Goal: Task Accomplishment & Management: Complete application form

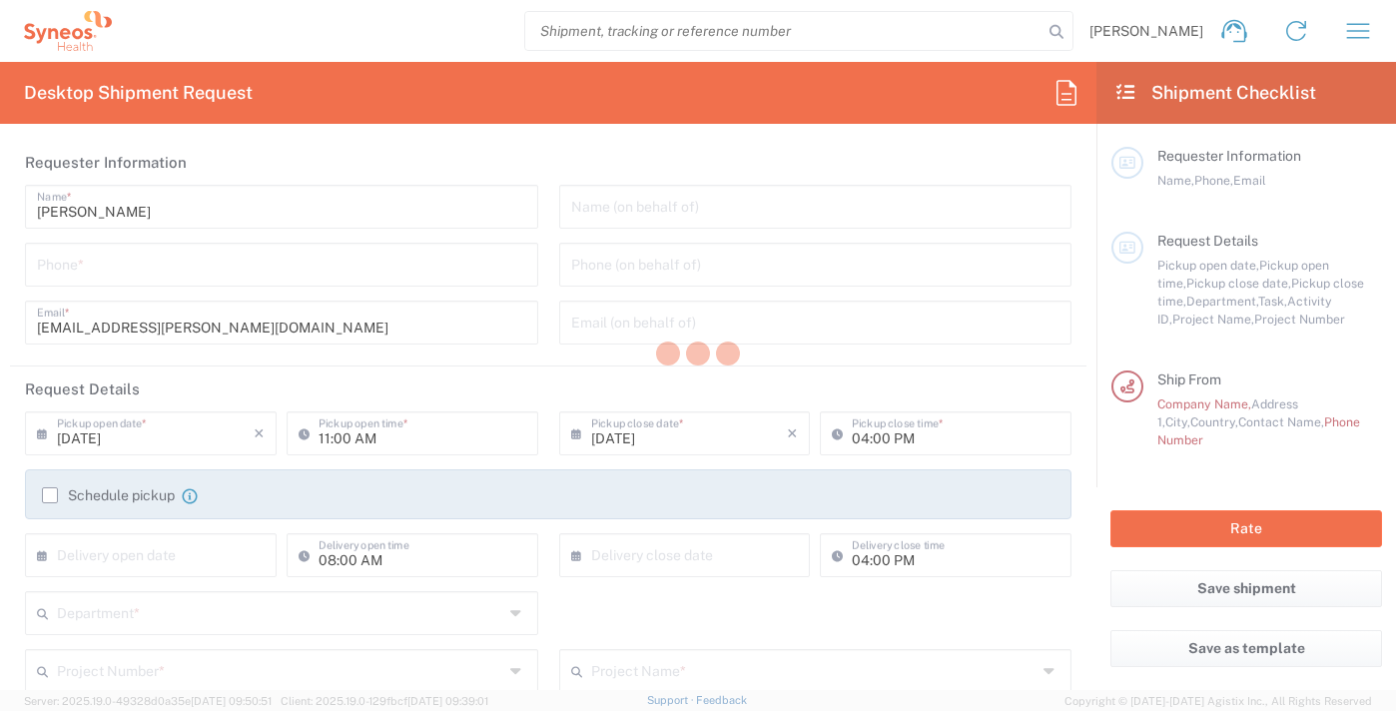
type input "Department"
type input "[GEOGRAPHIC_DATA]"
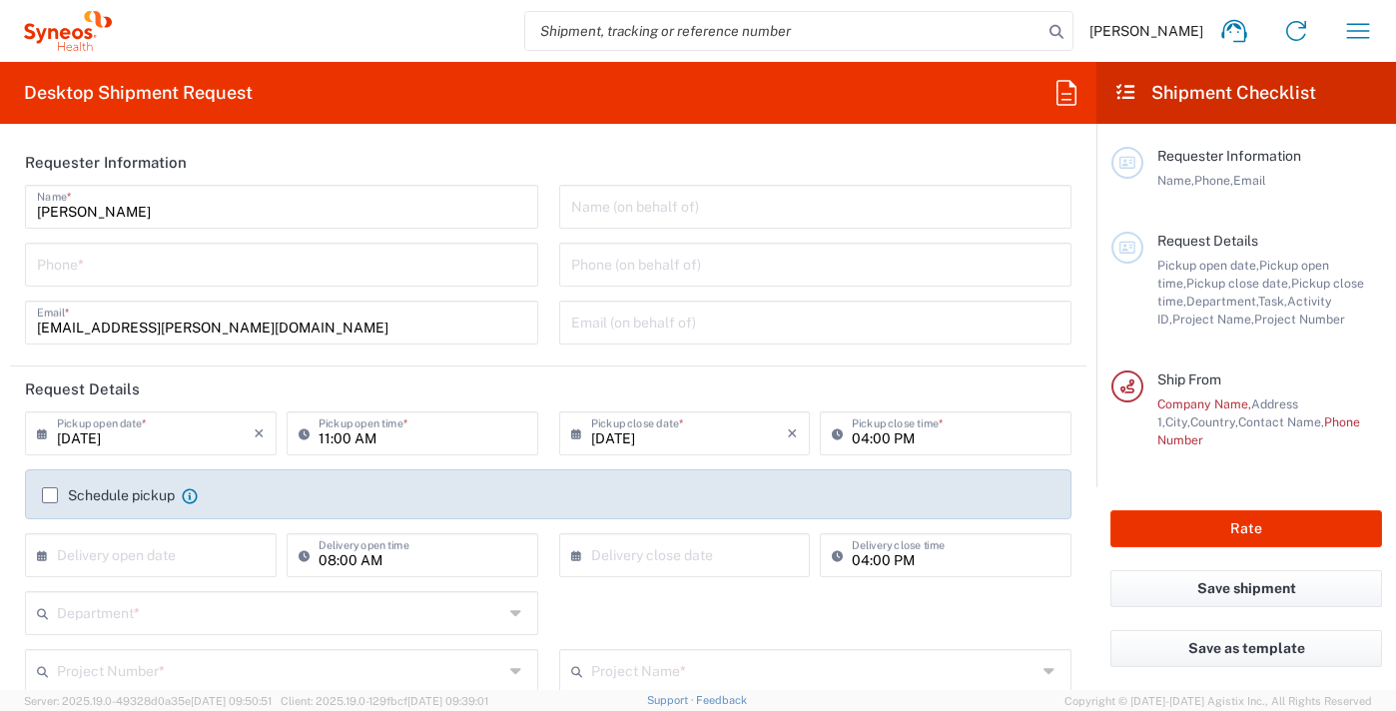
type input "Syneos Health Hungary Kft."
click at [169, 268] on input "tel" at bounding box center [281, 263] width 489 height 35
type input "06705143780"
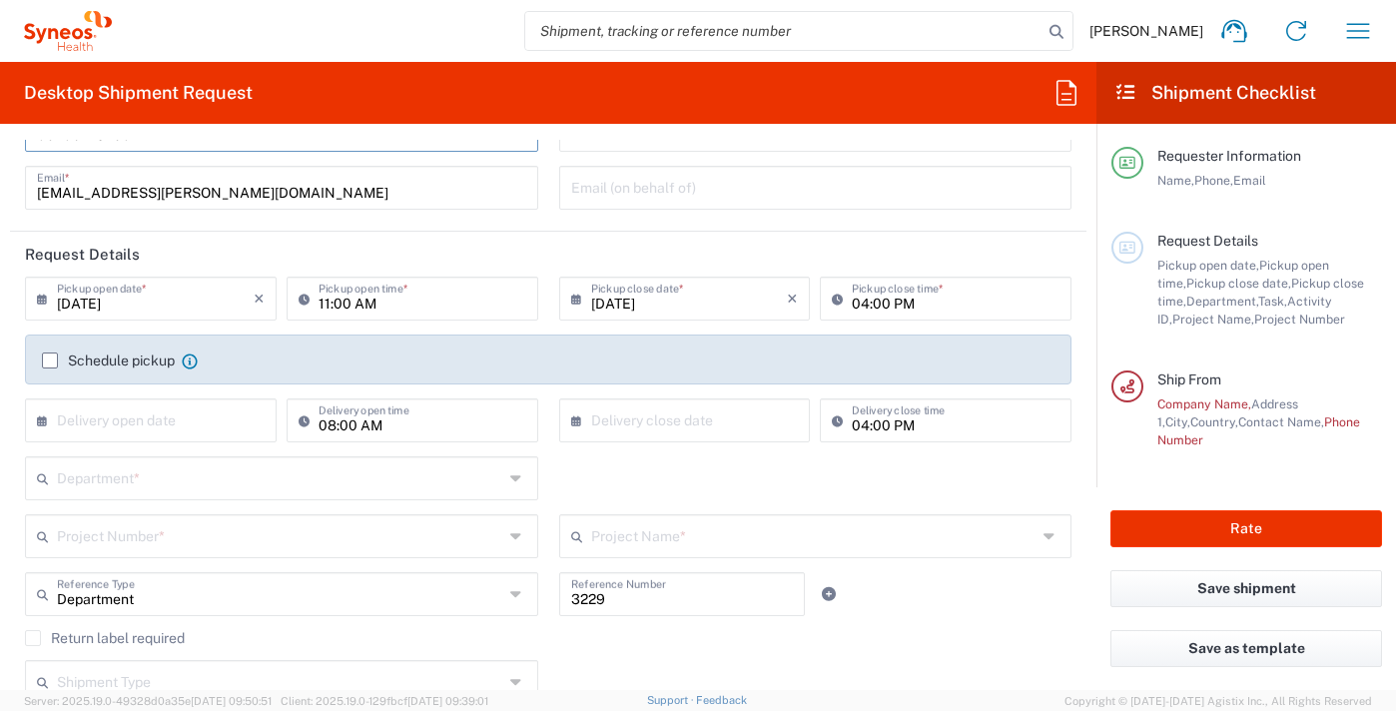
scroll to position [100, 0]
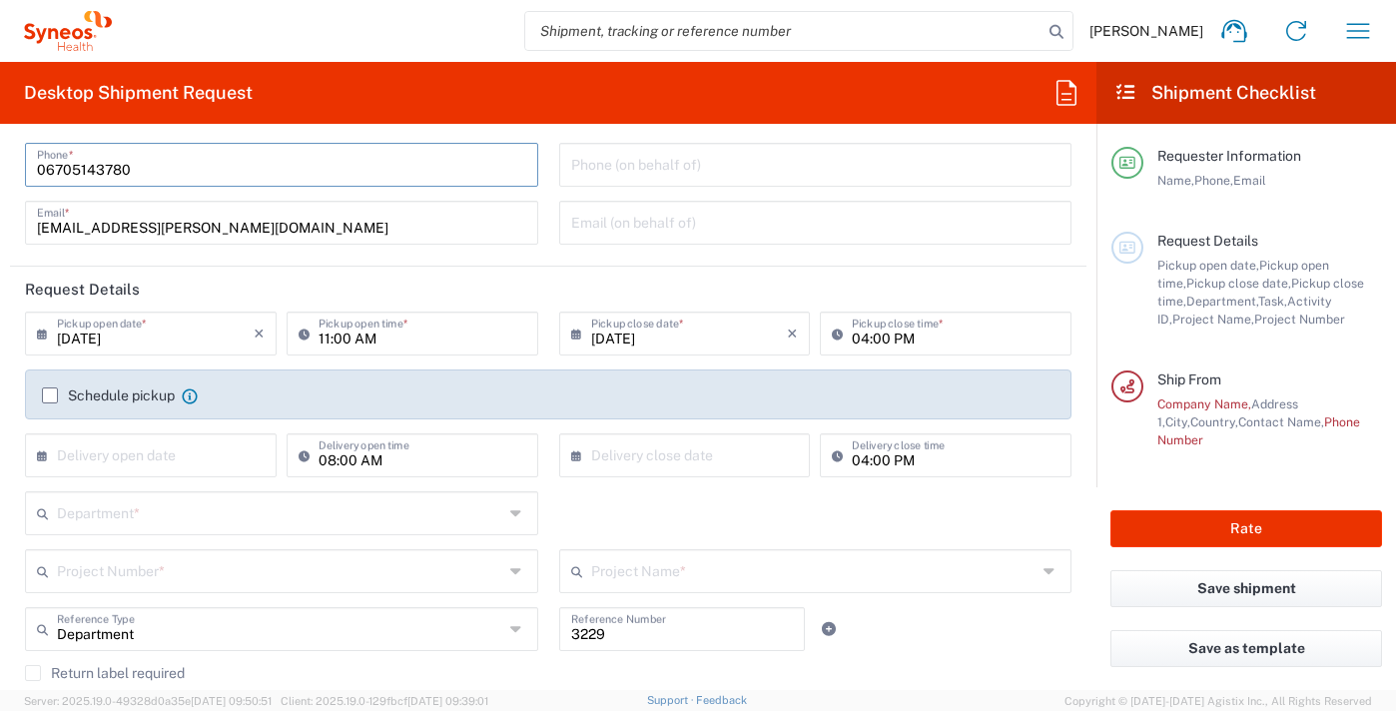
click at [51, 393] on label "Schedule pickup" at bounding box center [108, 396] width 133 height 16
click at [50, 396] on input "Schedule pickup" at bounding box center [50, 396] width 0 height 0
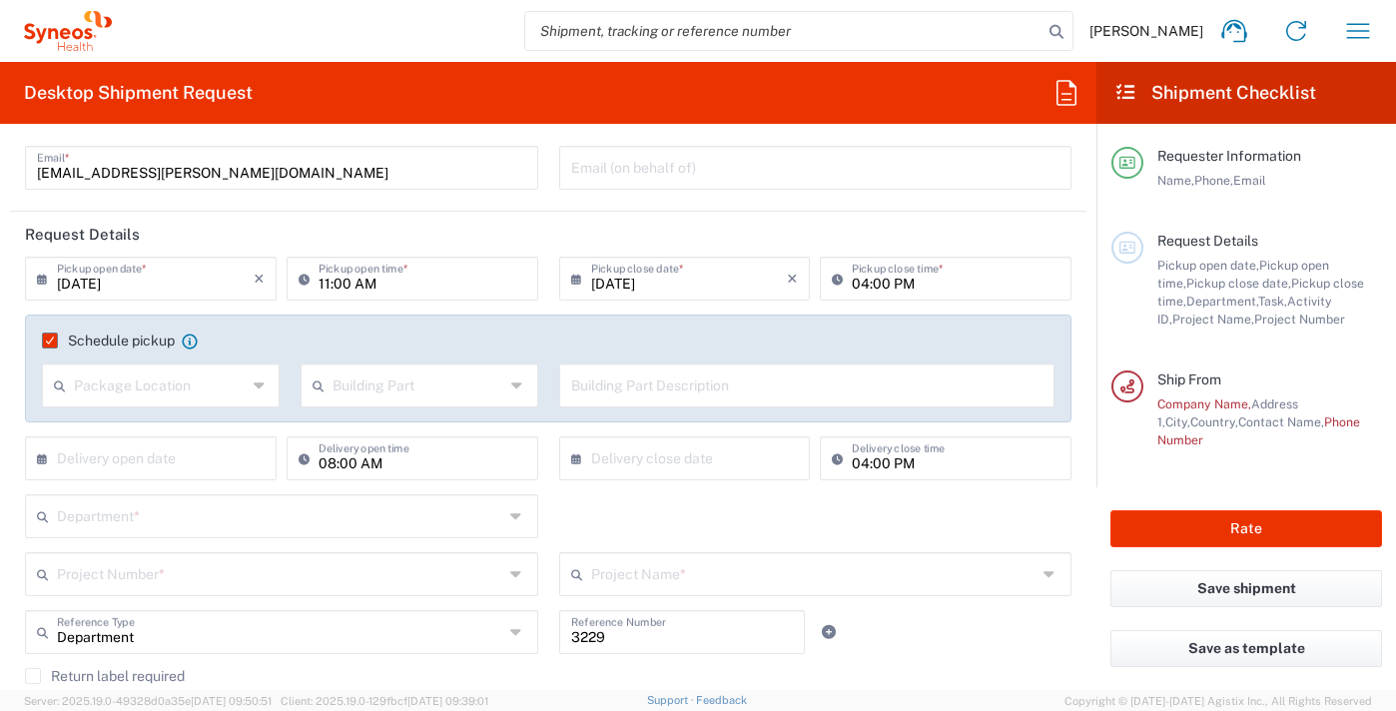
scroll to position [200, 0]
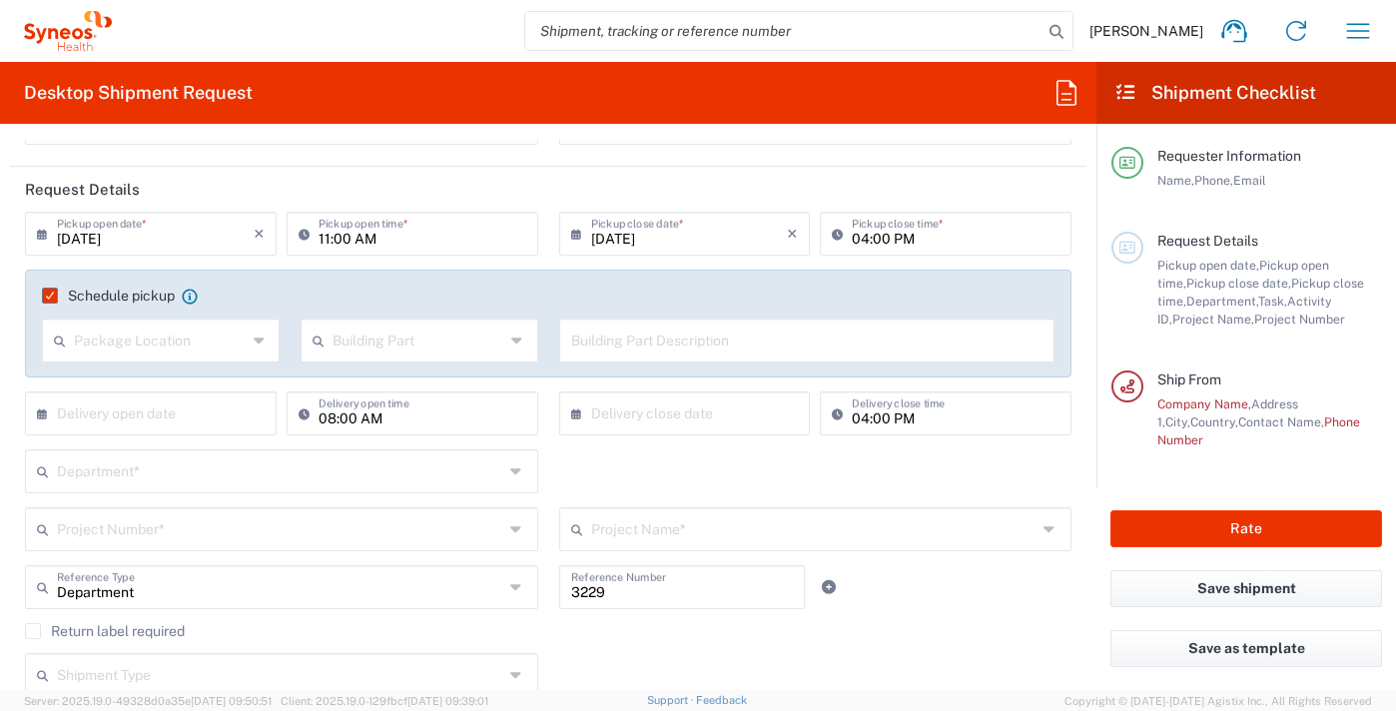
click at [49, 295] on label "Schedule pickup" at bounding box center [108, 296] width 133 height 16
click at [44, 296] on input "Schedule pickup" at bounding box center [44, 296] width 0 height 0
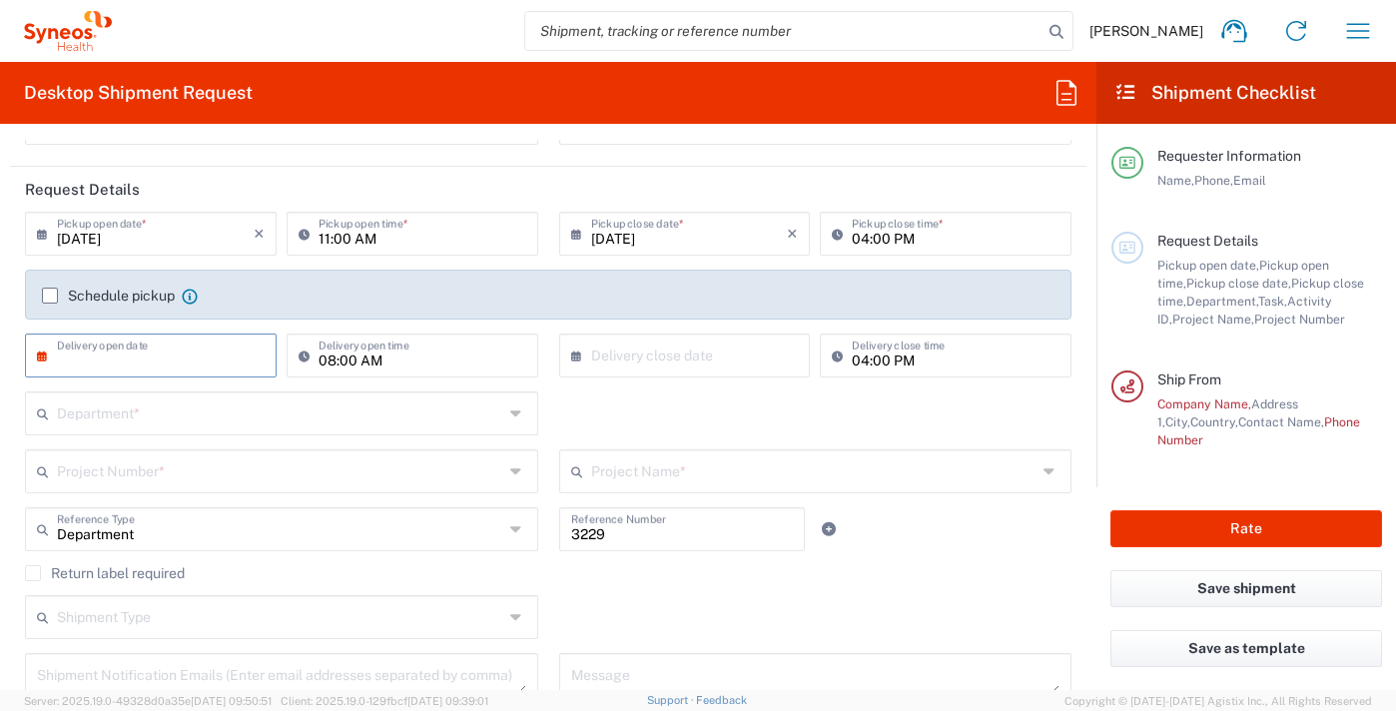
click at [115, 357] on input "text" at bounding box center [155, 354] width 197 height 35
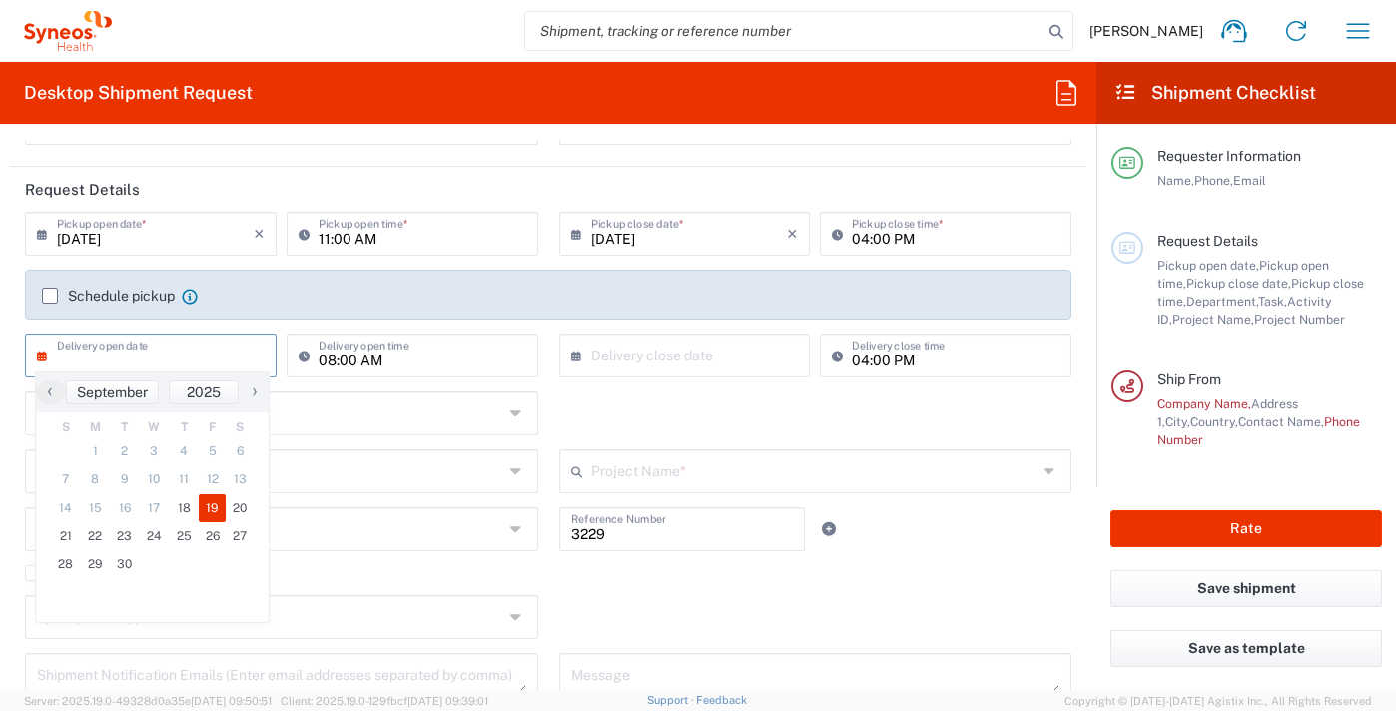
click at [213, 509] on span "19" at bounding box center [213, 508] width 28 height 28
type input "[DATE]"
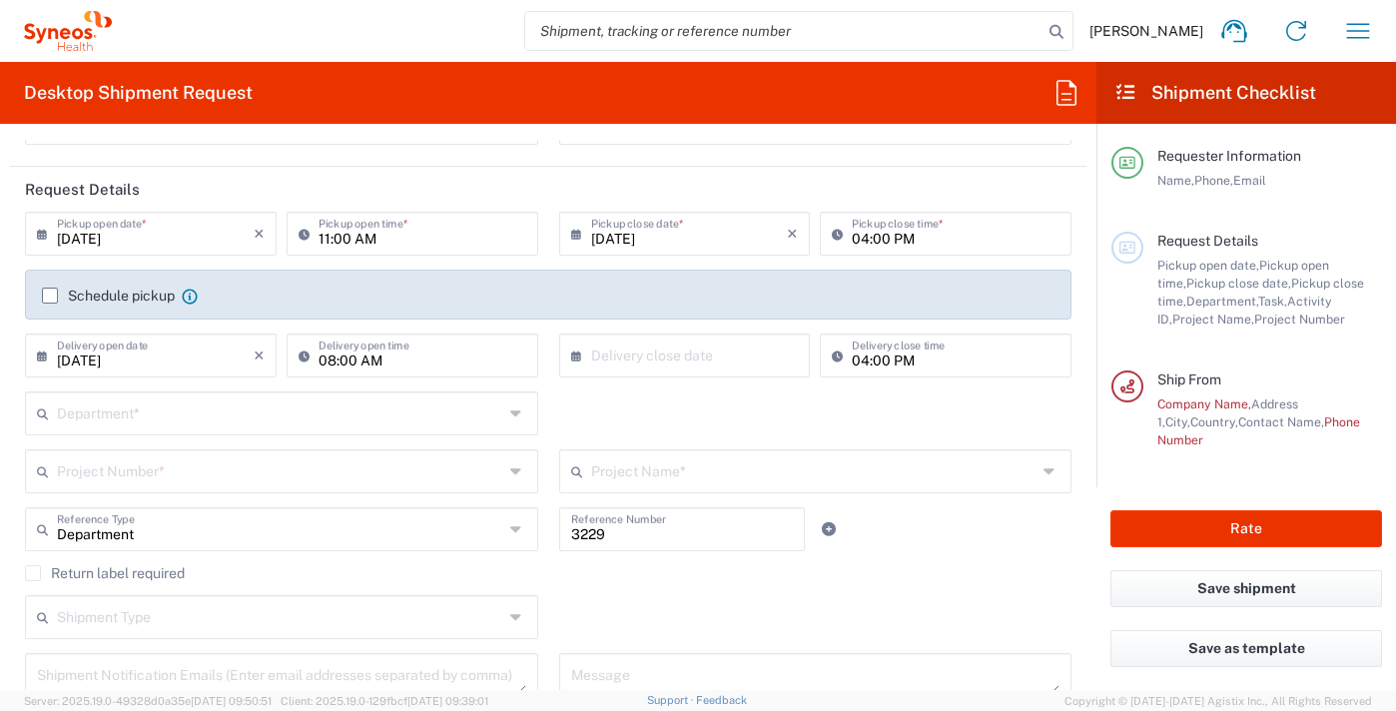
click at [510, 410] on icon at bounding box center [518, 414] width 16 height 32
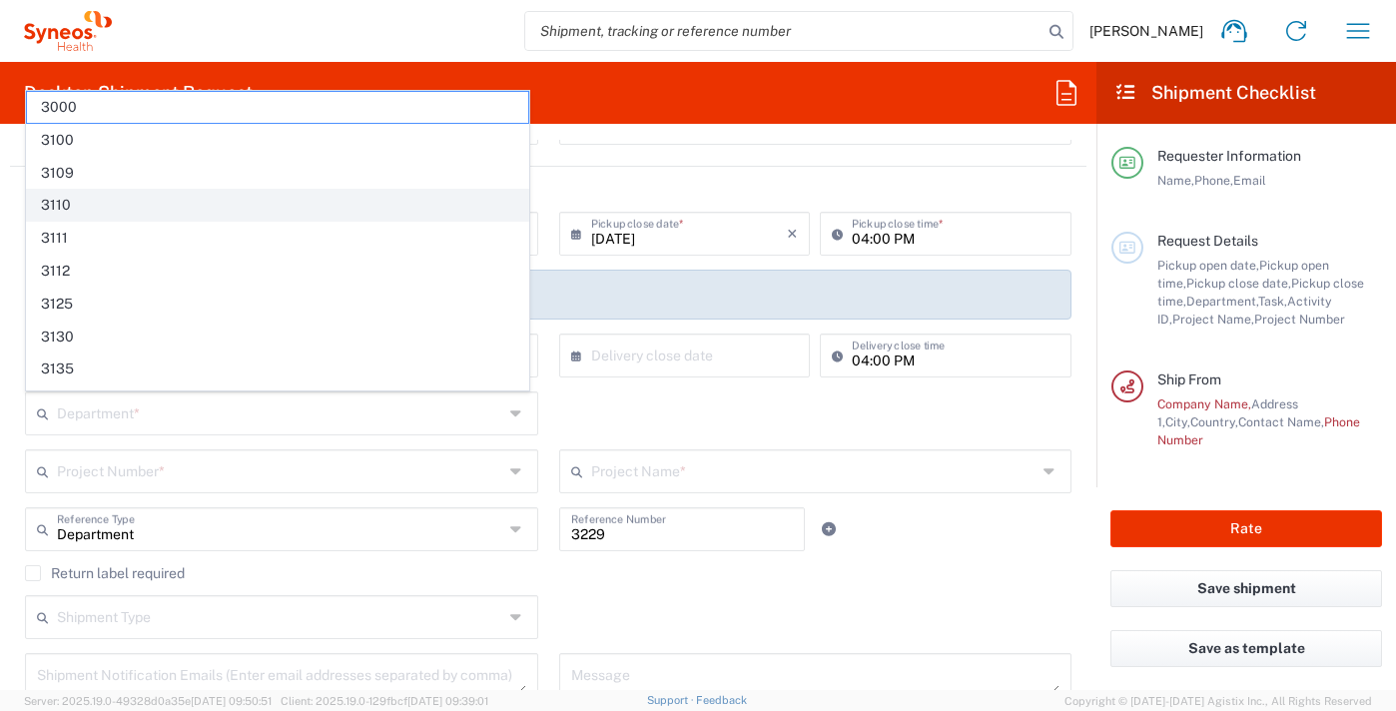
click at [48, 203] on span "3110" at bounding box center [277, 205] width 501 height 31
type input "3110"
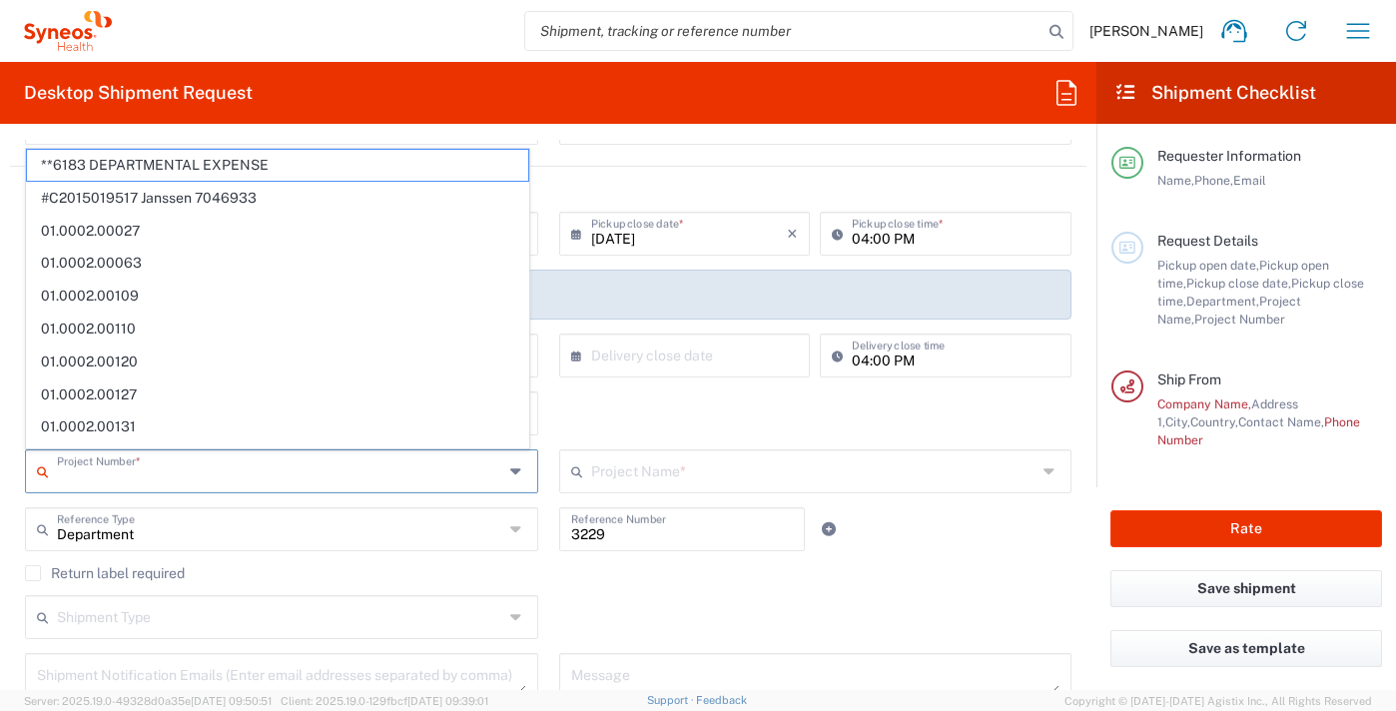
click at [213, 470] on input "text" at bounding box center [280, 470] width 447 height 35
drag, startPoint x: 296, startPoint y: 242, endPoint x: 303, endPoint y: 171, distance: 71.3
click at [296, 242] on span "01.0002.00027" at bounding box center [277, 231] width 501 height 31
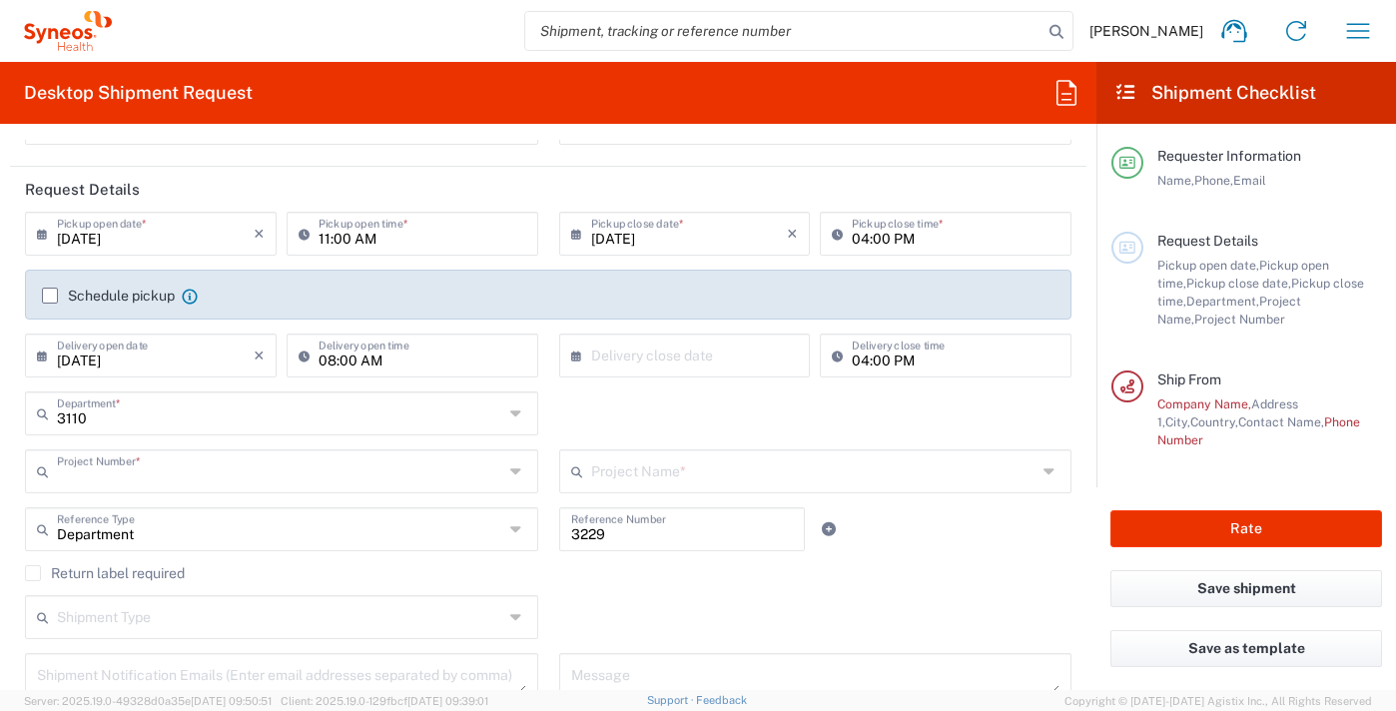
type input "01.0002.00027"
type input "Global Site Head Activities"
type input "01.0002.00027"
click at [184, 465] on input "01.0002.00027" at bounding box center [280, 470] width 447 height 35
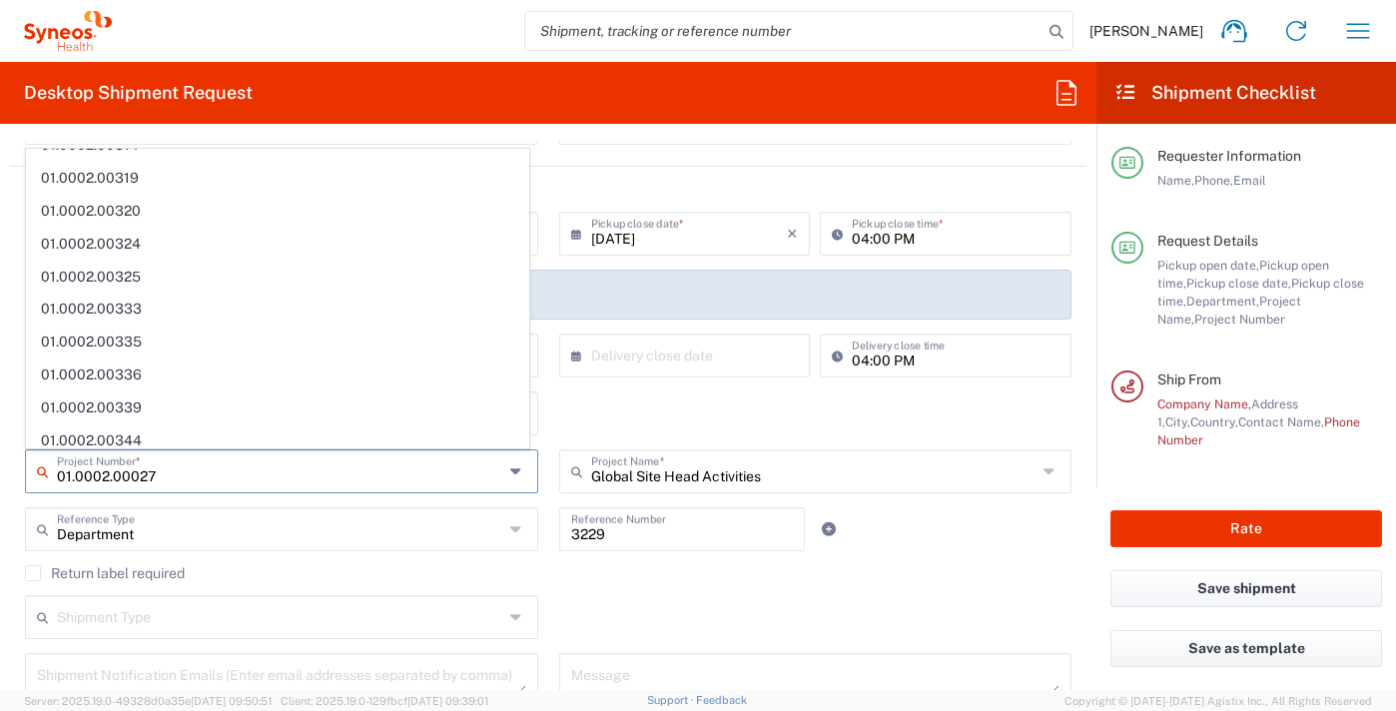
scroll to position [0, 0]
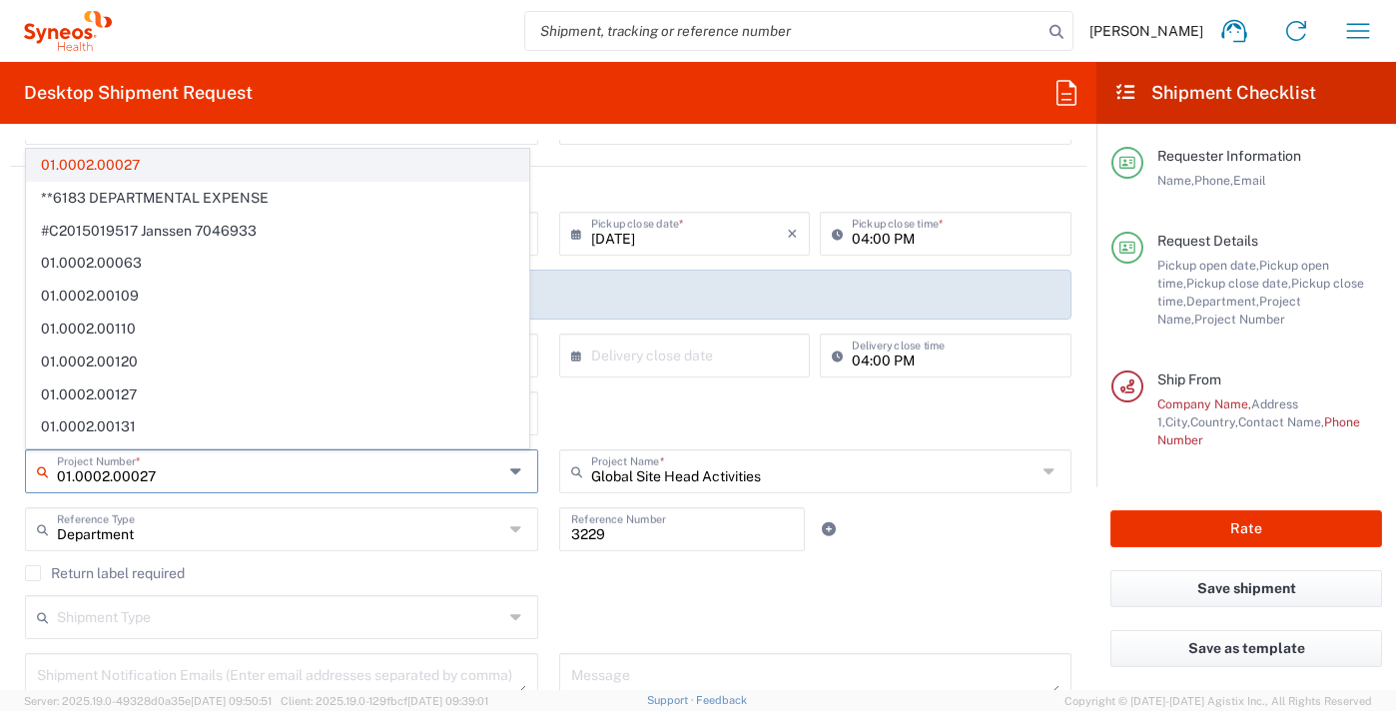
click at [201, 163] on span "01.0002.00027" at bounding box center [277, 165] width 501 height 31
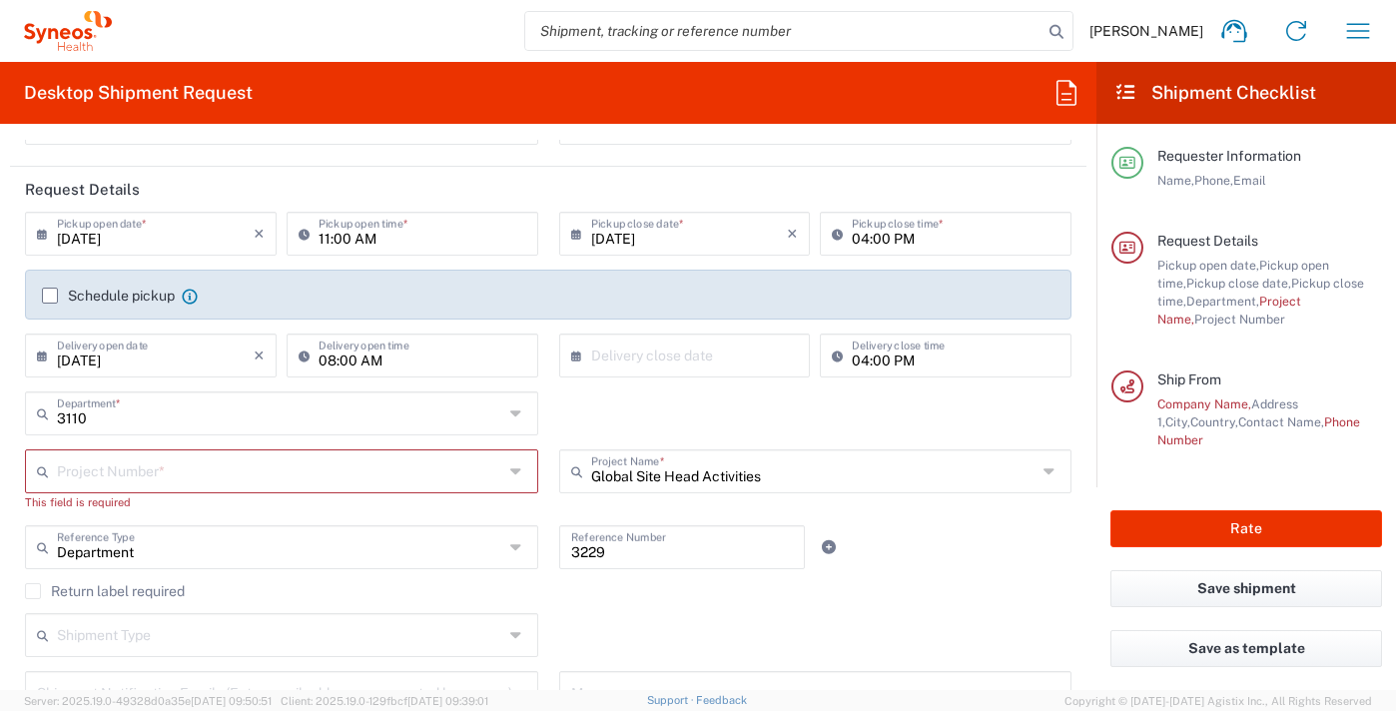
click at [183, 477] on input "text" at bounding box center [280, 470] width 447 height 35
type input "7040079"
click at [247, 553] on input "text" at bounding box center [280, 545] width 447 height 35
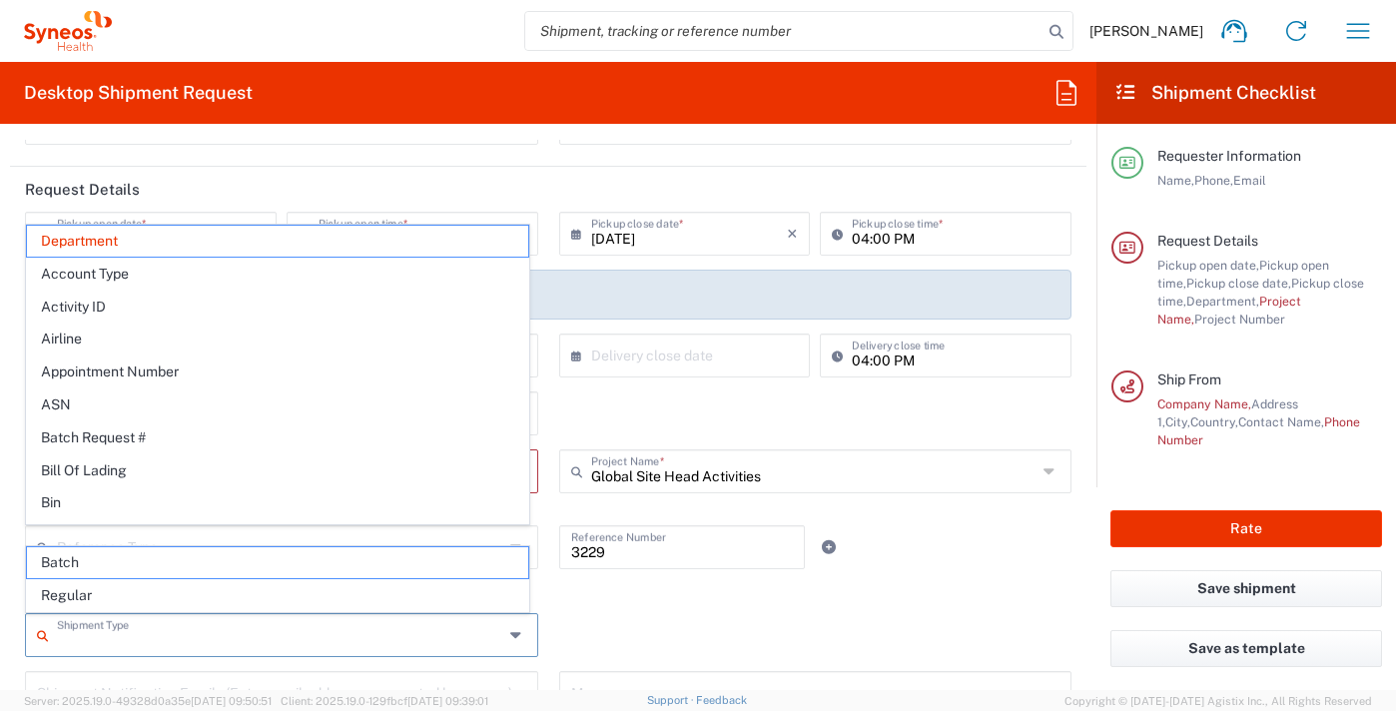
click at [418, 627] on input "text" at bounding box center [280, 633] width 447 height 35
type input "Department"
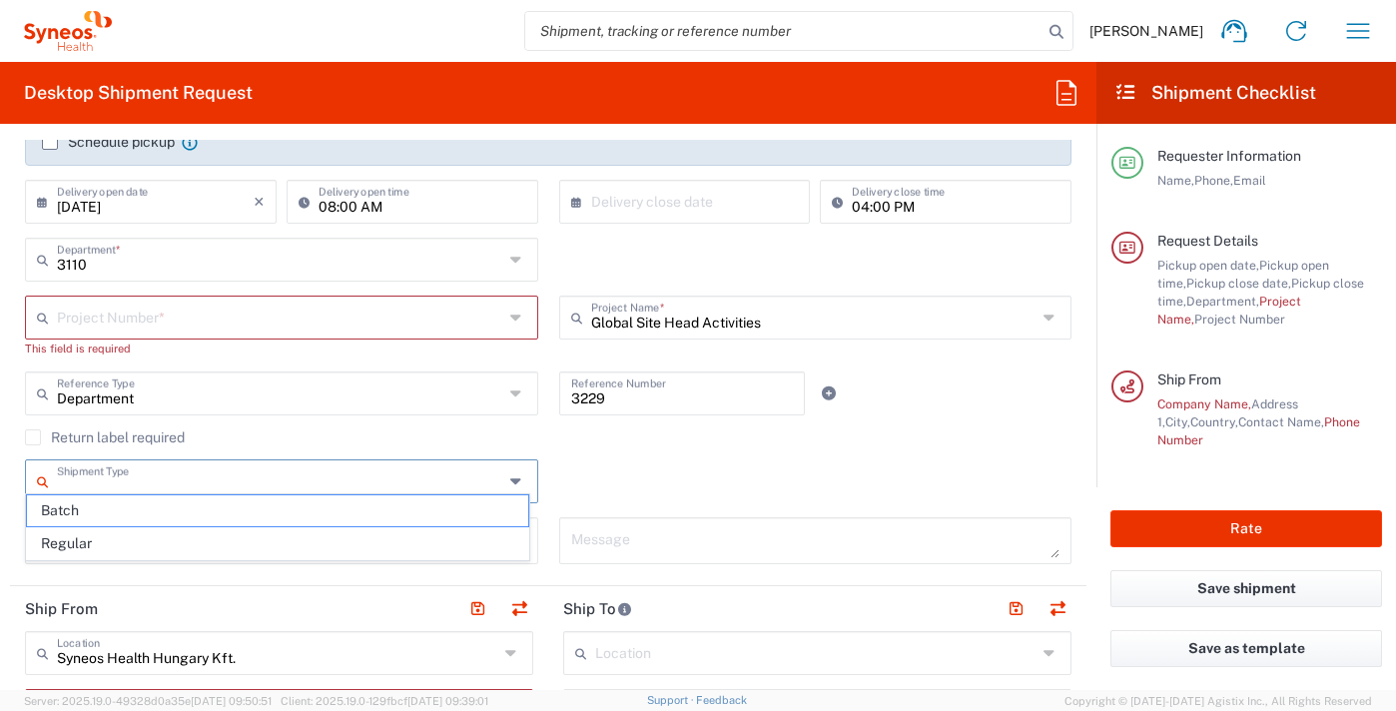
scroll to position [400, 0]
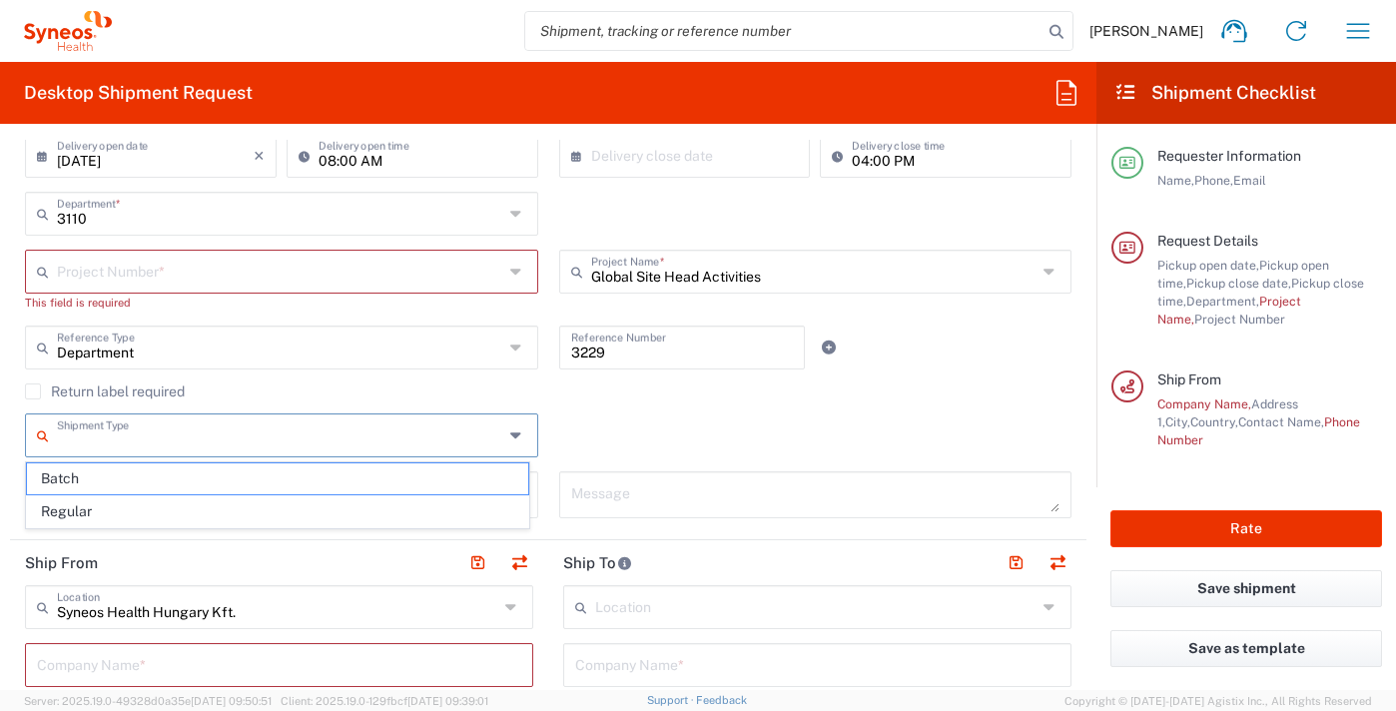
click at [510, 214] on icon at bounding box center [518, 214] width 16 height 32
type input "3110"
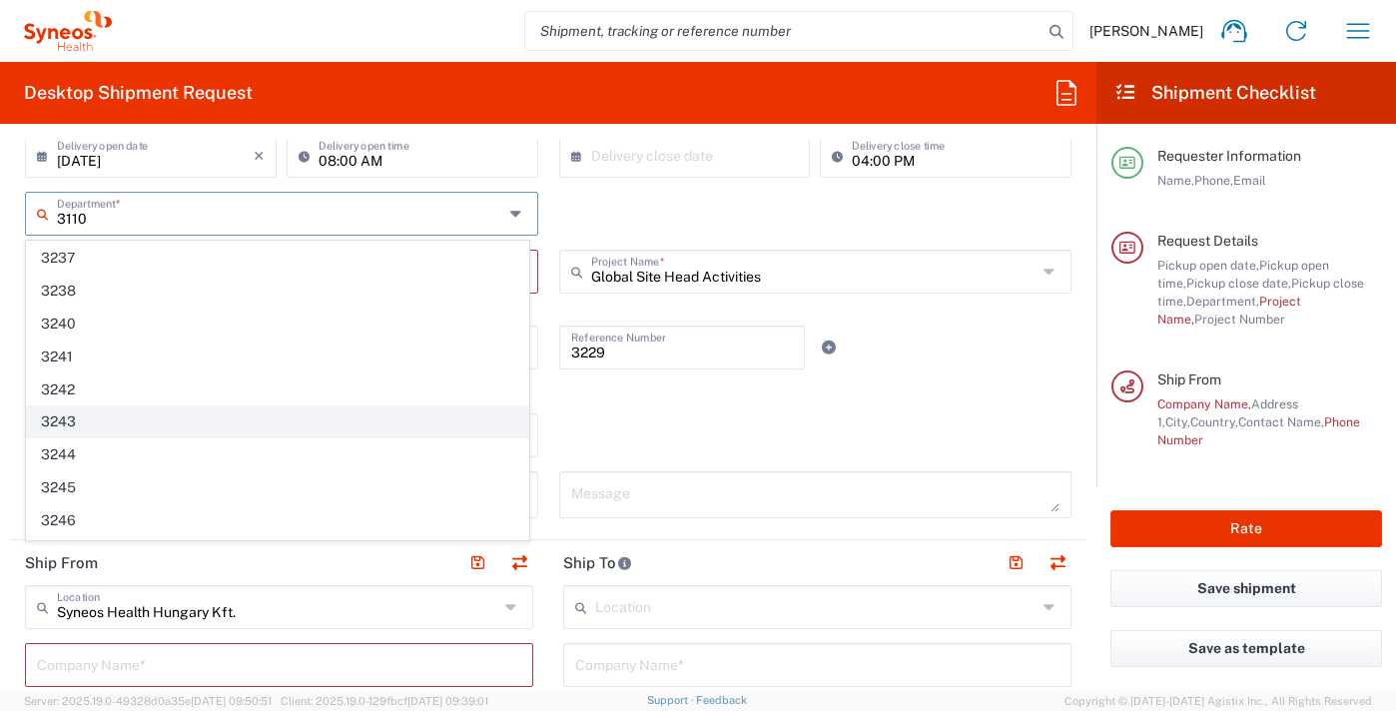
scroll to position [1339, 0]
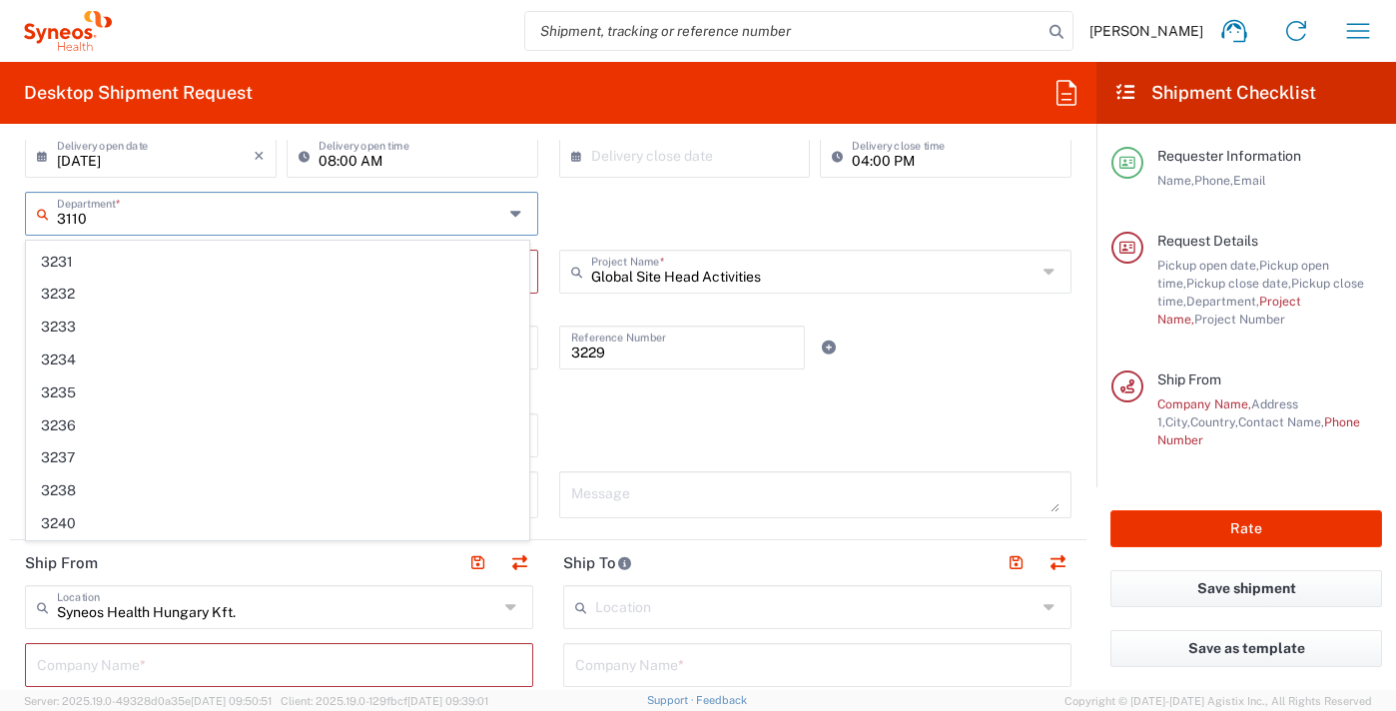
click at [602, 200] on div "3110 Department * 3110 3000 3100 3109 3111 3112 3125 3130 3135 3136 3150 3155 3…" at bounding box center [549, 221] width 1068 height 58
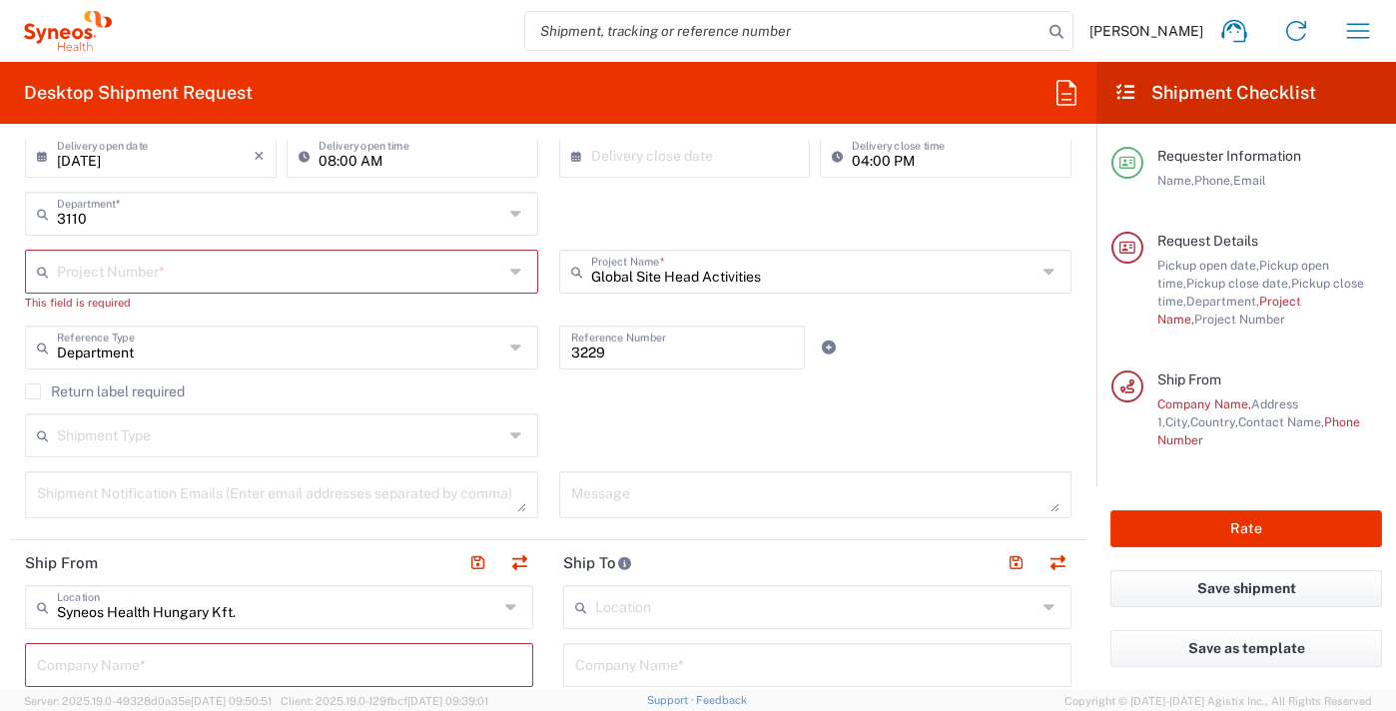
click at [114, 277] on input "text" at bounding box center [280, 270] width 447 height 35
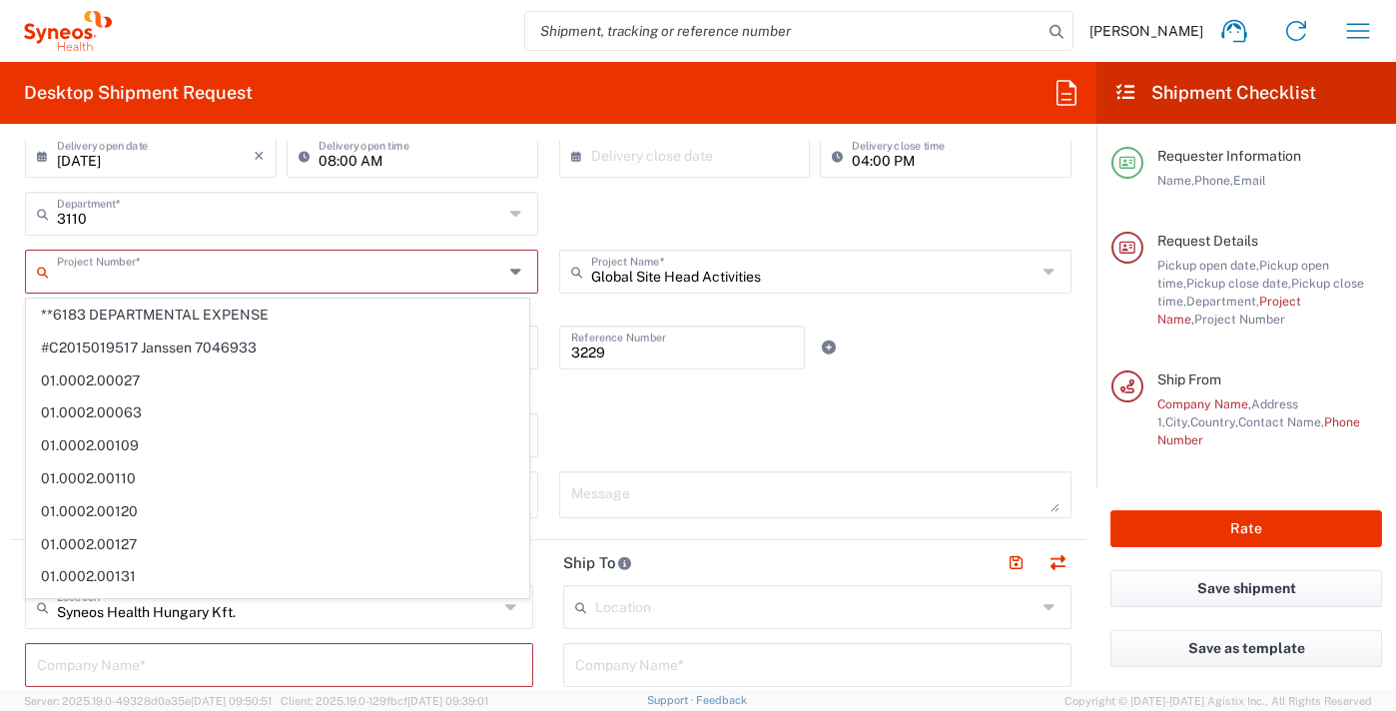
click at [89, 322] on span "**6183 DEPARTMENTAL EXPENSE" at bounding box center [277, 315] width 501 height 31
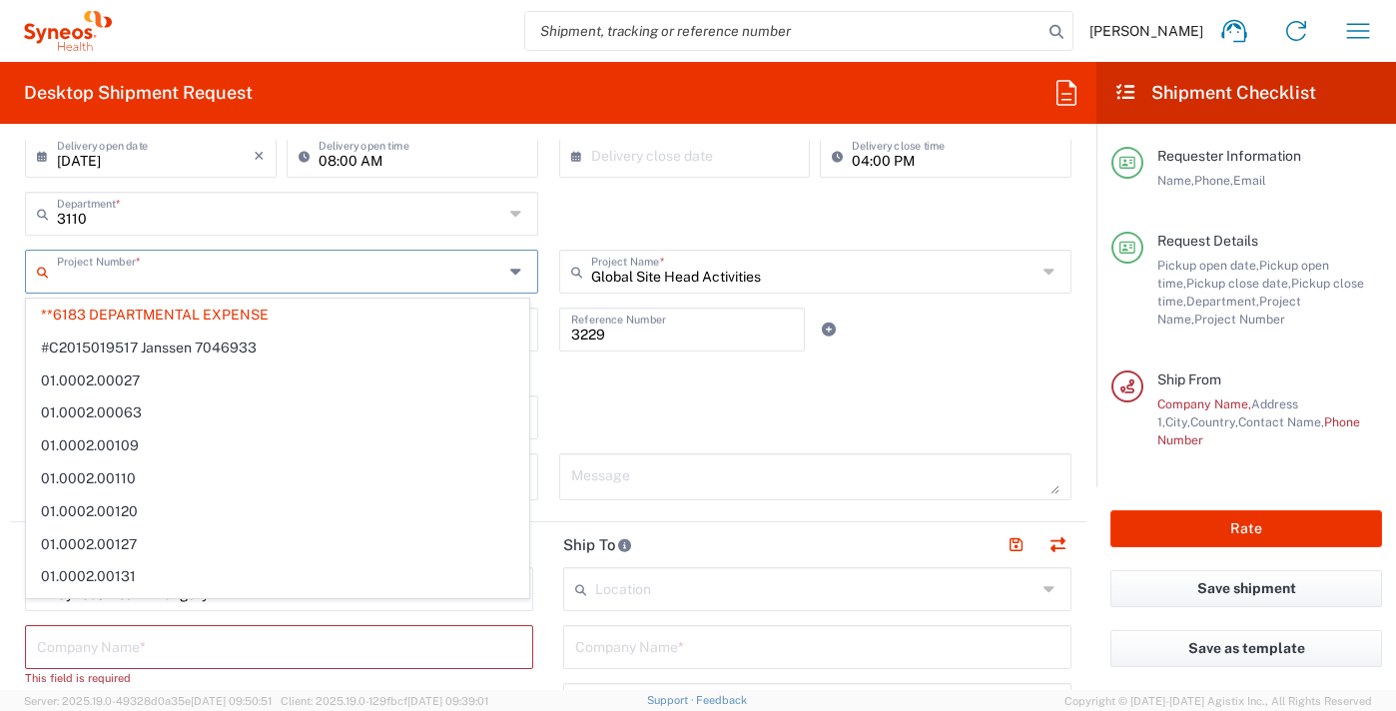
type input "**6183 DEPARTMENTAL EXPENSE"
drag, startPoint x: 156, startPoint y: 269, endPoint x: 243, endPoint y: 260, distance: 87.4
click at [157, 269] on input "**6183 DEPARTMENTAL EXPENSE" at bounding box center [280, 270] width 447 height 35
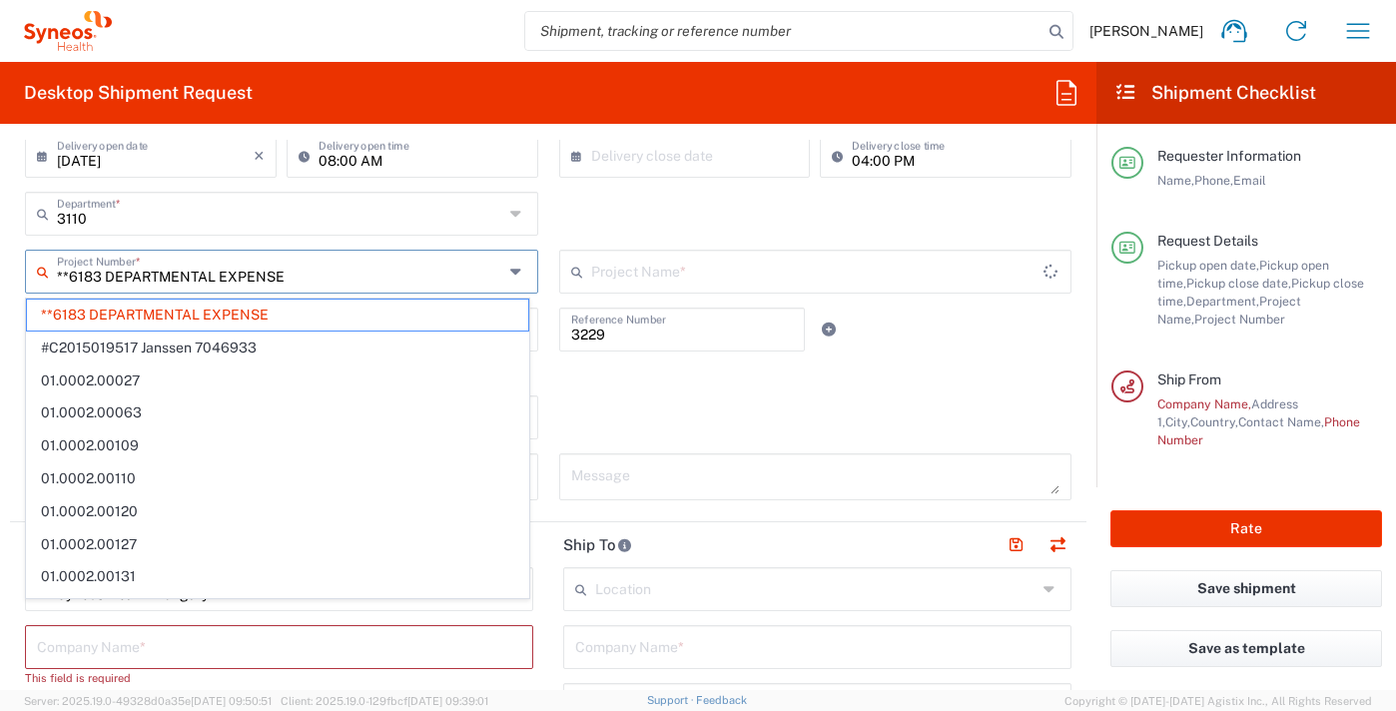
type input "6183"
click at [370, 267] on input "**6183 DEPARTMENTAL EXPENSE" at bounding box center [280, 270] width 447 height 35
drag, startPoint x: 305, startPoint y: 273, endPoint x: 55, endPoint y: 267, distance: 249.8
click at [55, 267] on div "**6183 DEPARTMENTAL EXPENSE Project Number *" at bounding box center [281, 272] width 513 height 44
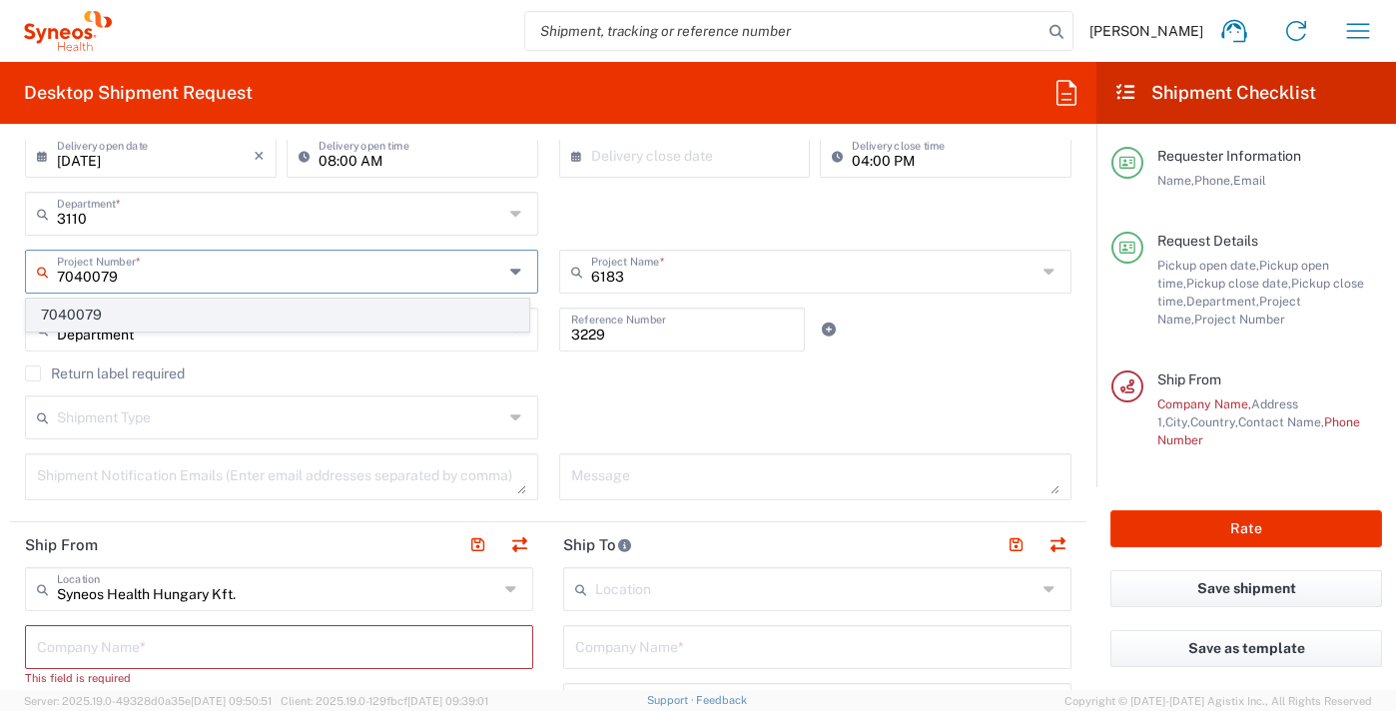
type input "7040079"
click at [84, 314] on span "7040079" at bounding box center [277, 315] width 501 height 31
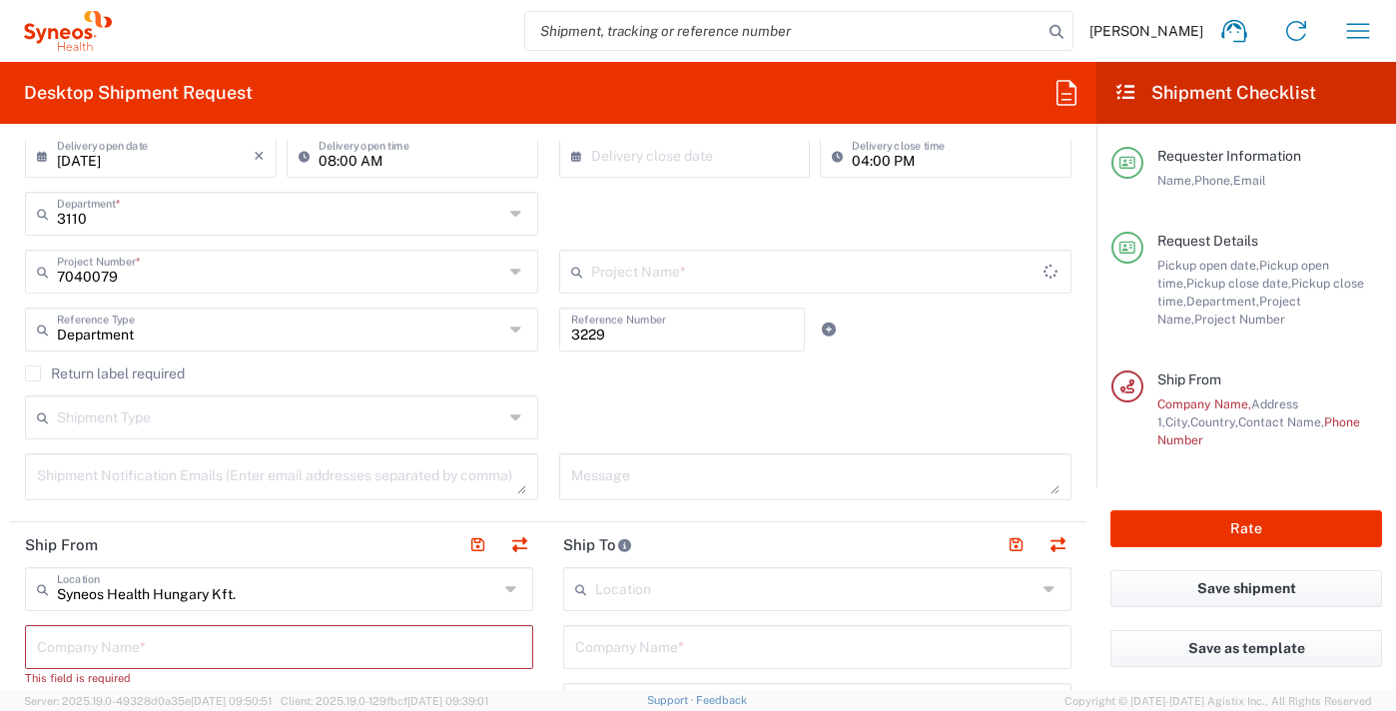
type input "BMS 7040079"
click at [510, 329] on icon at bounding box center [518, 330] width 16 height 32
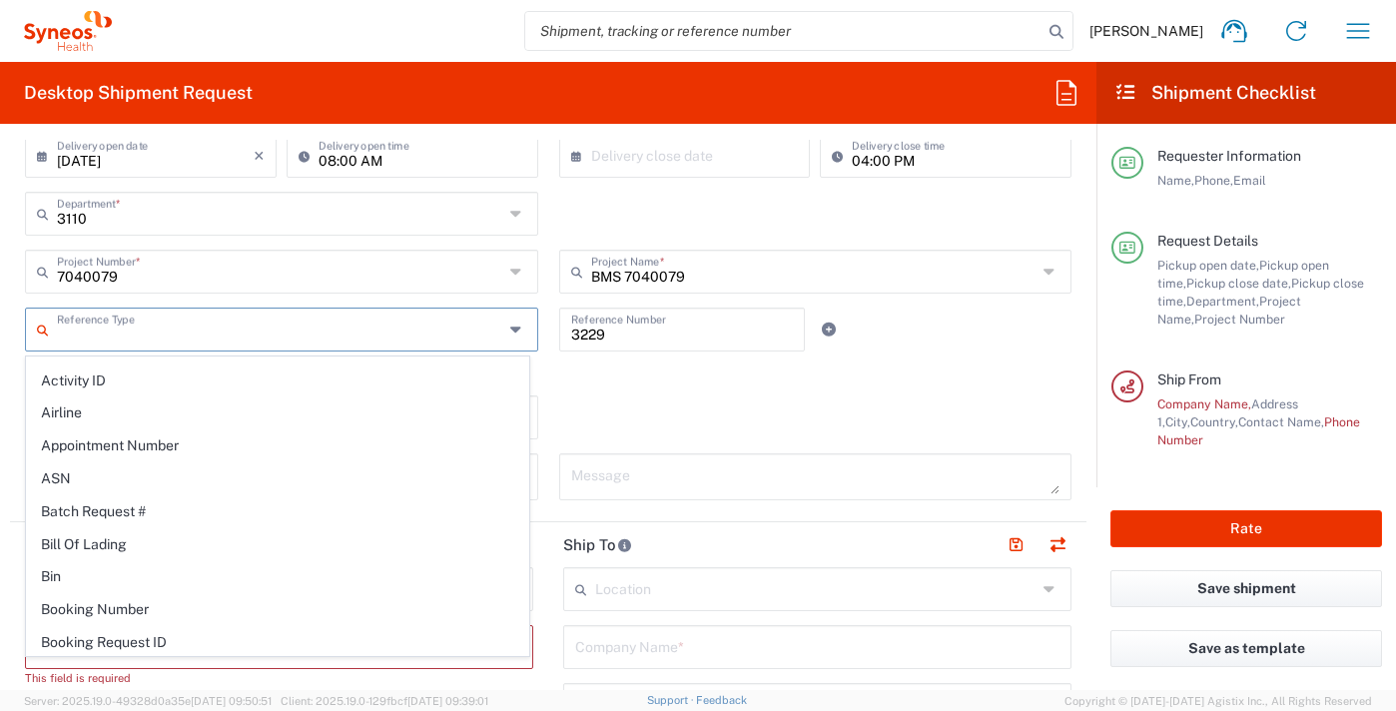
scroll to position [0, 0]
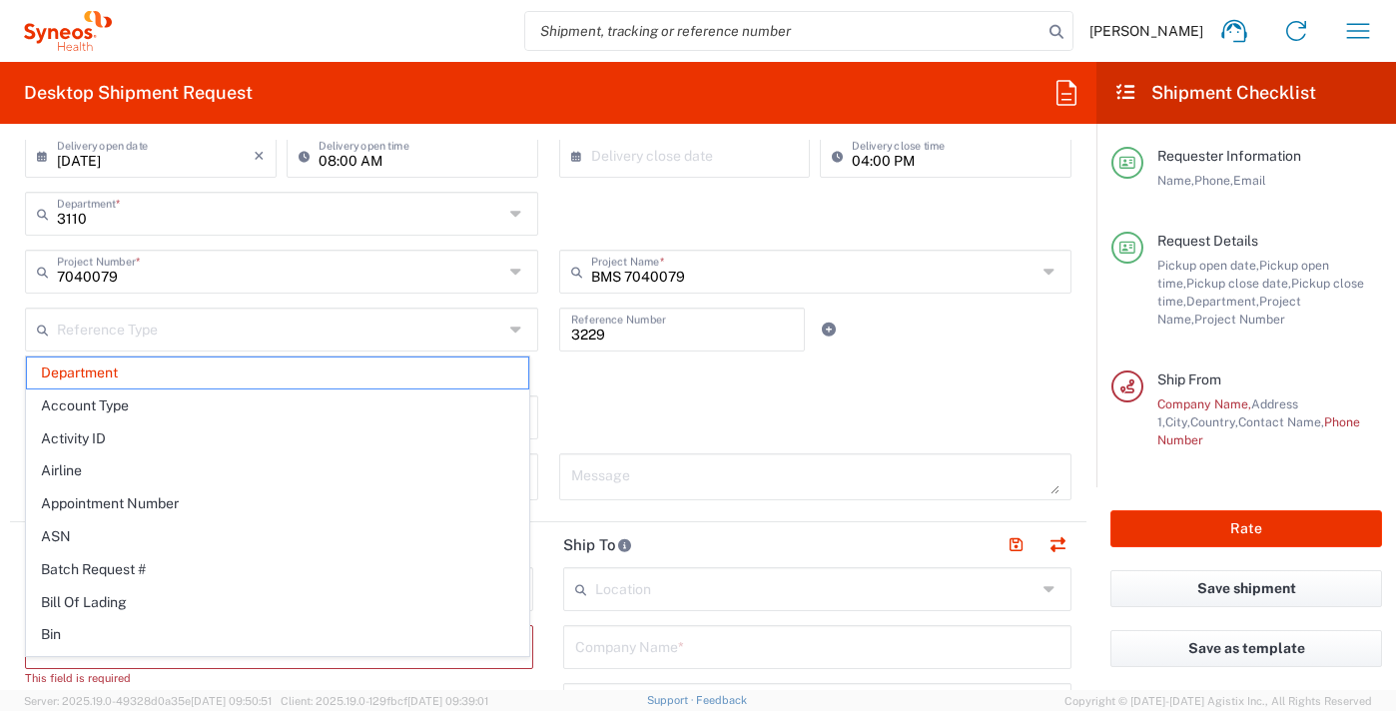
click at [679, 394] on div "Return label required" at bounding box center [548, 381] width 1047 height 30
type input "Department"
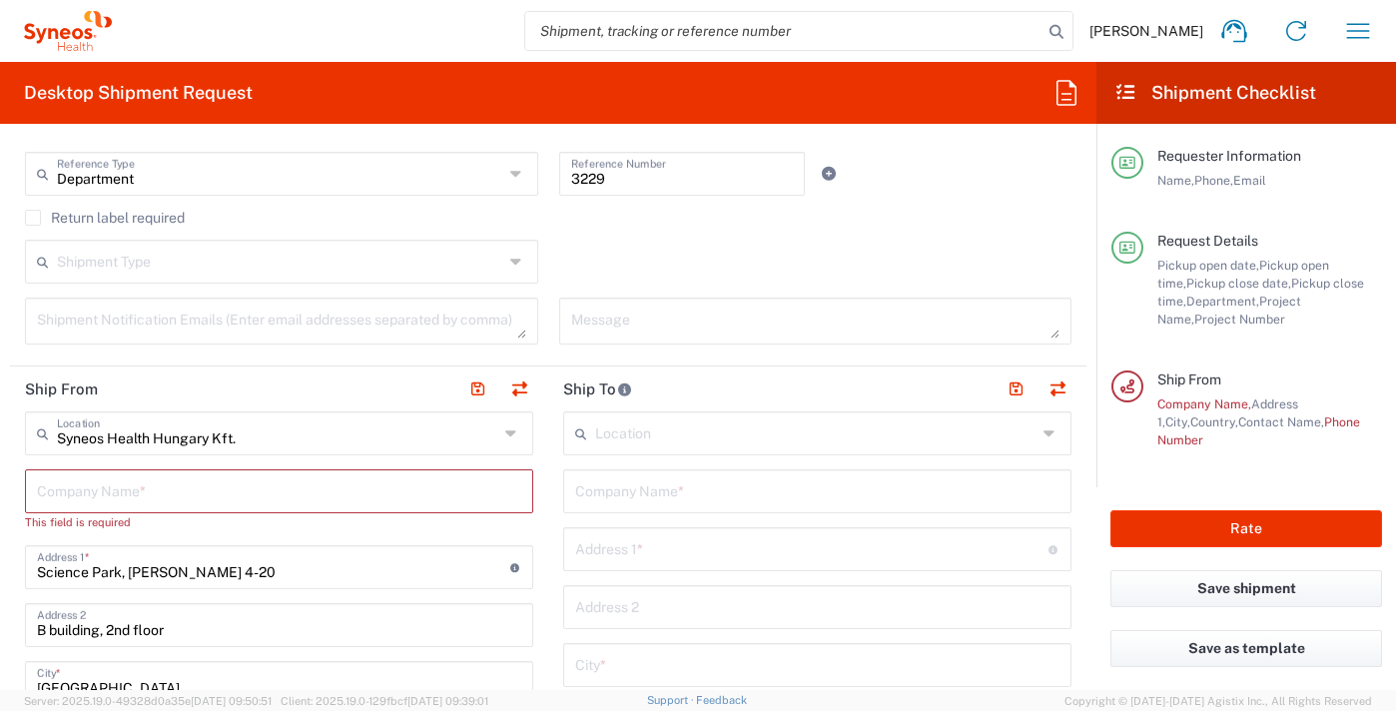
scroll to position [599, 0]
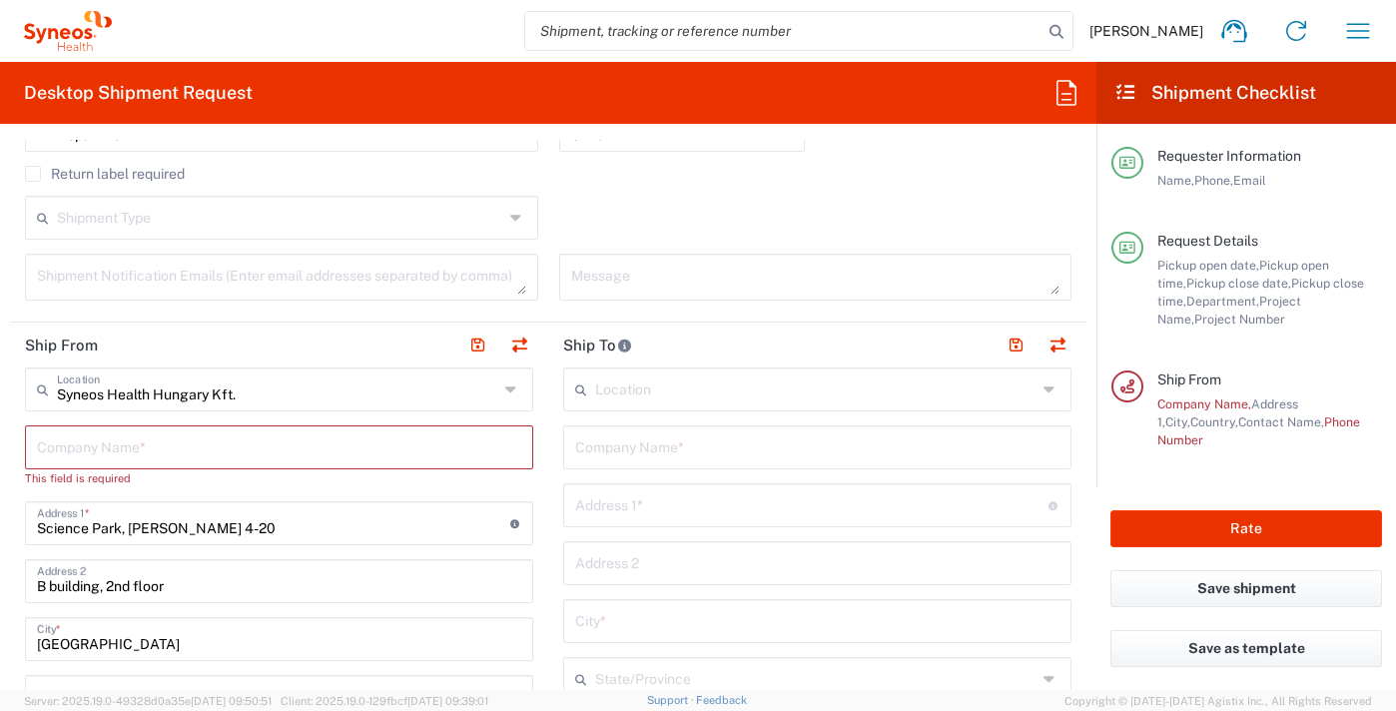
click at [116, 448] on input "text" at bounding box center [279, 446] width 484 height 35
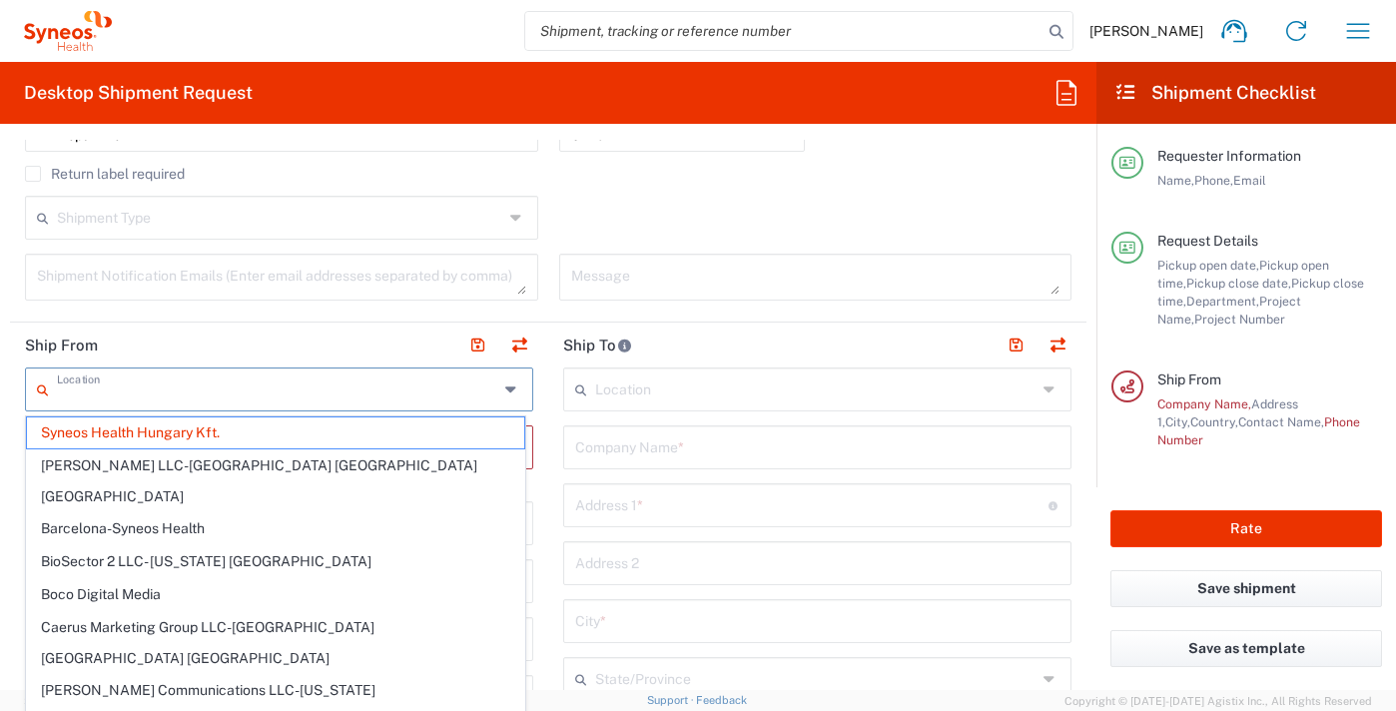
drag, startPoint x: 234, startPoint y: 395, endPoint x: 176, endPoint y: 394, distance: 57.9
click at [176, 394] on input "text" at bounding box center [278, 388] width 442 height 35
click at [173, 434] on span "Syneos Health Hungary Kft." at bounding box center [275, 433] width 497 height 31
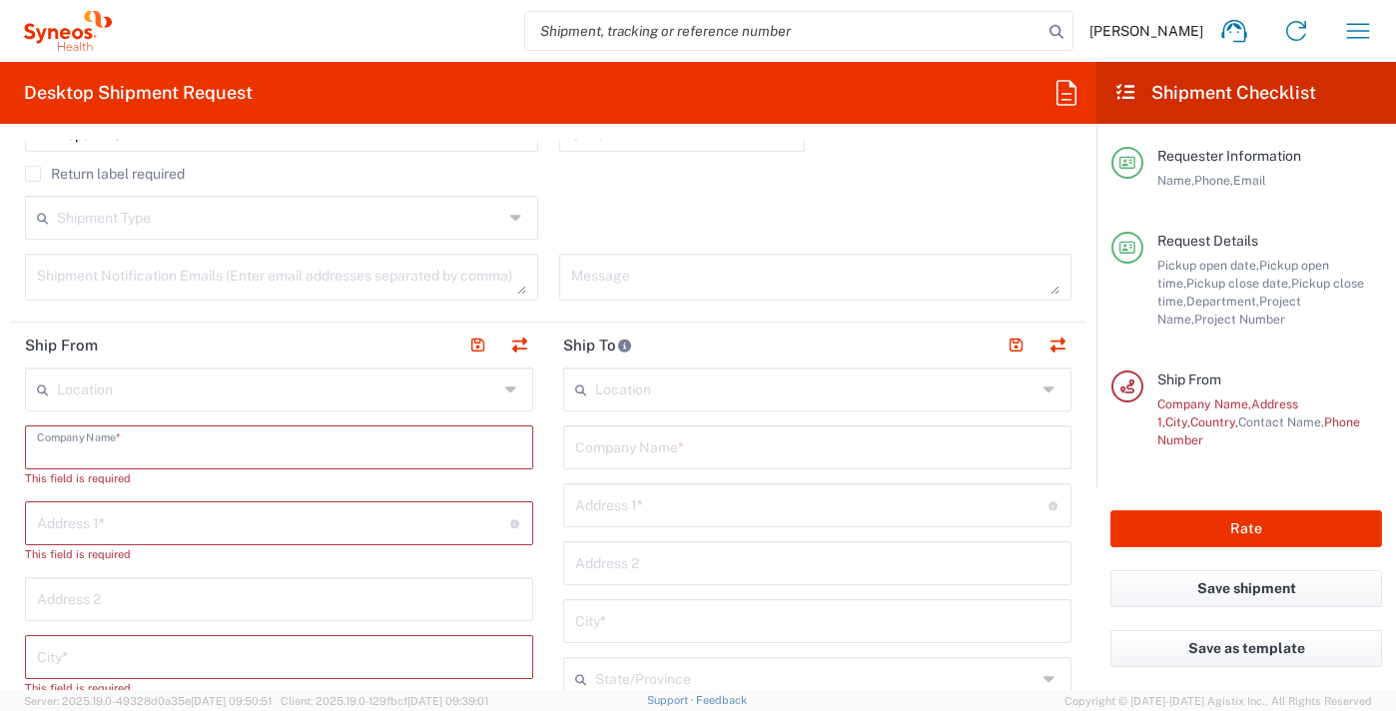
click at [103, 446] on input "text" at bounding box center [279, 446] width 484 height 35
click at [369, 340] on header "Ship From" at bounding box center [279, 345] width 538 height 45
click at [505, 389] on icon at bounding box center [513, 390] width 16 height 32
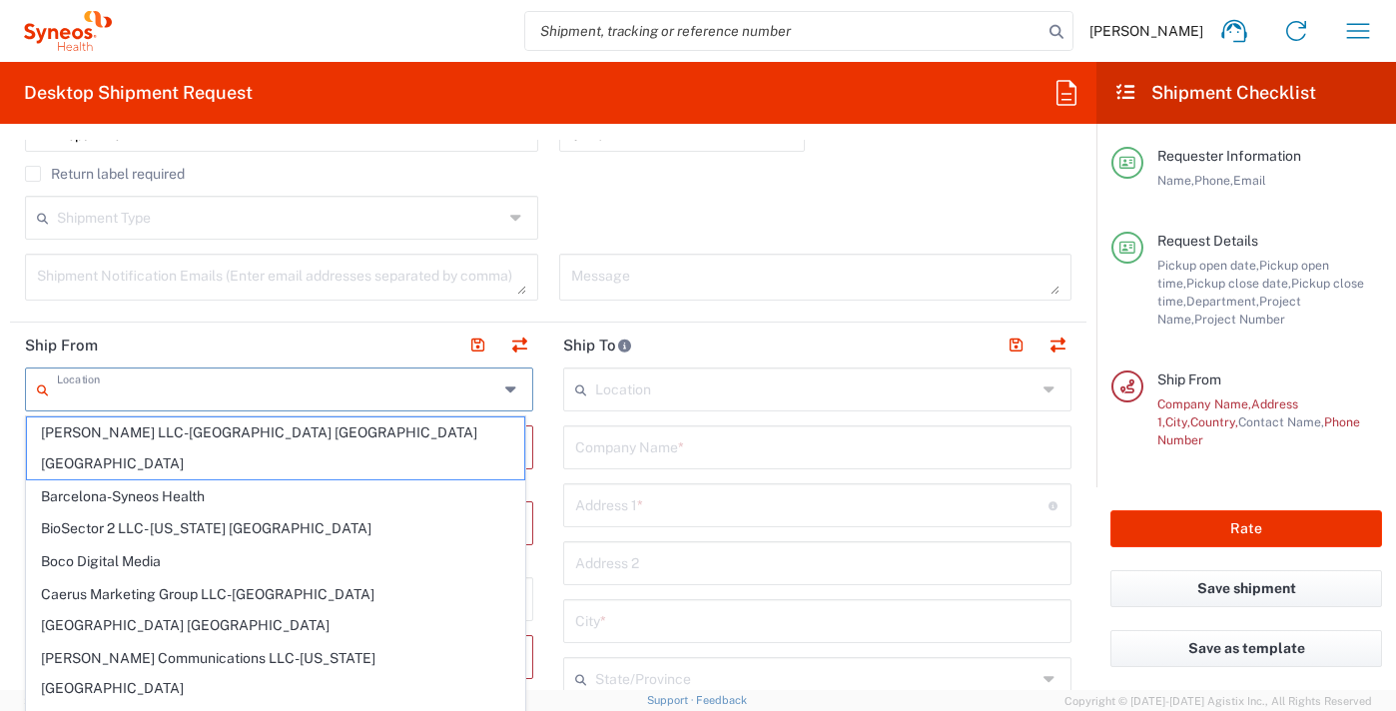
click at [505, 389] on icon at bounding box center [513, 390] width 16 height 32
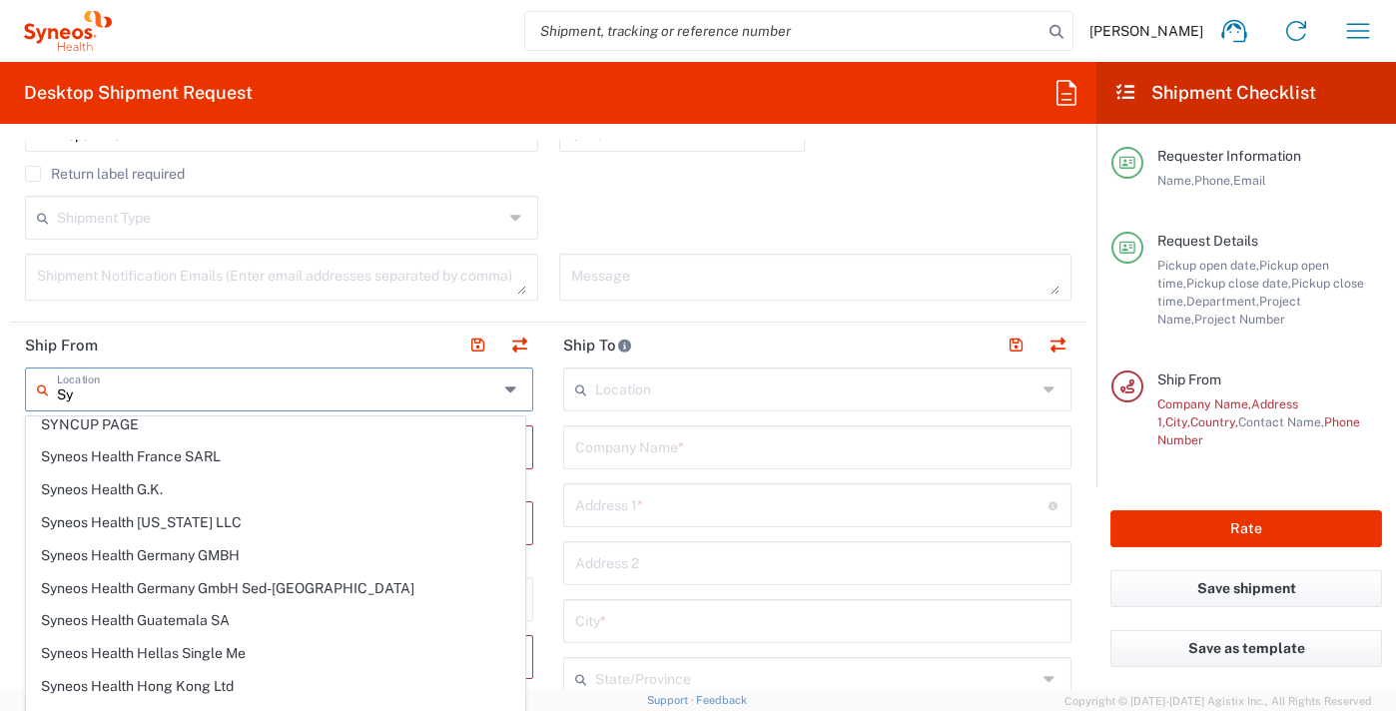
scroll to position [1498, 0]
click at [210, 703] on span "Syneos Health Hungary Kft." at bounding box center [275, 718] width 497 height 31
type input "Syneos Health Hungary Kft."
type input "Science Park, [PERSON_NAME] 4-20"
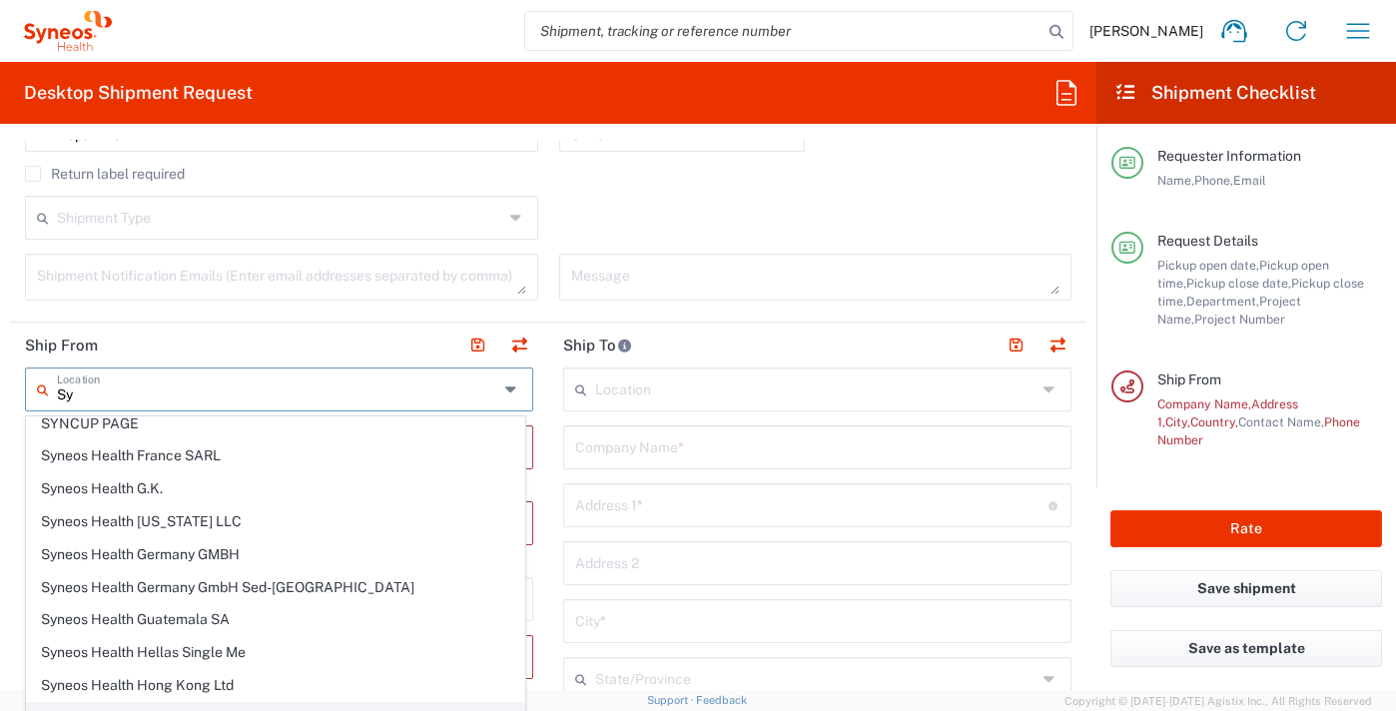
type input "B building, 2nd floor"
type input "[GEOGRAPHIC_DATA]"
type input "1117"
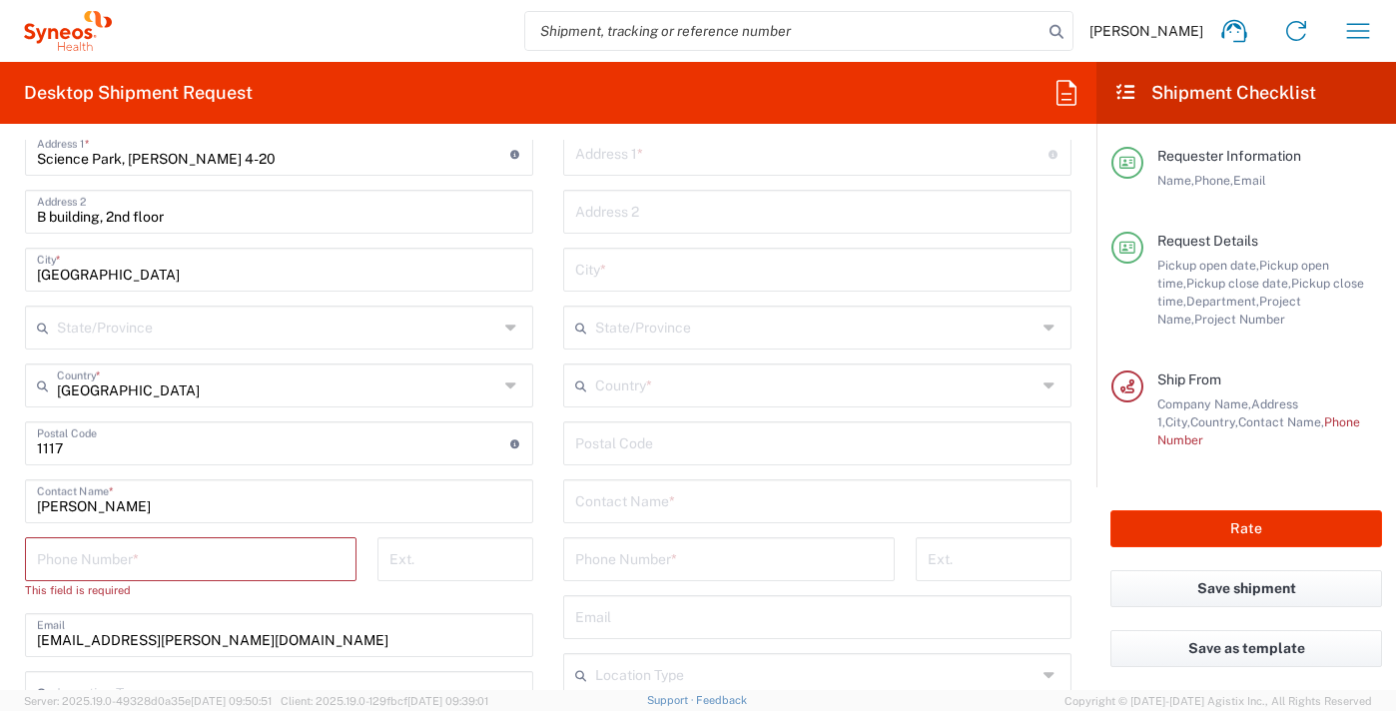
scroll to position [999, 0]
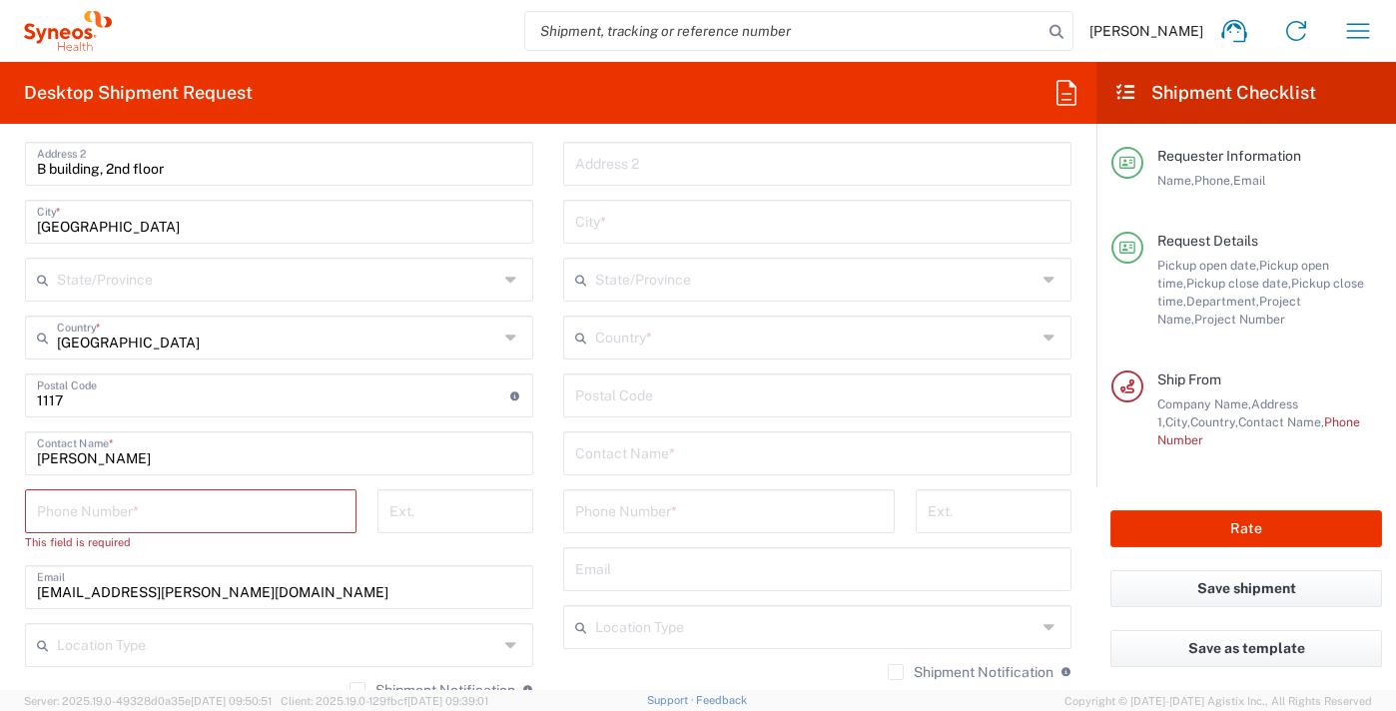
click at [95, 509] on input "tel" at bounding box center [191, 509] width 308 height 35
type input "06705143780"
type input "[EMAIL_ADDRESS][PERSON_NAME][DOMAIN_NAME]"
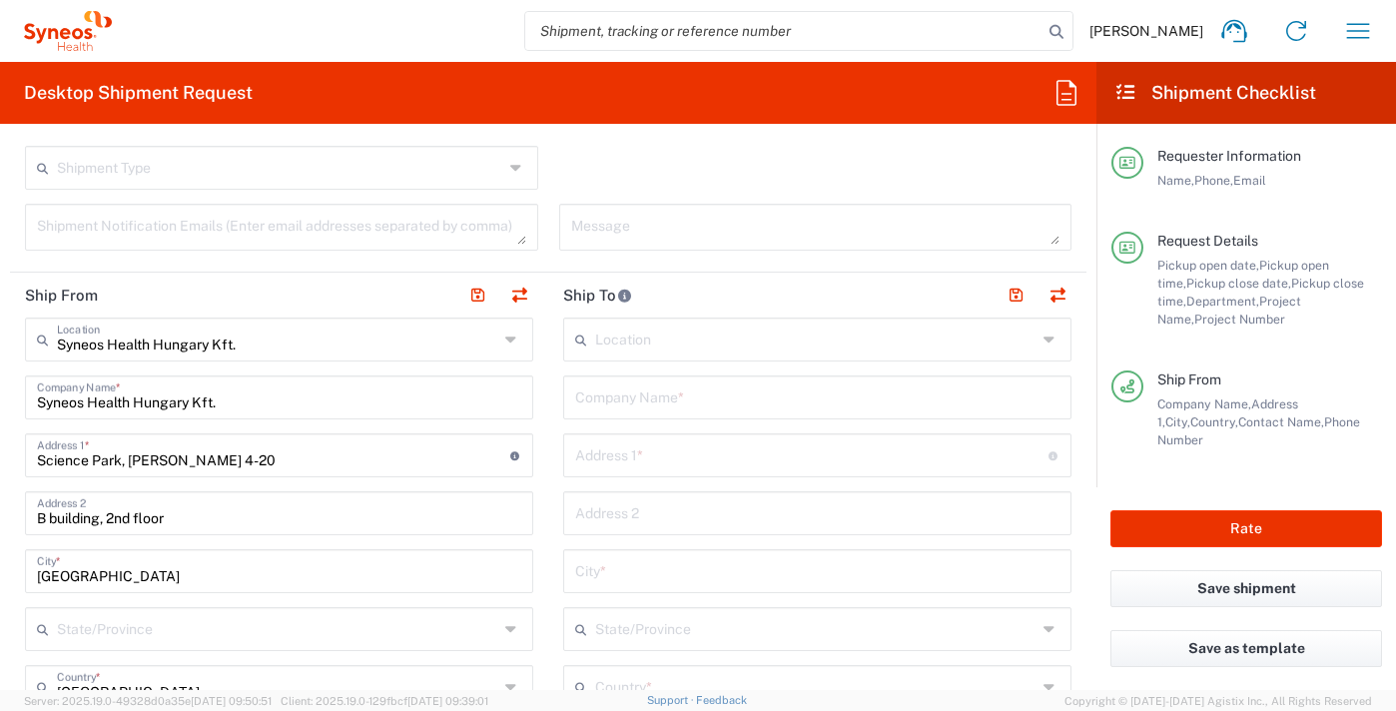
scroll to position [599, 0]
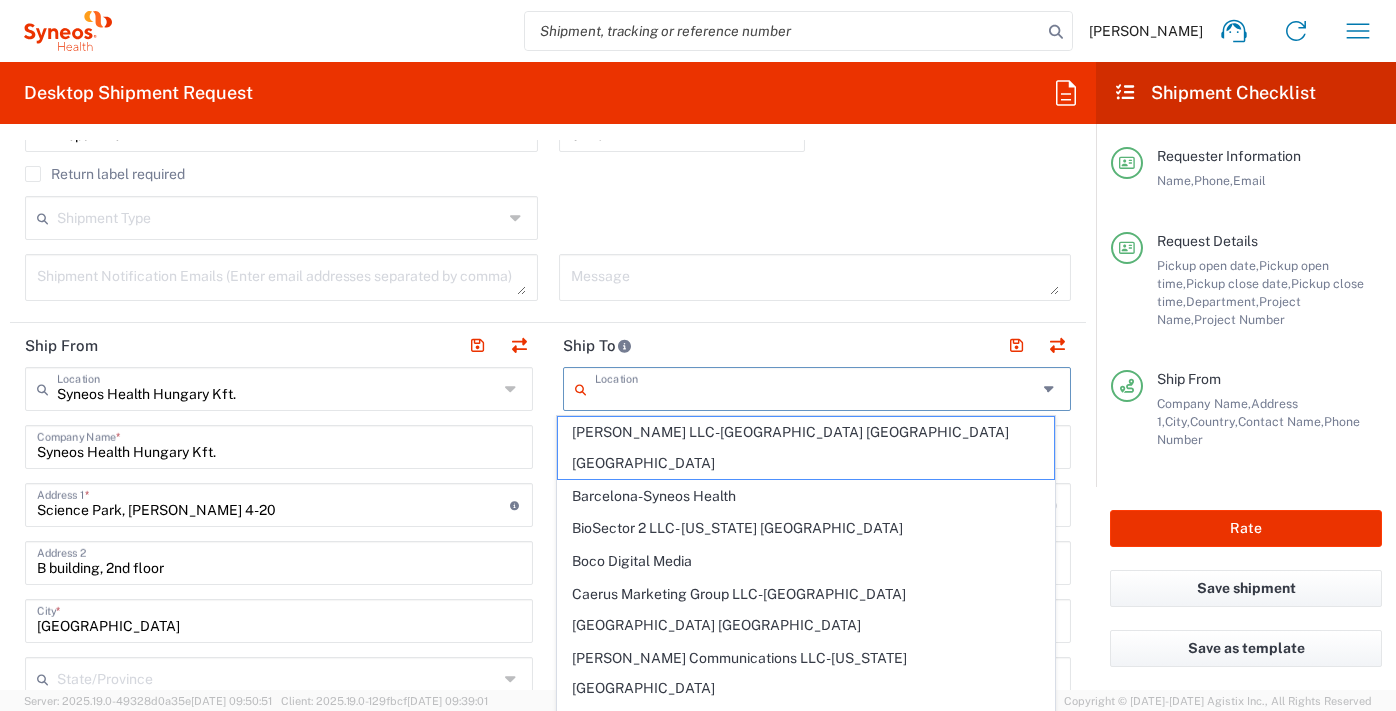
click at [883, 388] on input "text" at bounding box center [816, 388] width 442 height 35
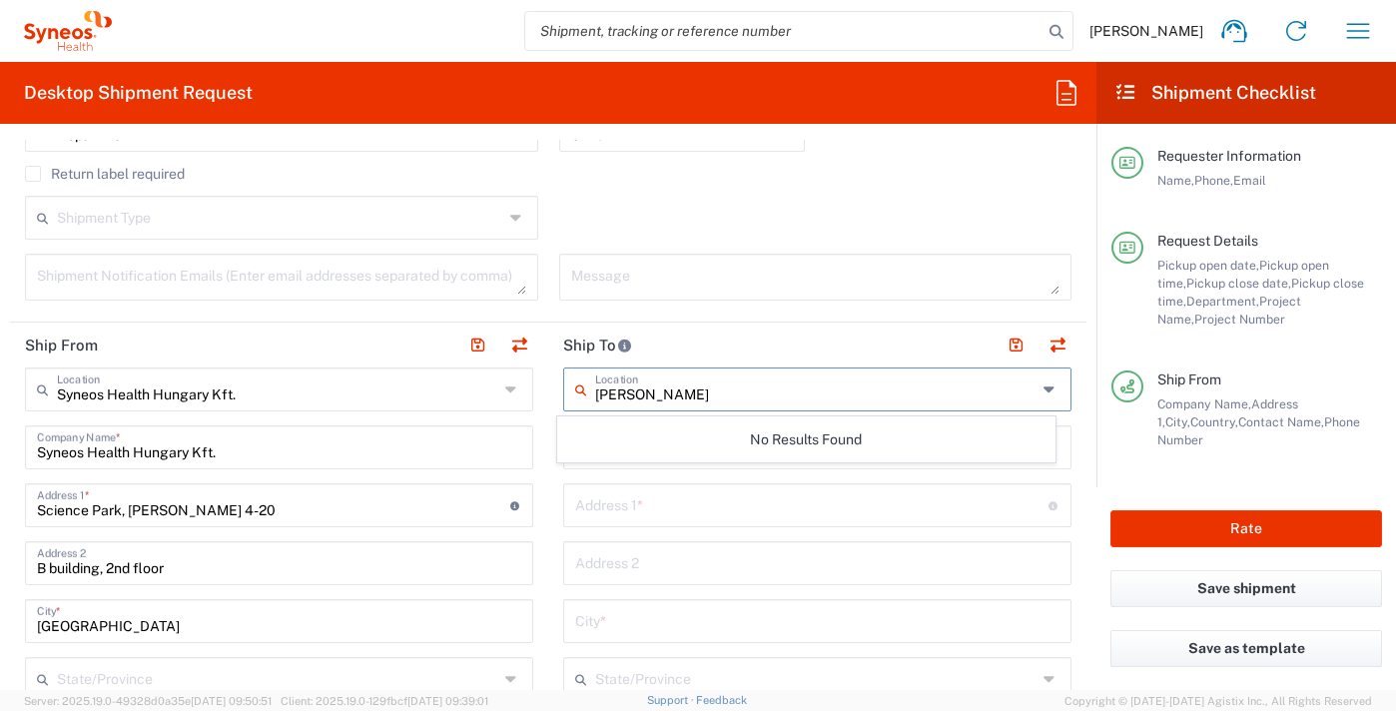
type input "[PERSON_NAME]"
click at [1028, 387] on div "[PERSON_NAME] K Location" at bounding box center [817, 390] width 508 height 44
click at [652, 391] on input "[PERSON_NAME]" at bounding box center [816, 388] width 442 height 35
click at [788, 335] on header "Ship To" at bounding box center [817, 345] width 538 height 45
click at [726, 511] on input "text" at bounding box center [811, 503] width 473 height 35
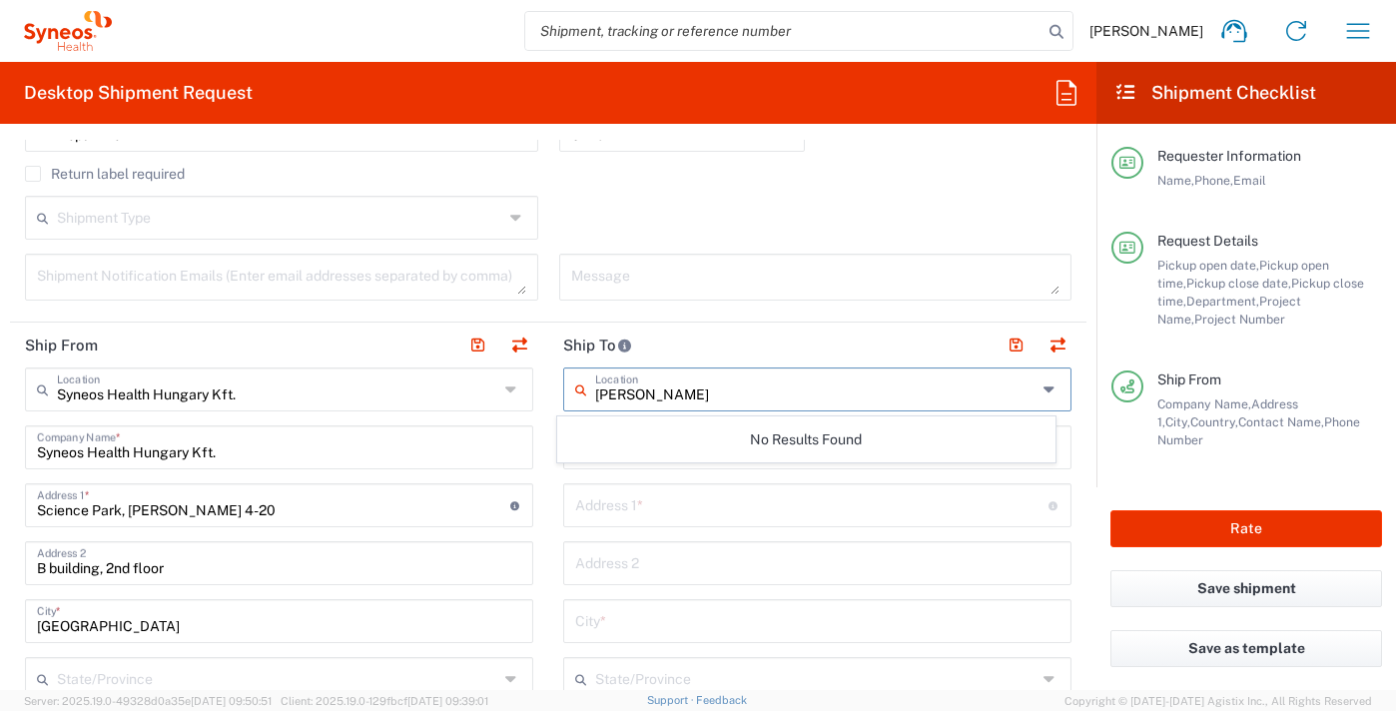
click at [672, 205] on div "Shipment Type Batch Regular" at bounding box center [549, 225] width 1068 height 58
click at [673, 205] on div "Shipment Type Batch Regular" at bounding box center [549, 225] width 1068 height 58
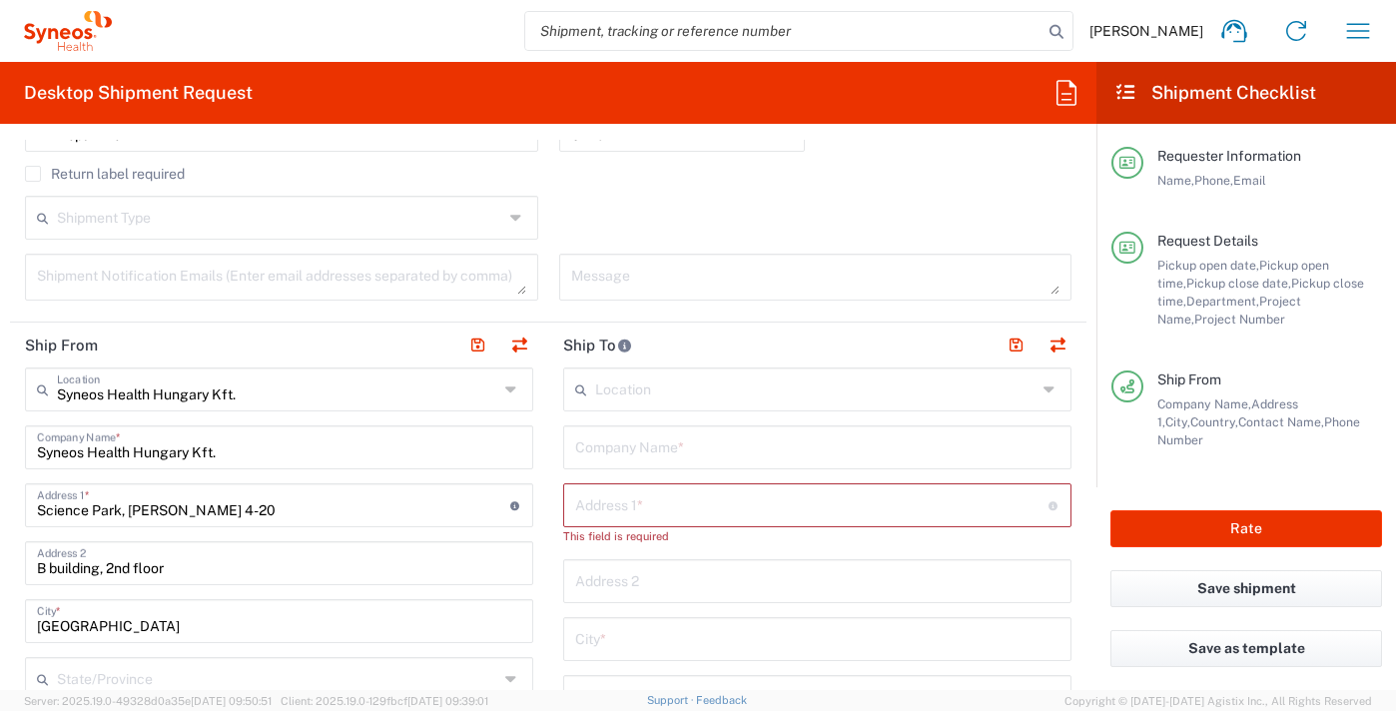
click at [687, 228] on div "Shipment Type Batch Regular" at bounding box center [549, 225] width 1068 height 58
click at [671, 396] on input "text" at bounding box center [816, 388] width 442 height 35
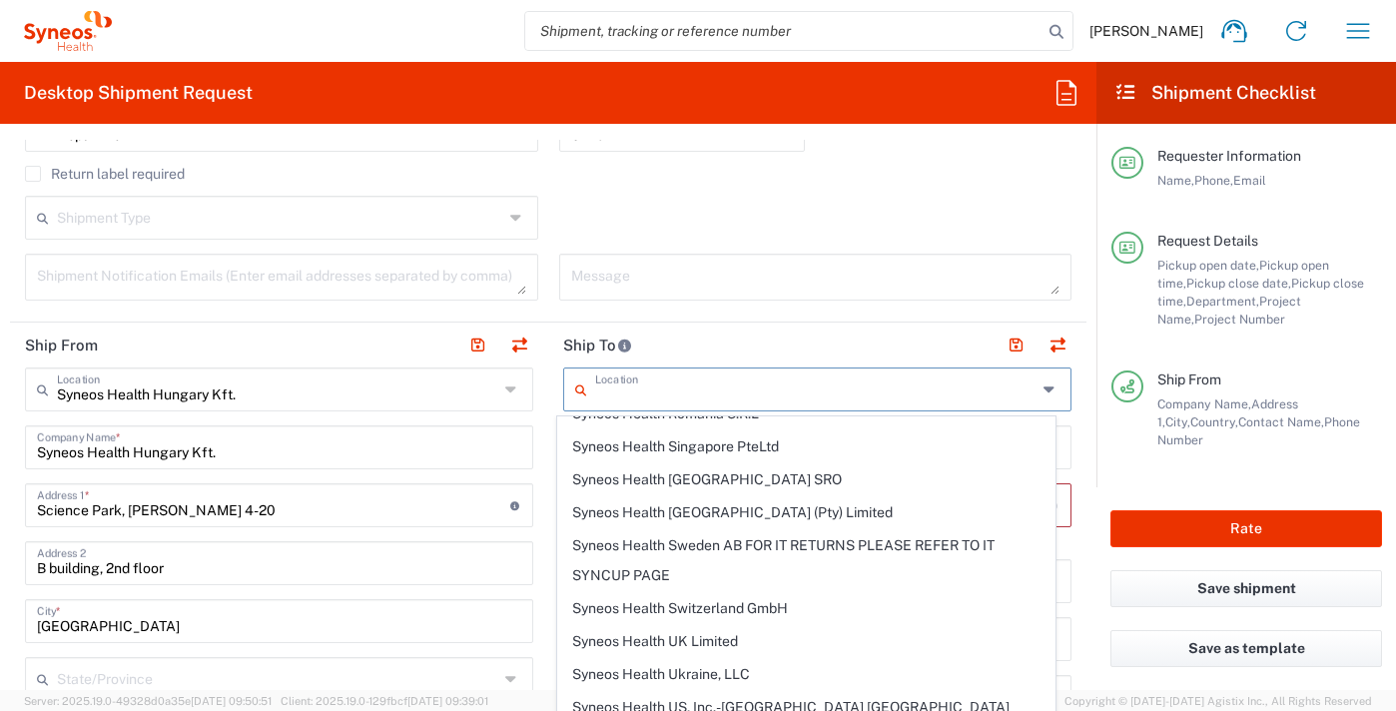
scroll to position [3718, 0]
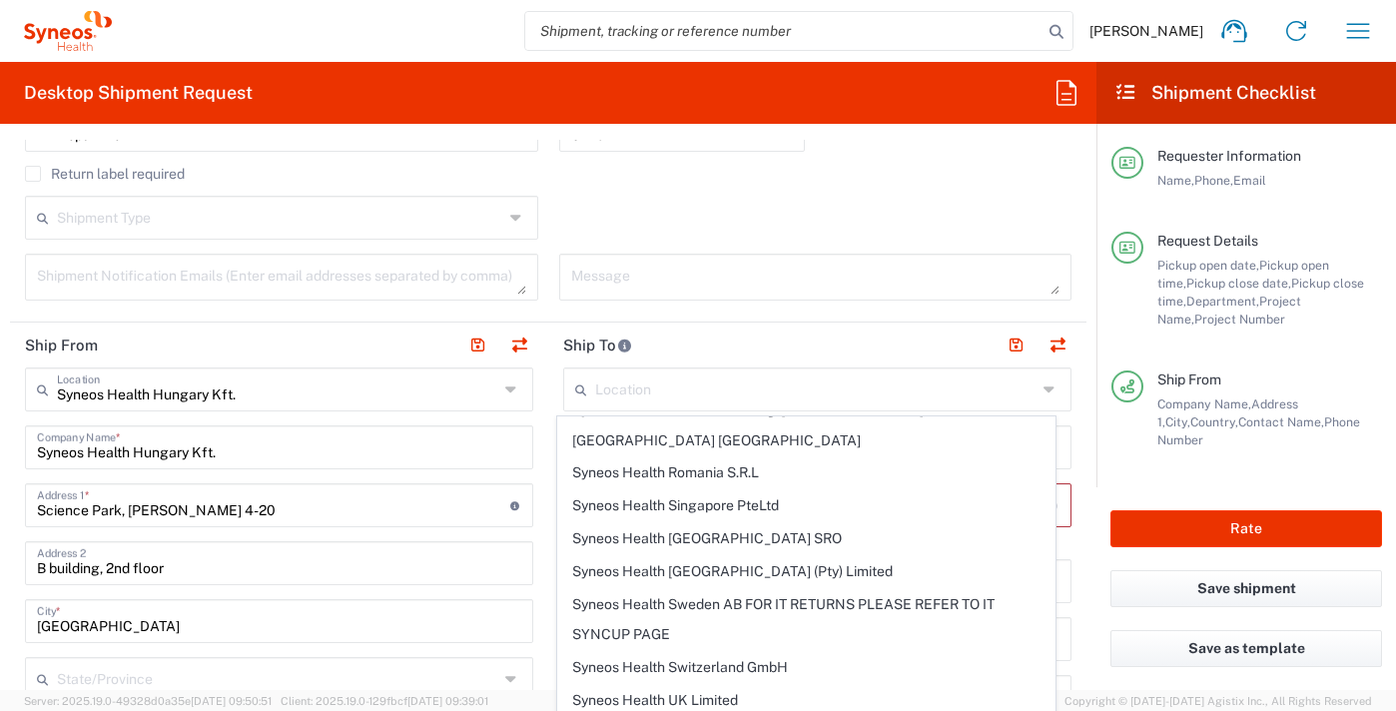
click at [575, 388] on icon at bounding box center [585, 390] width 20 height 32
drag, startPoint x: 573, startPoint y: 388, endPoint x: 1065, endPoint y: 438, distance: 494.0
click at [575, 388] on icon at bounding box center [585, 390] width 20 height 32
click at [734, 380] on input "text" at bounding box center [816, 388] width 442 height 35
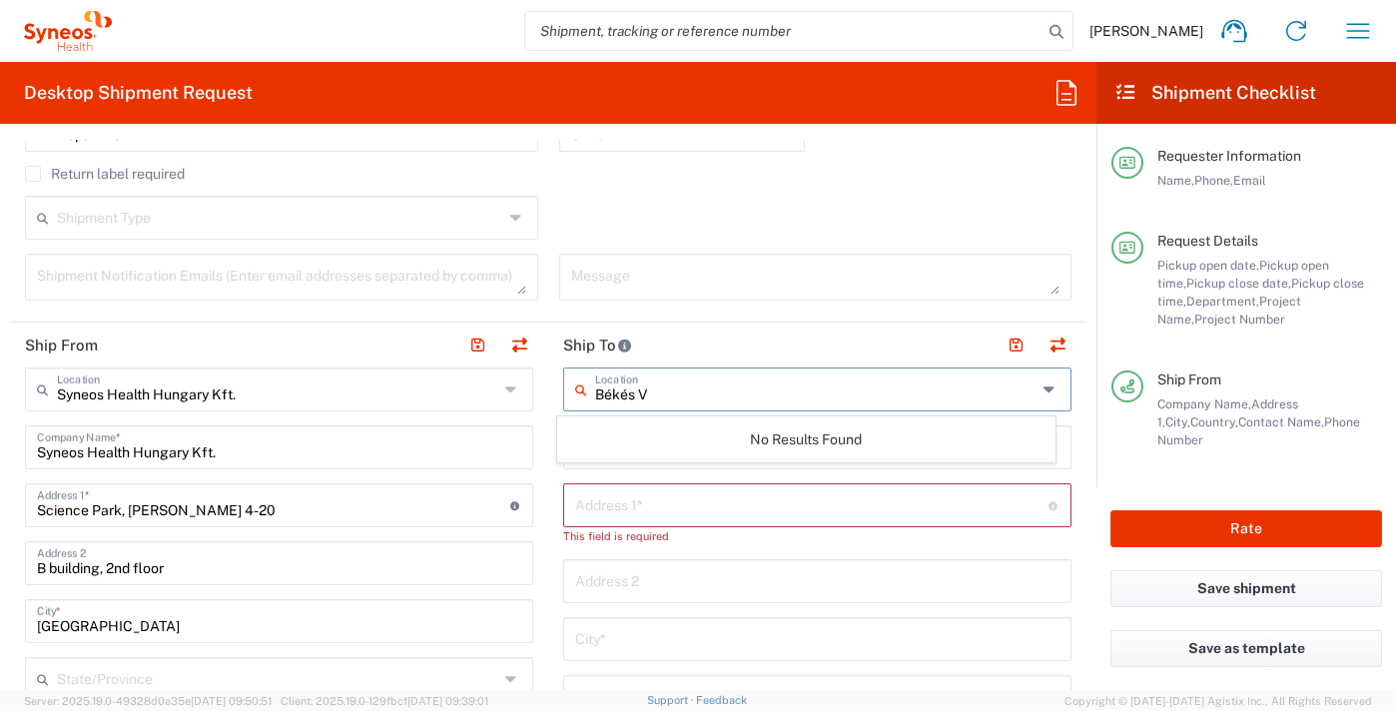
scroll to position [0, 0]
type input "Békés Vármagyei Központi Kórház Infektológia"
drag, startPoint x: 649, startPoint y: 503, endPoint x: 654, endPoint y: 520, distance: 17.7
click at [649, 503] on input "text" at bounding box center [811, 503] width 473 height 35
type input "Semmelweis u. 1."
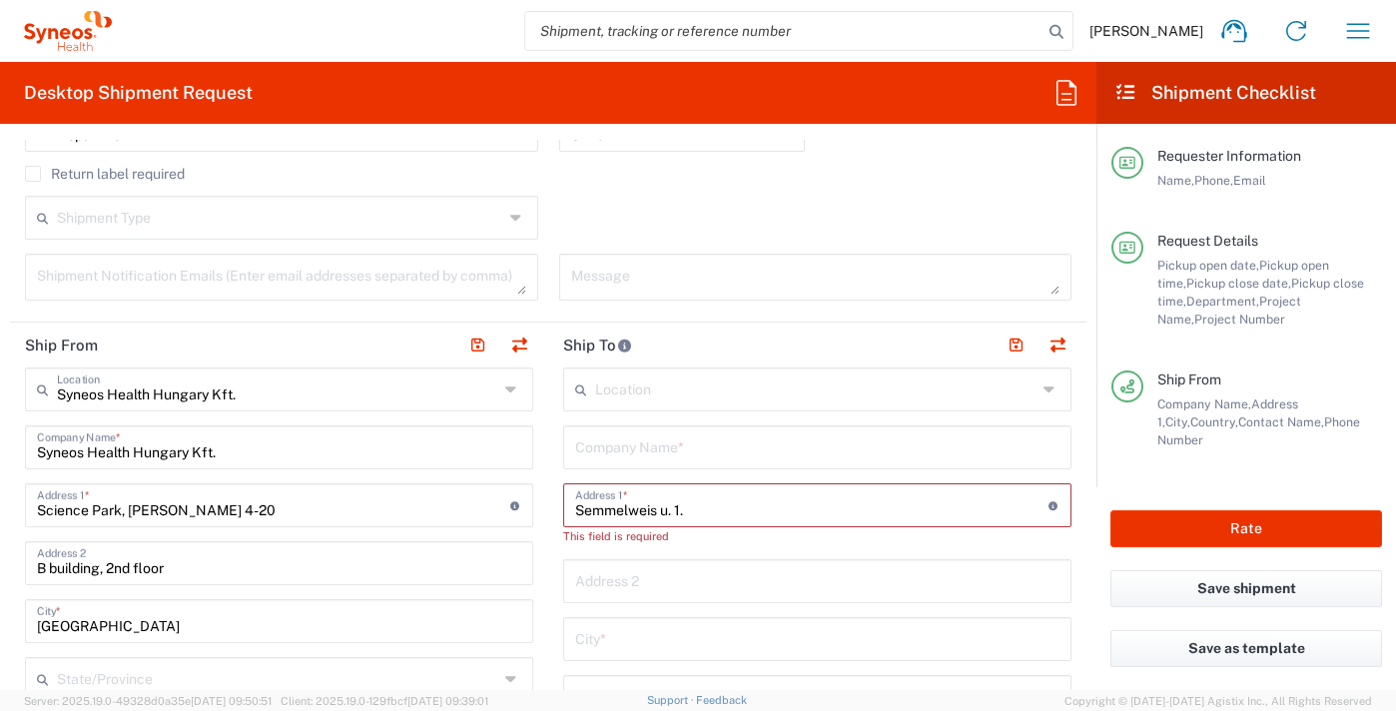
type input "Bekes Varmegye Kozponti [PERSON_NAME] Tagkorhaz Infektologia"
type input "[PERSON_NAME]"
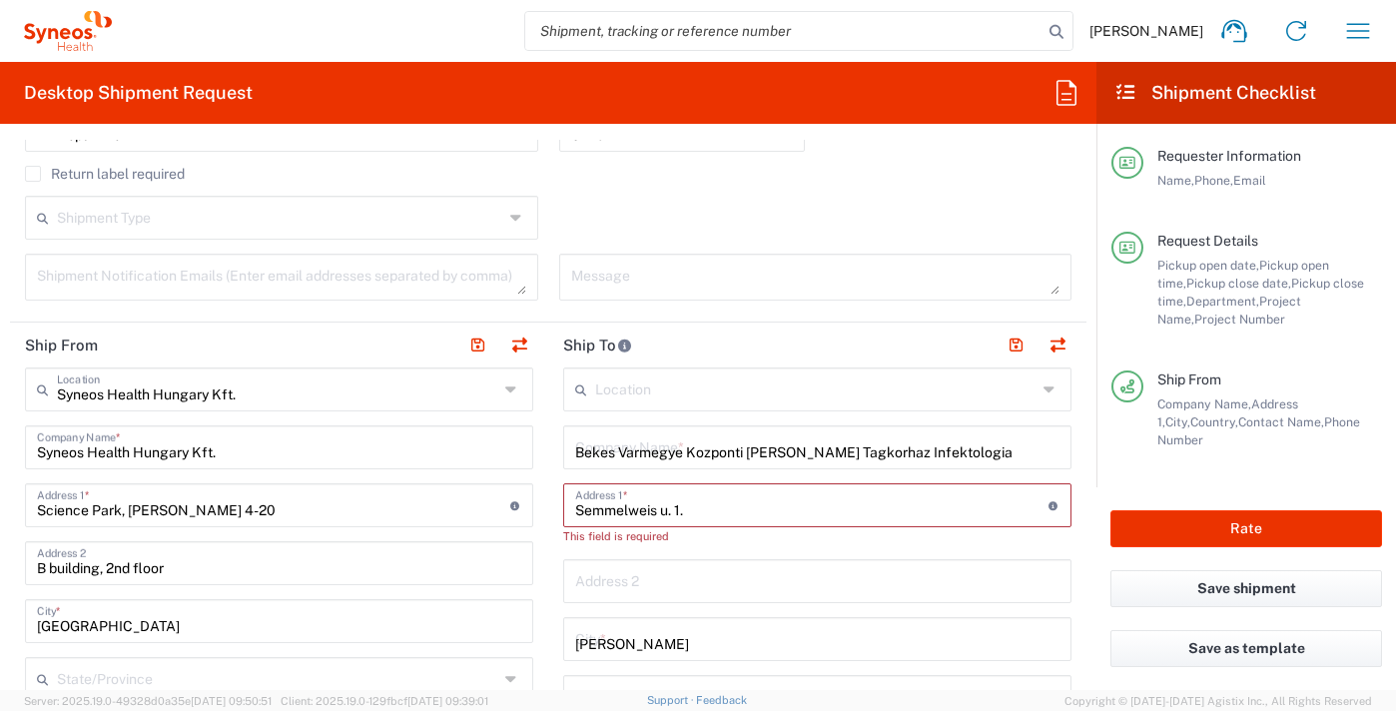
type input "[GEOGRAPHIC_DATA]"
type input "5700"
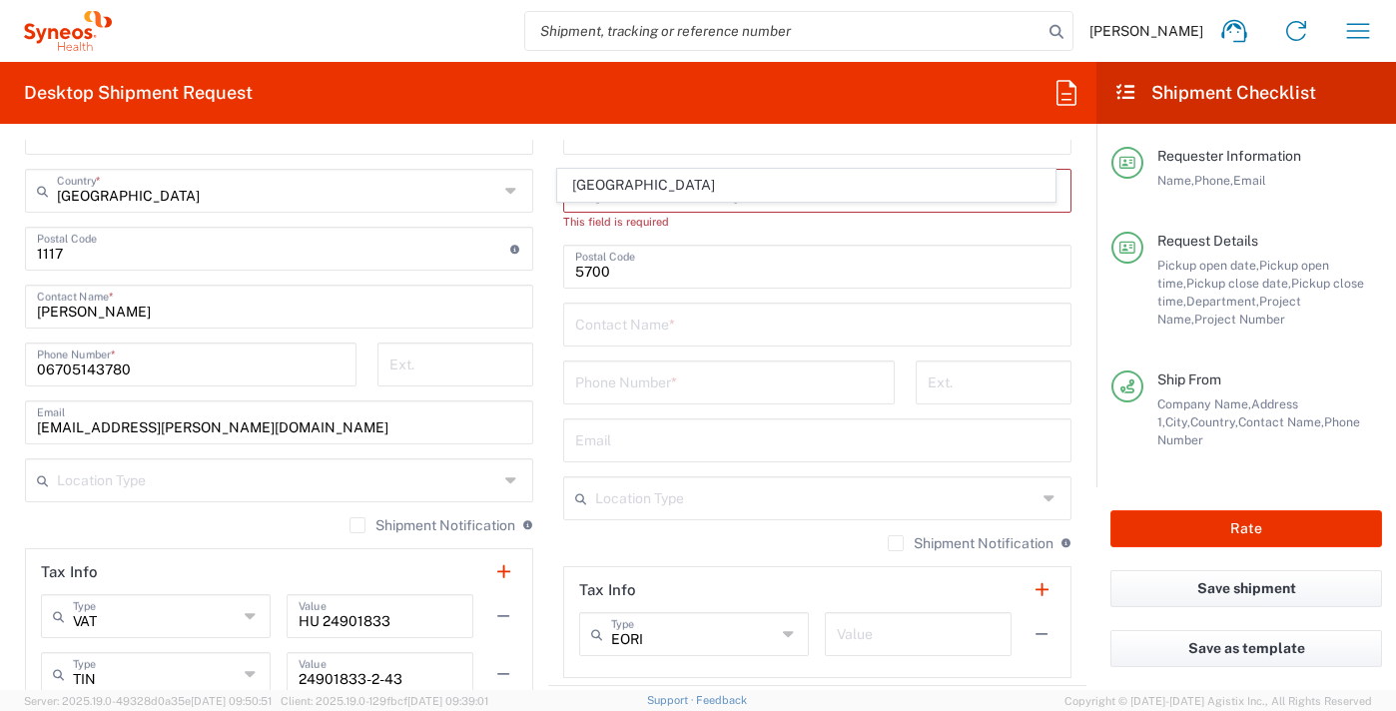
scroll to position [1199, 0]
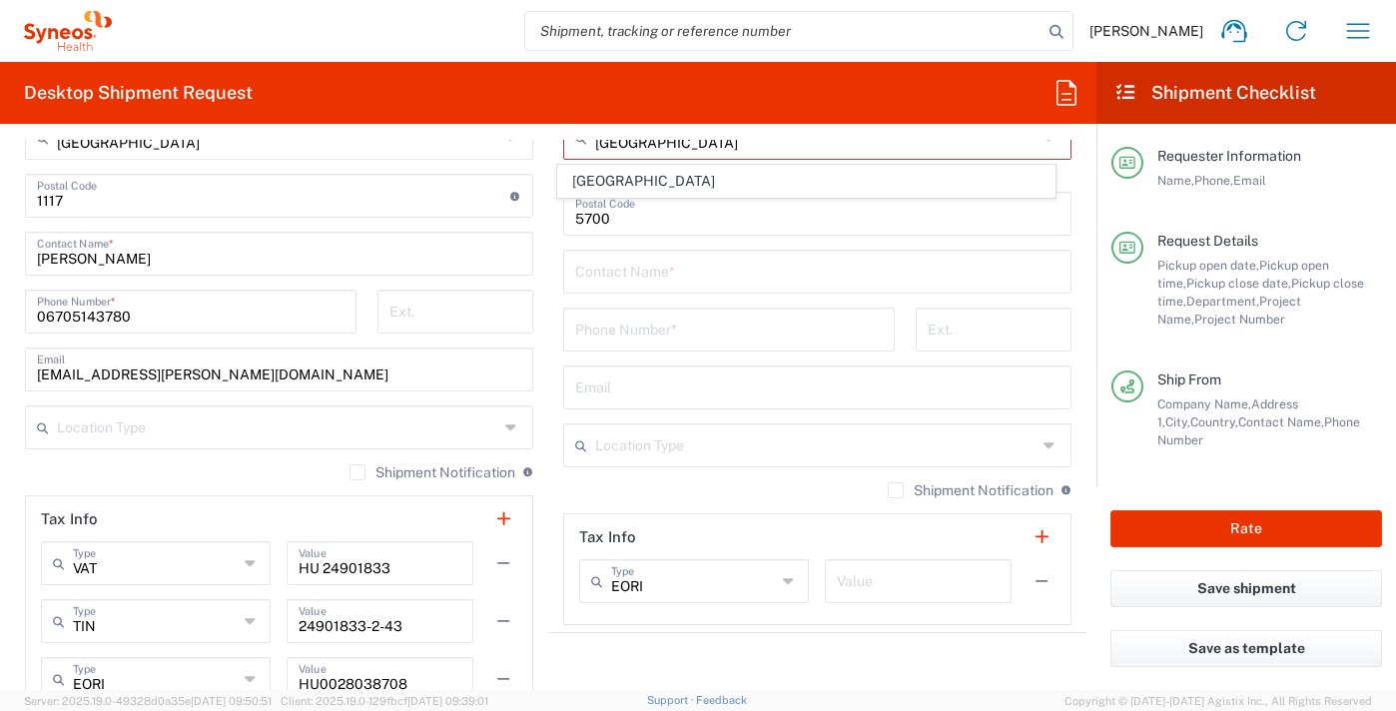
click at [669, 266] on input "text" at bounding box center [817, 270] width 484 height 35
type input "[PERSON_NAME]"
click at [673, 329] on input "tel" at bounding box center [729, 328] width 308 height 35
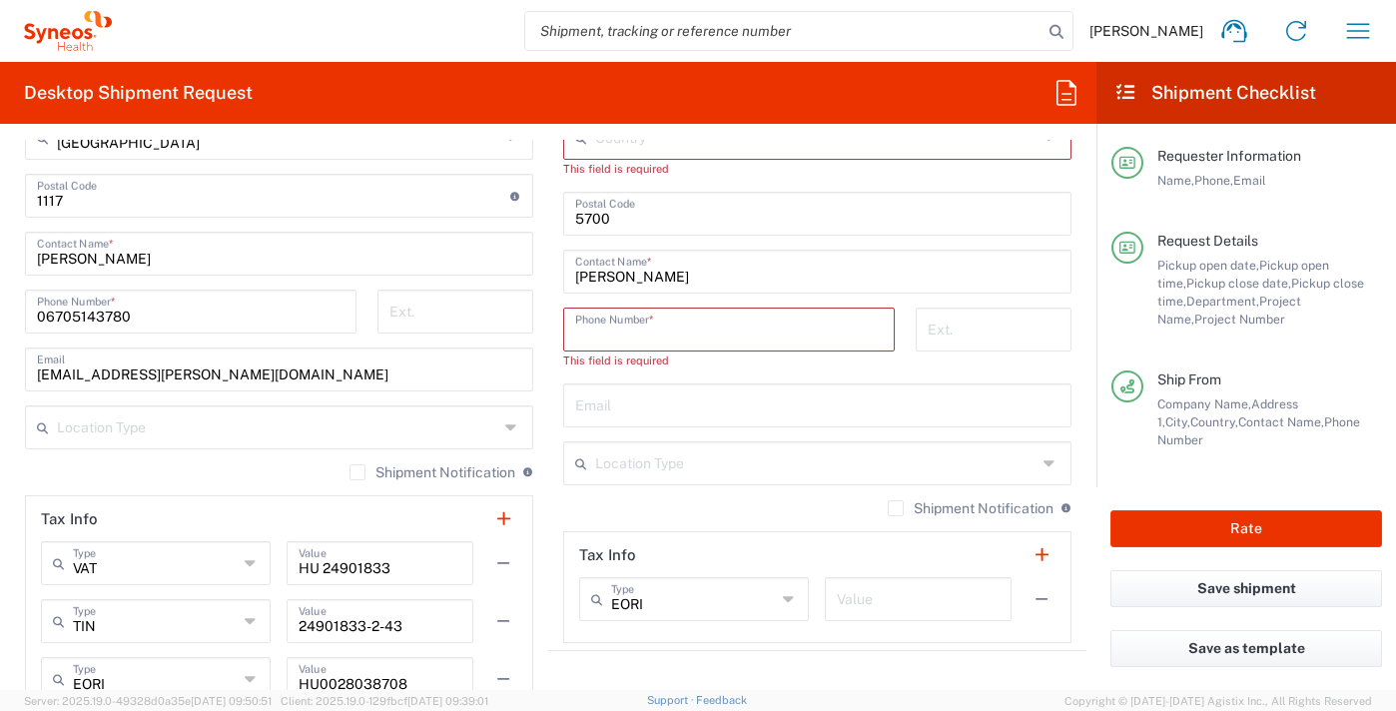
paste input "[PHONE_NUMBER]/2652"
click at [607, 332] on input "[PHONE_NUMBER]/2652" at bounding box center [729, 328] width 308 height 35
click at [575, 333] on input "[PHONE_NUMBER]/2652" at bounding box center [729, 328] width 308 height 35
click at [582, 331] on input "[PHONE_NUMBER]/2652" at bounding box center [729, 328] width 308 height 35
click at [600, 337] on input "[PHONE_NUMBER]/2652" at bounding box center [729, 328] width 308 height 35
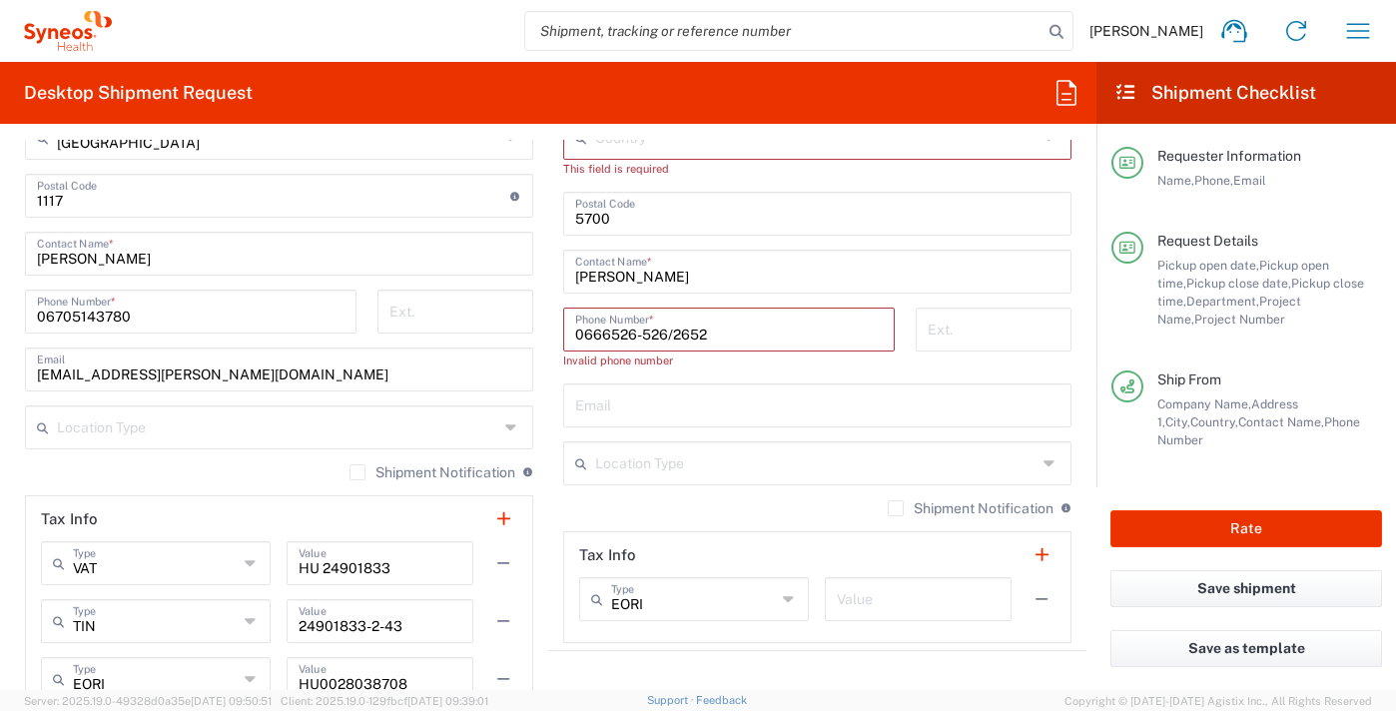
click at [627, 334] on input "0666526-526/2652" at bounding box center [729, 328] width 308 height 35
click at [650, 336] on input "0666526526/2652" at bounding box center [729, 328] width 308 height 35
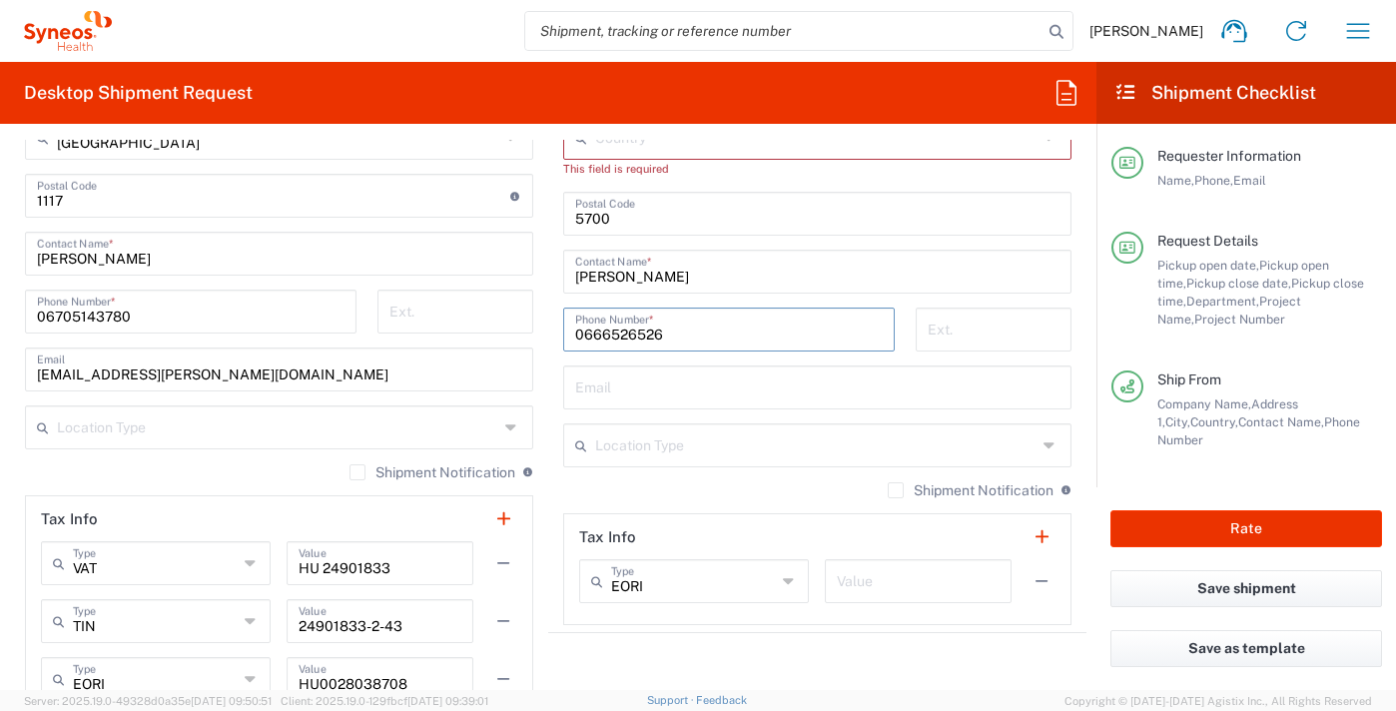
type input "0666526526"
click at [948, 338] on input "tel" at bounding box center [994, 328] width 132 height 35
type input "2652"
click at [350, 473] on label "Shipment Notification" at bounding box center [433, 472] width 166 height 16
click at [358, 472] on input "Shipment Notification" at bounding box center [358, 472] width 0 height 0
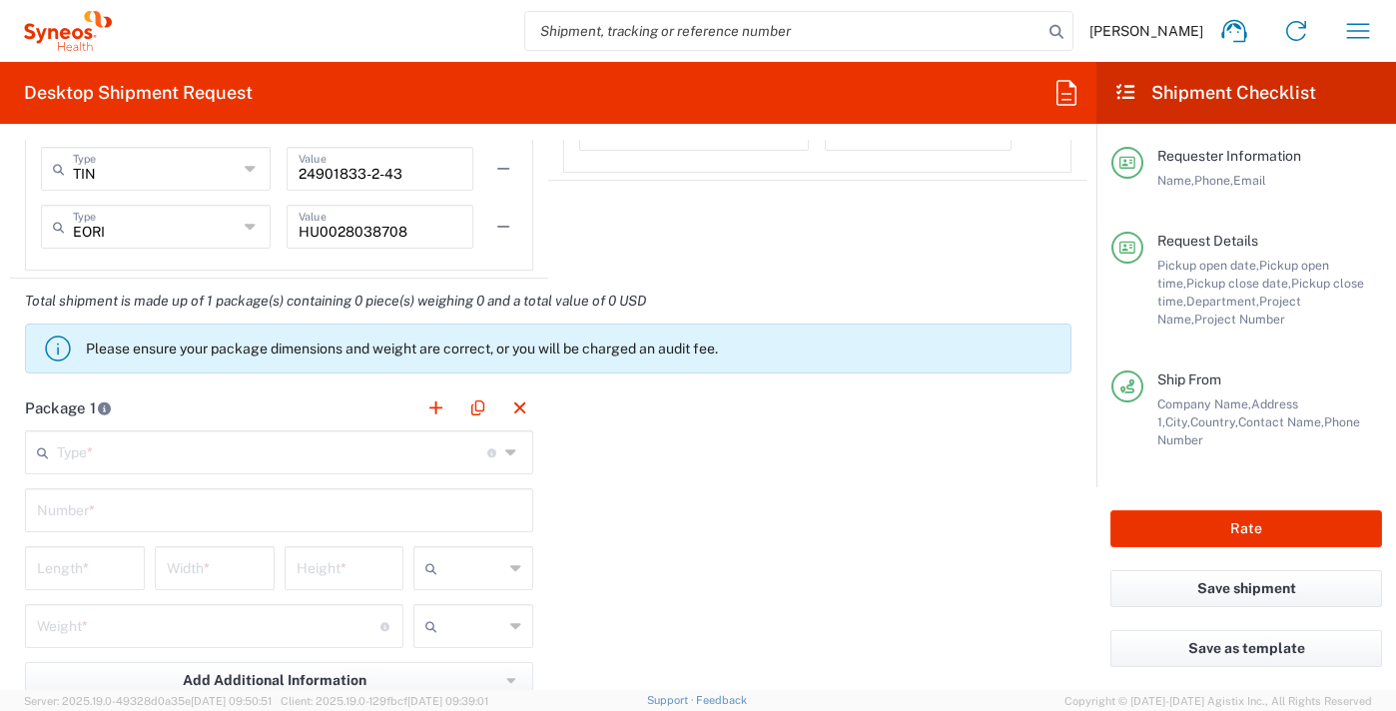
scroll to position [1698, 0]
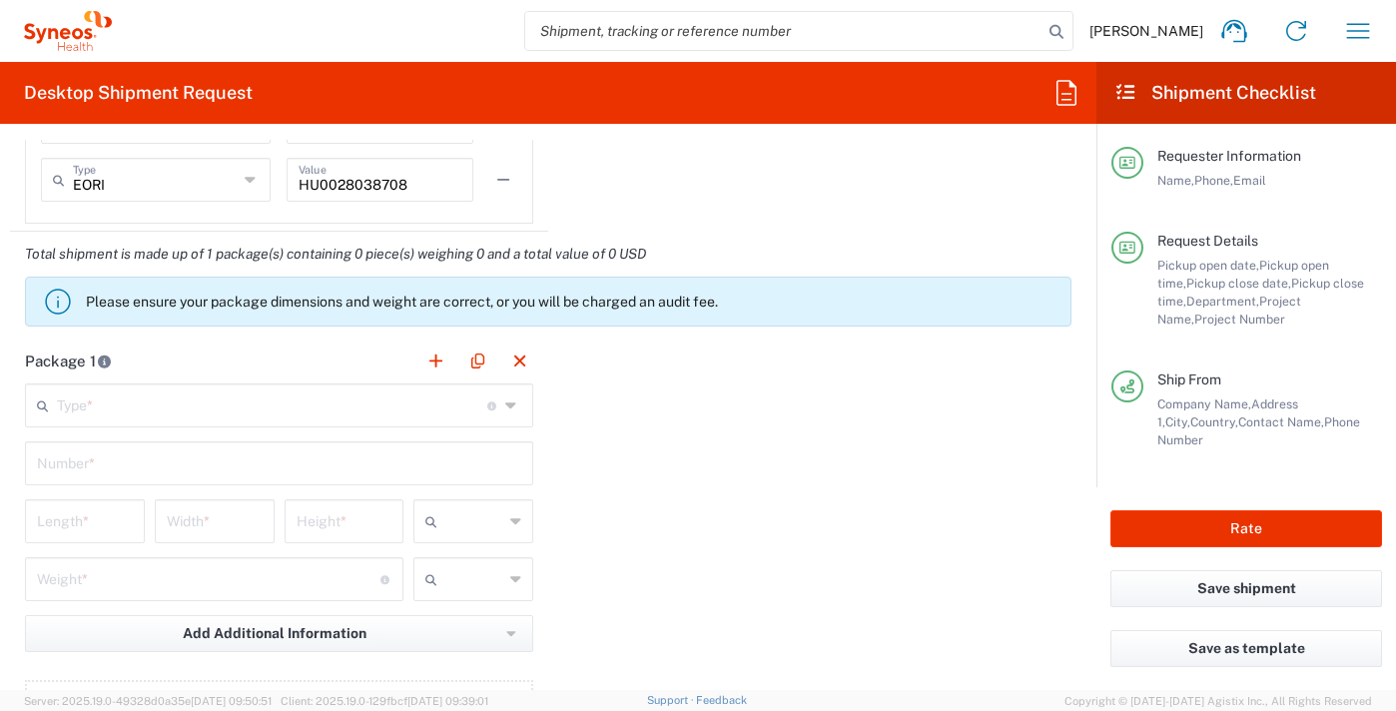
click at [505, 405] on icon at bounding box center [513, 406] width 16 height 32
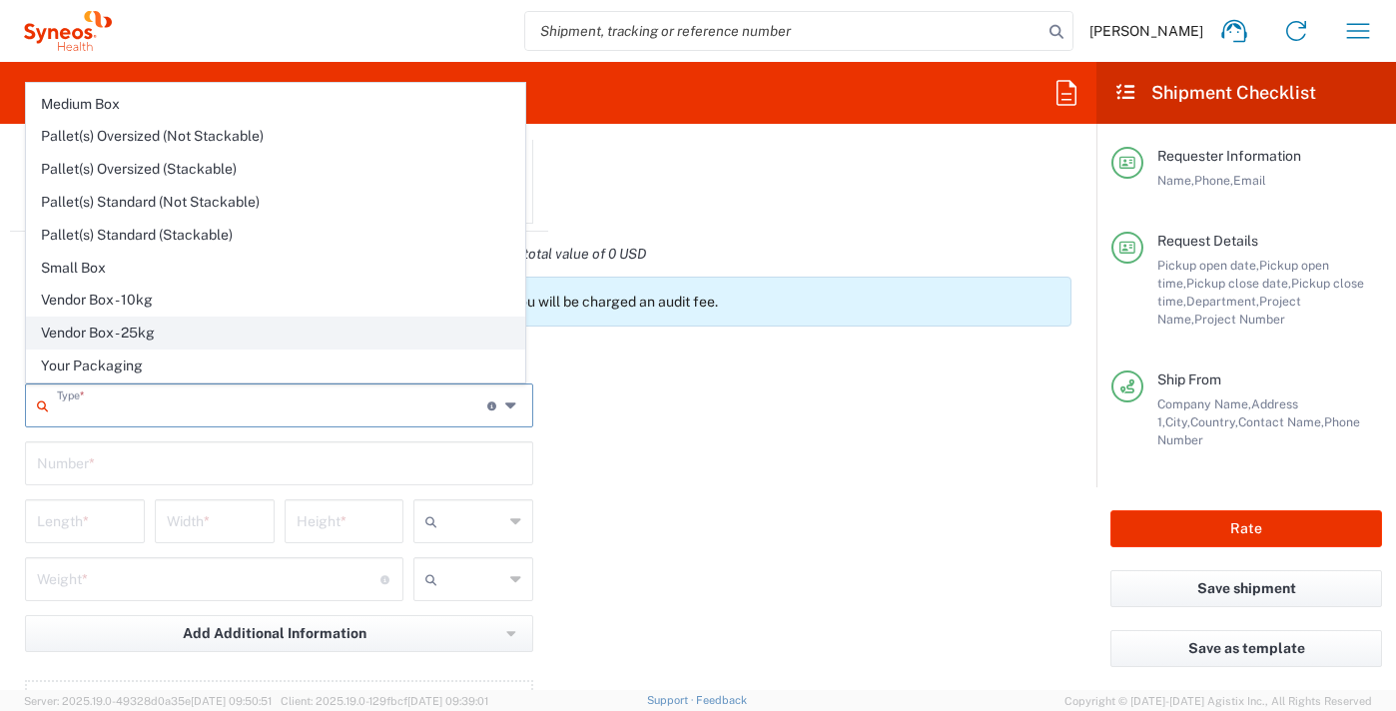
scroll to position [0, 0]
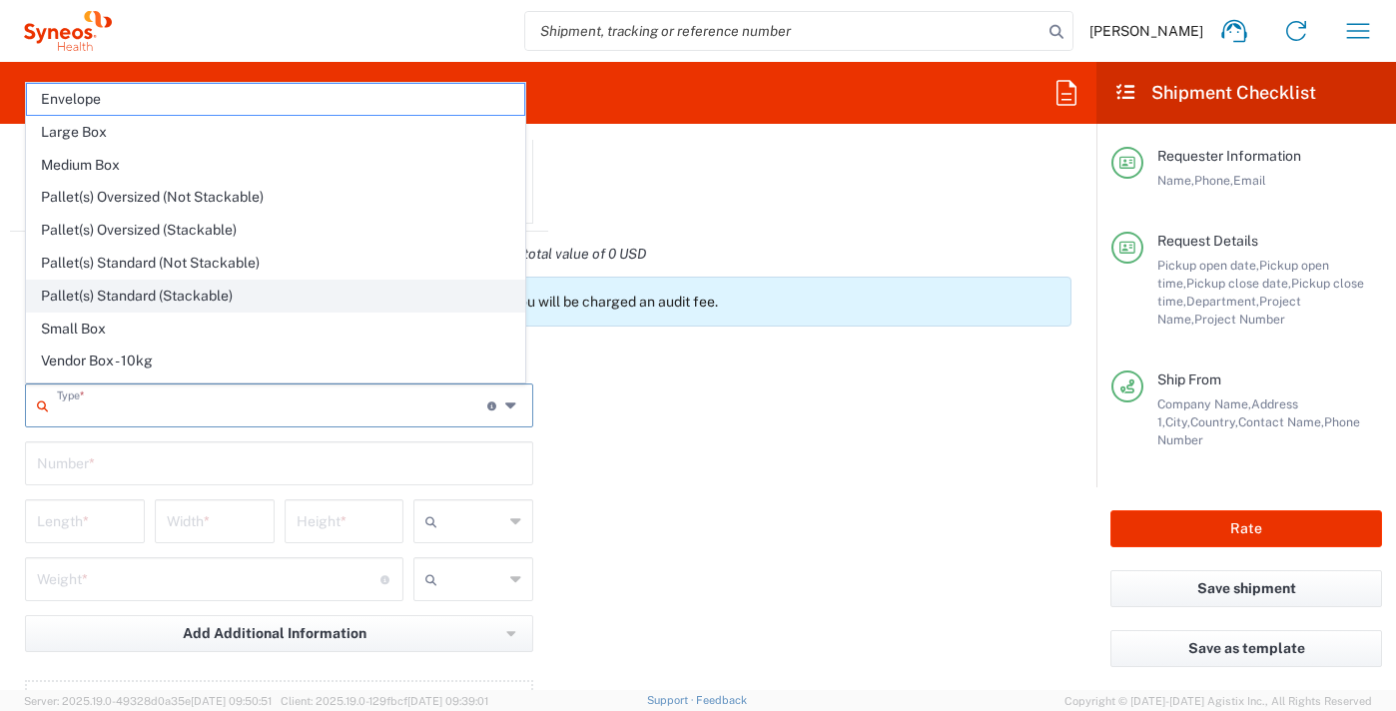
click at [128, 296] on span "Pallet(s) Standard (Stackable)" at bounding box center [275, 296] width 497 height 31
type input "Pallet(s) Standard (Stackable)"
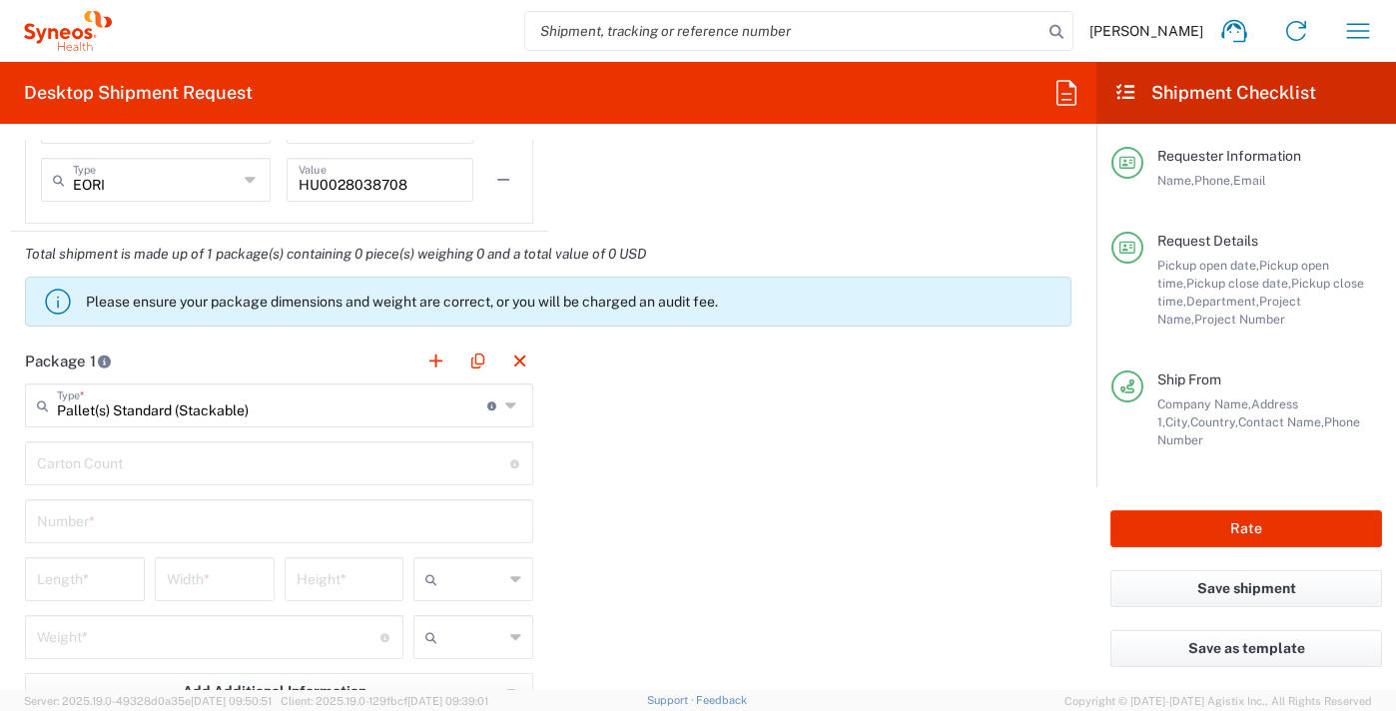
scroll to position [1798, 0]
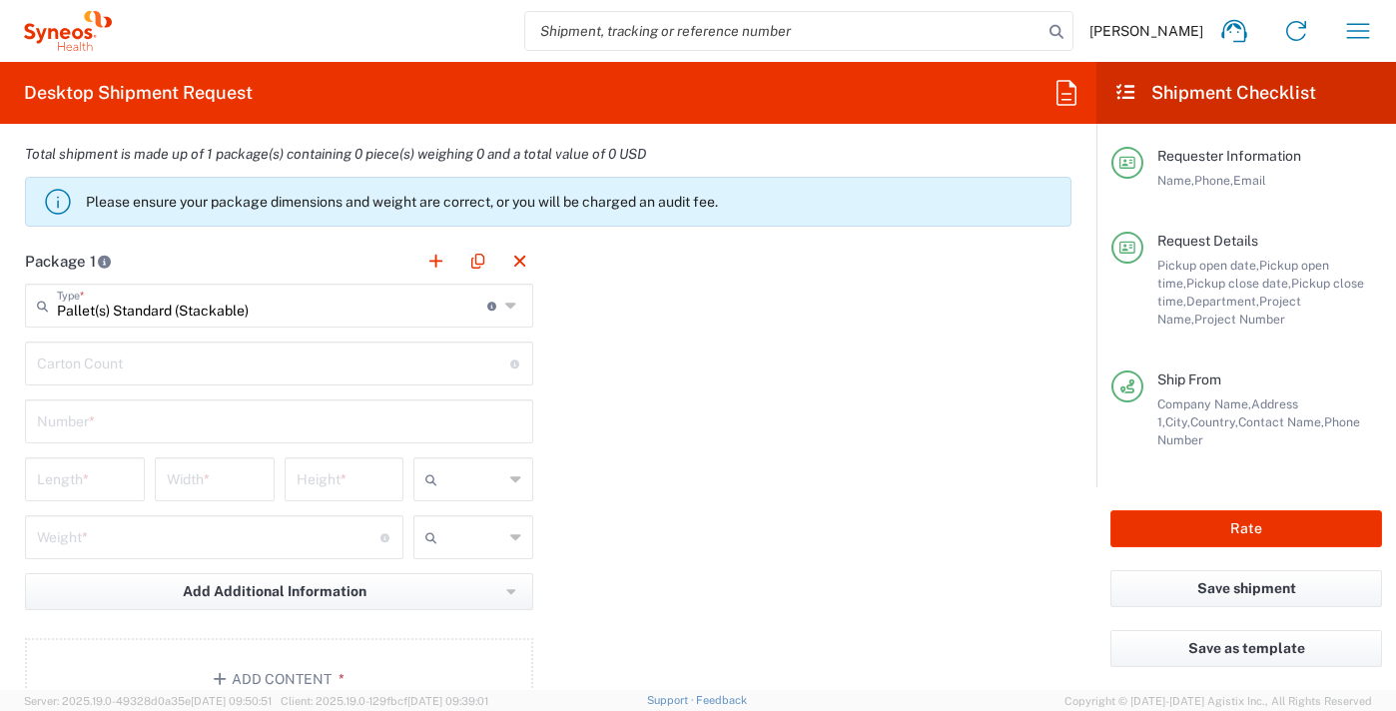
click at [96, 364] on input "number" at bounding box center [273, 362] width 473 height 35
click at [79, 422] on input "text" at bounding box center [279, 420] width 484 height 35
click at [93, 359] on input "number" at bounding box center [273, 362] width 473 height 35
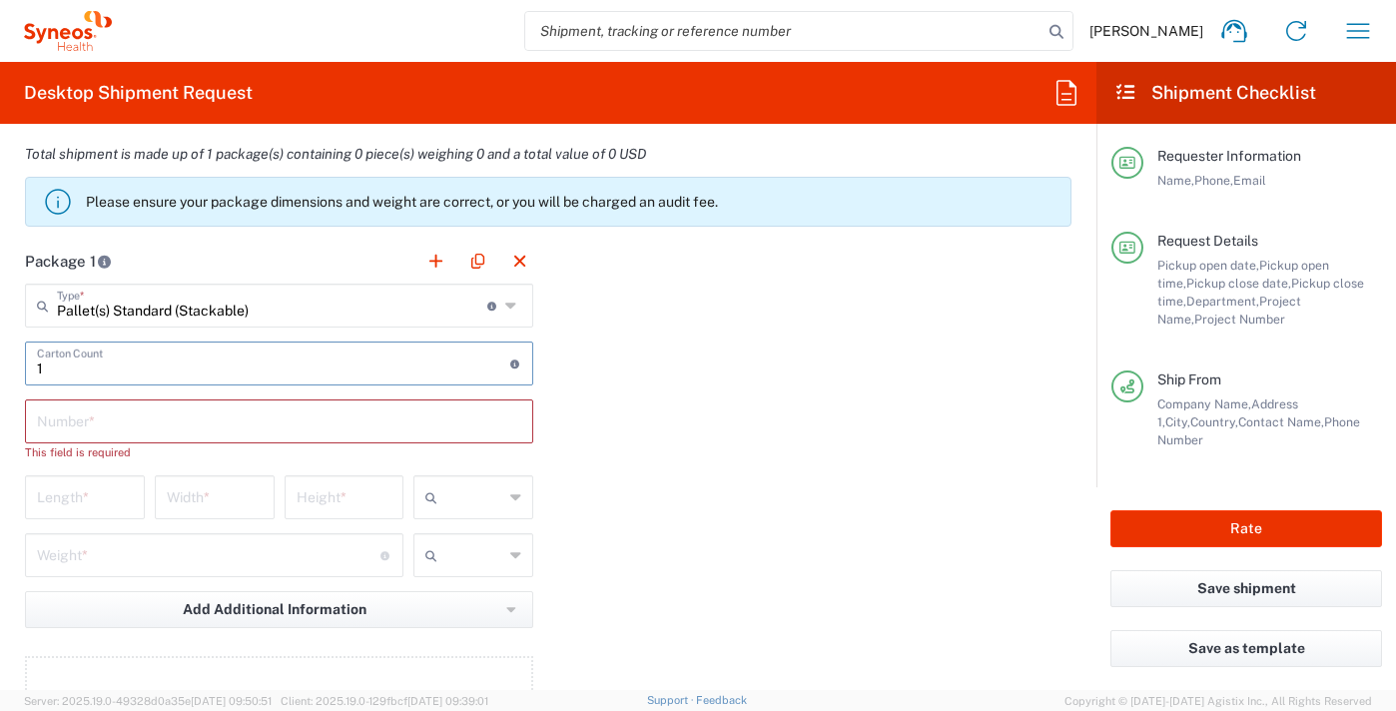
type input "1"
click at [73, 421] on input "text" at bounding box center [279, 420] width 484 height 35
type input "1"
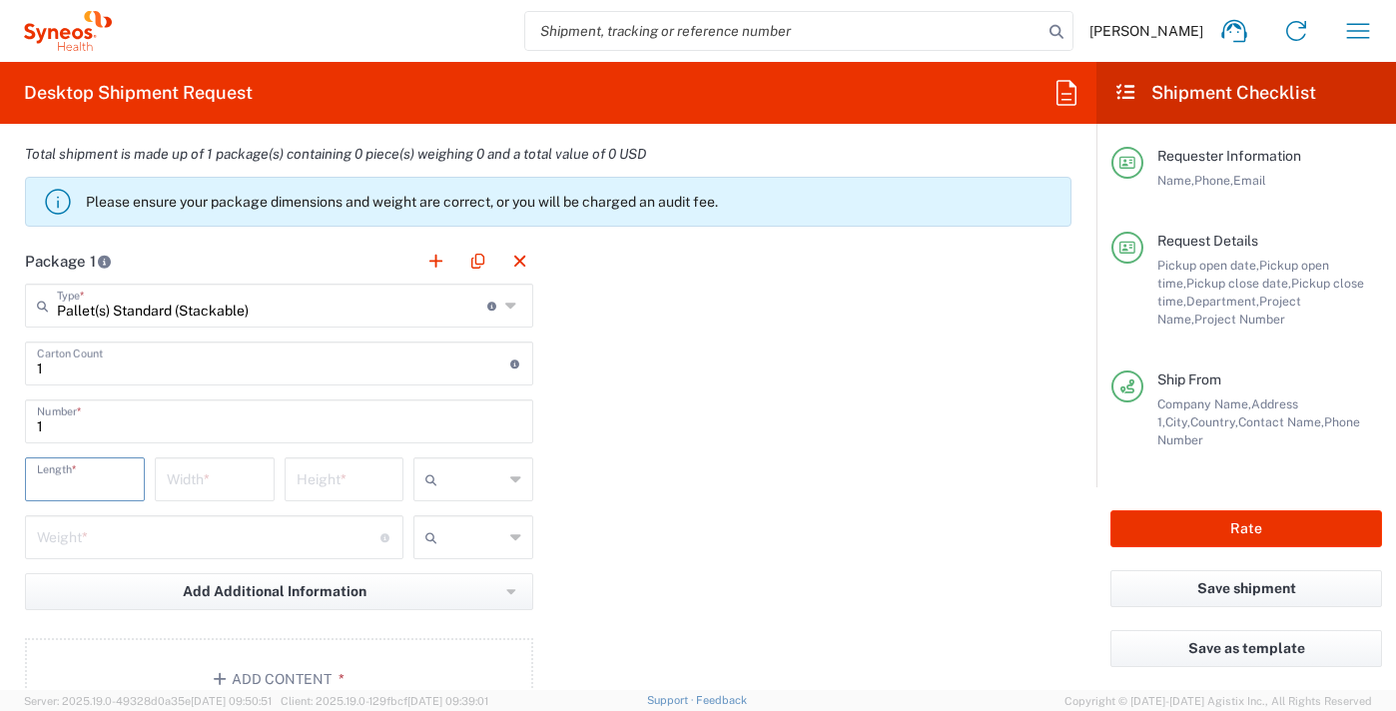
click at [112, 479] on input "number" at bounding box center [85, 477] width 96 height 35
type input "40"
click at [187, 485] on input "number" at bounding box center [215, 477] width 96 height 35
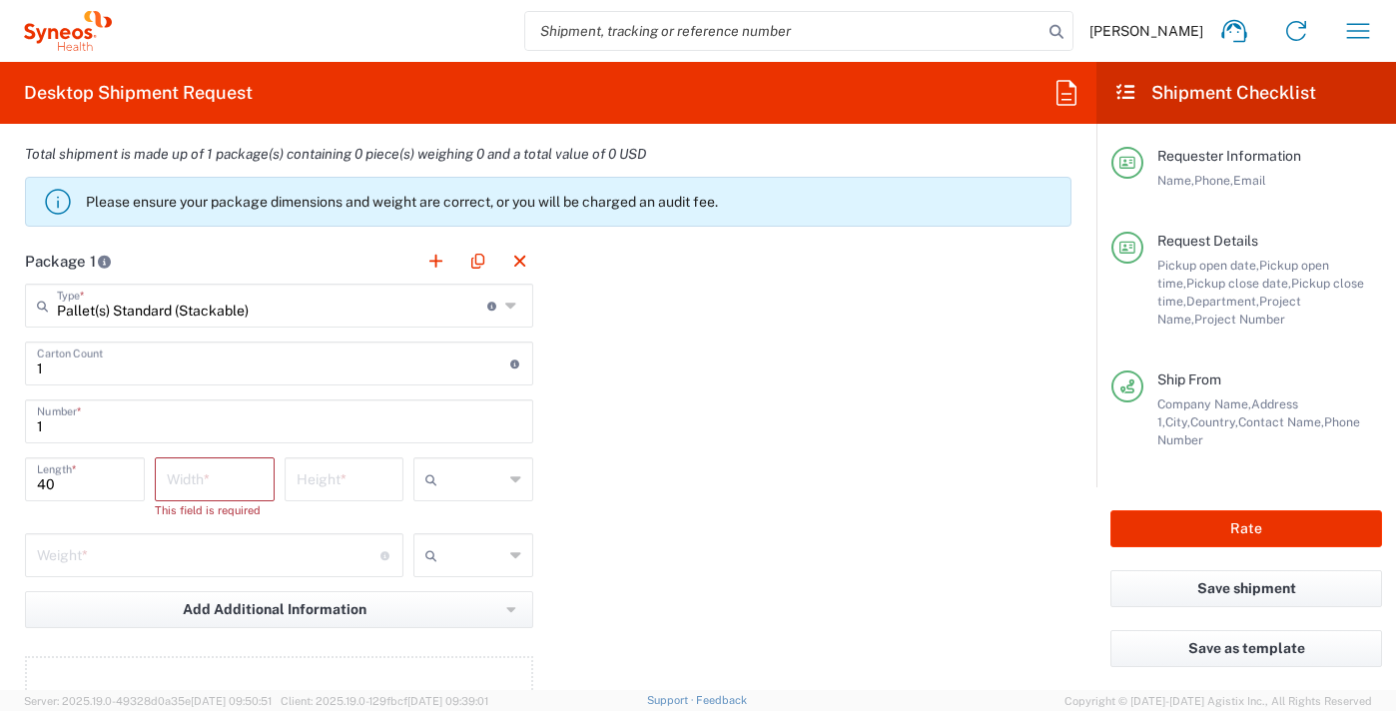
click at [505, 308] on icon at bounding box center [513, 306] width 16 height 32
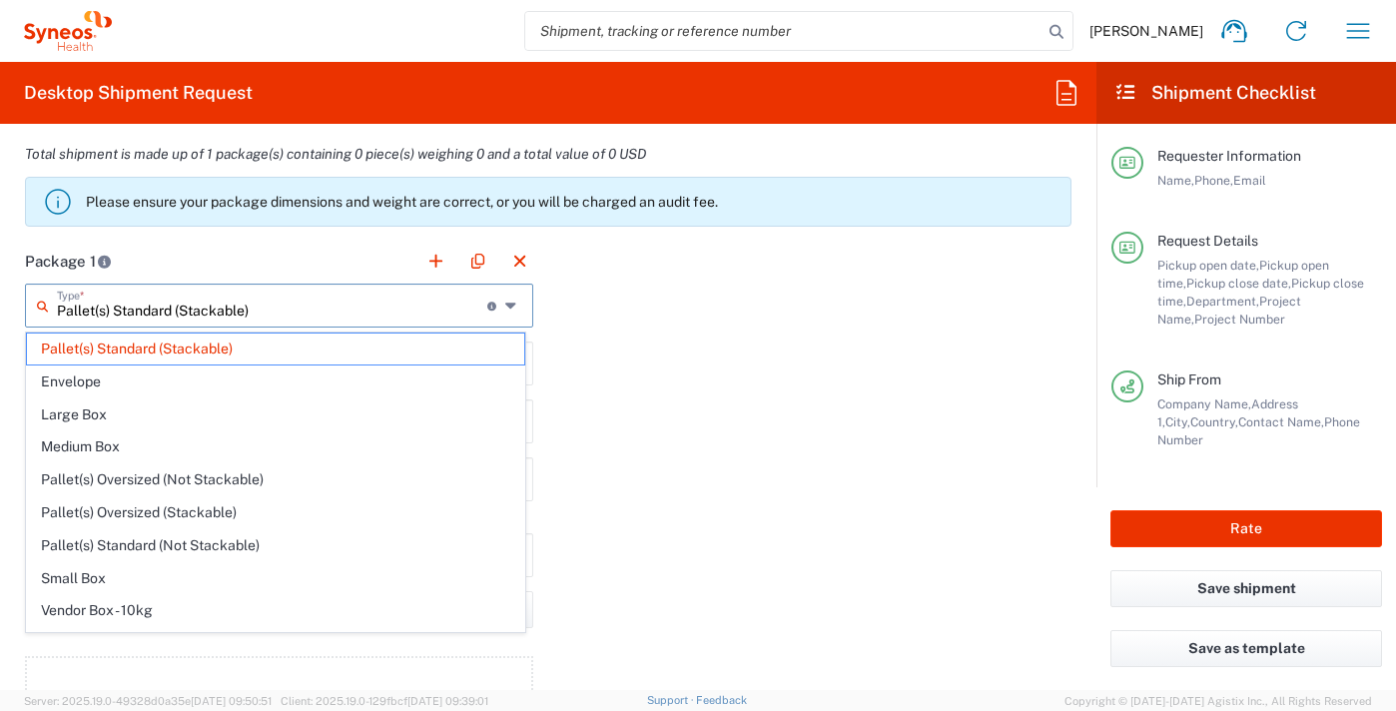
click at [258, 386] on span "Envelope" at bounding box center [275, 382] width 497 height 31
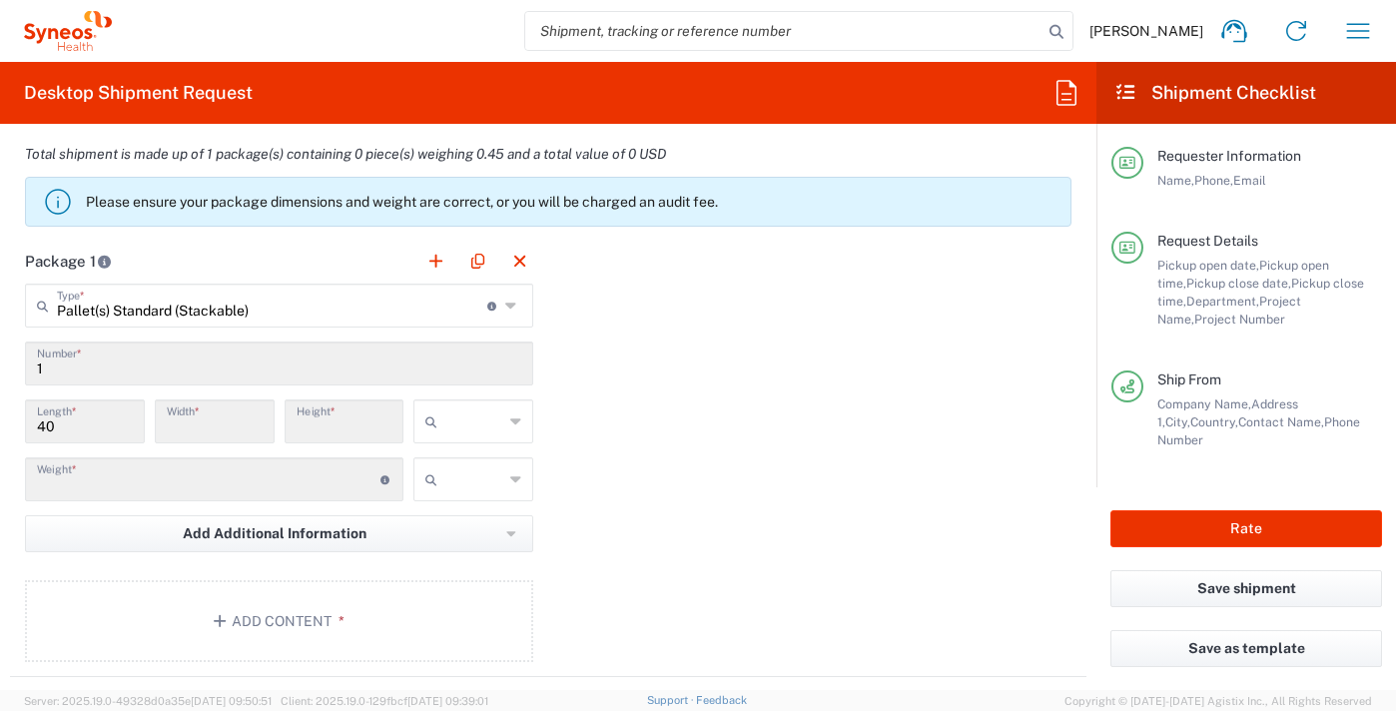
type input "Envelope"
type input "9.5"
type input "12.5"
type input "0.25"
type input "in"
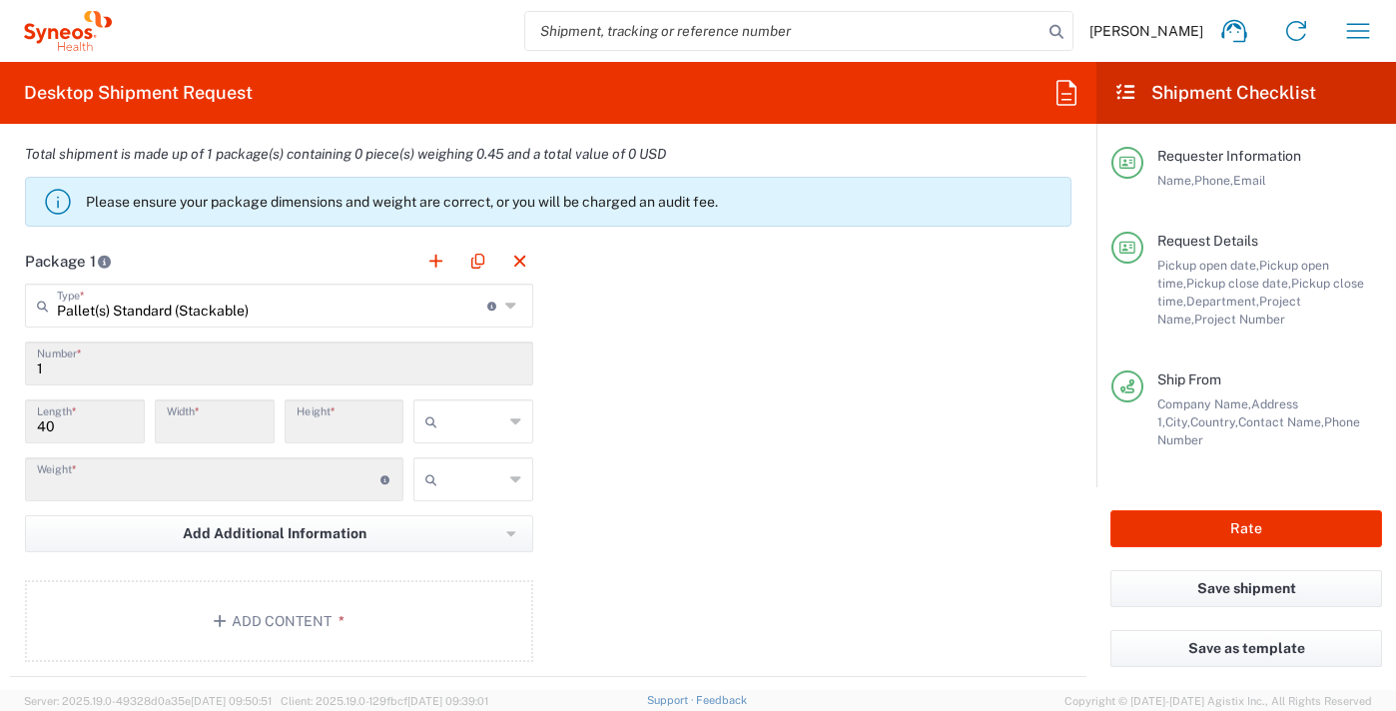
type input "0.45"
click at [267, 534] on span "Add Additional Information" at bounding box center [275, 533] width 184 height 19
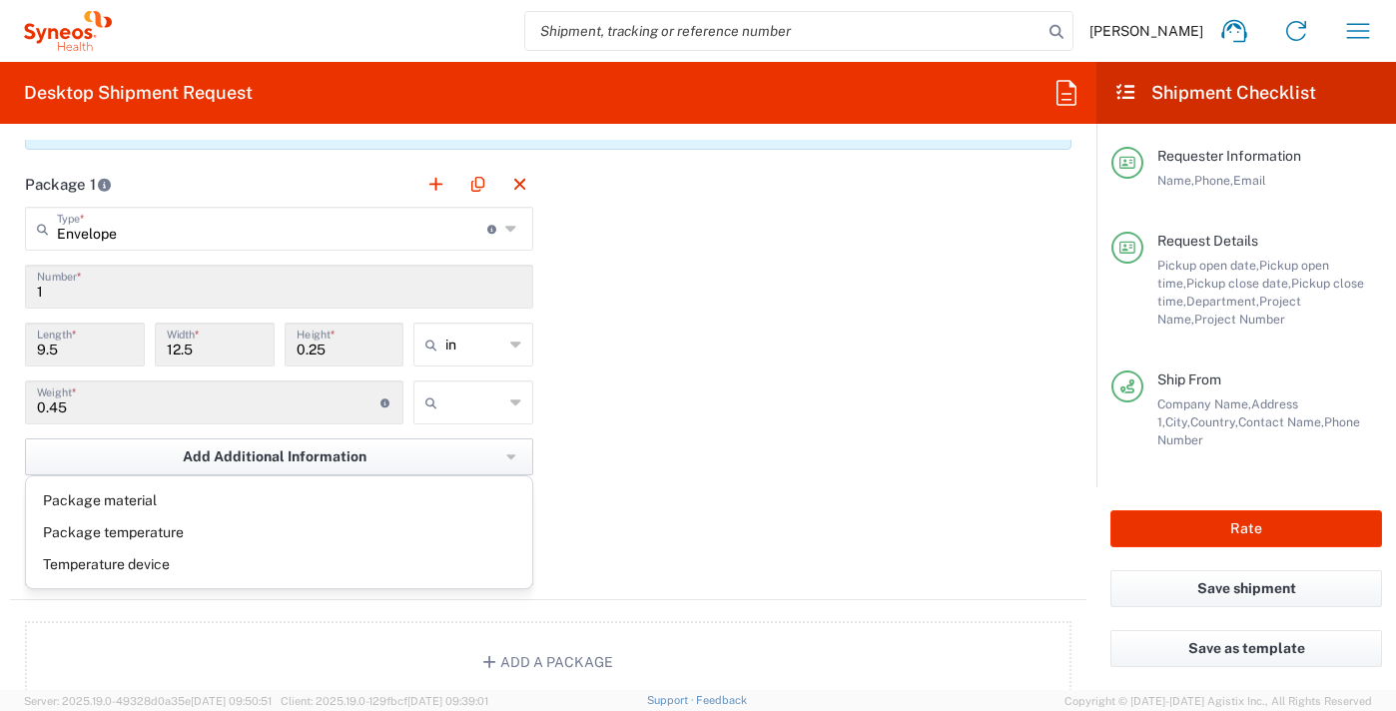
scroll to position [1898, 0]
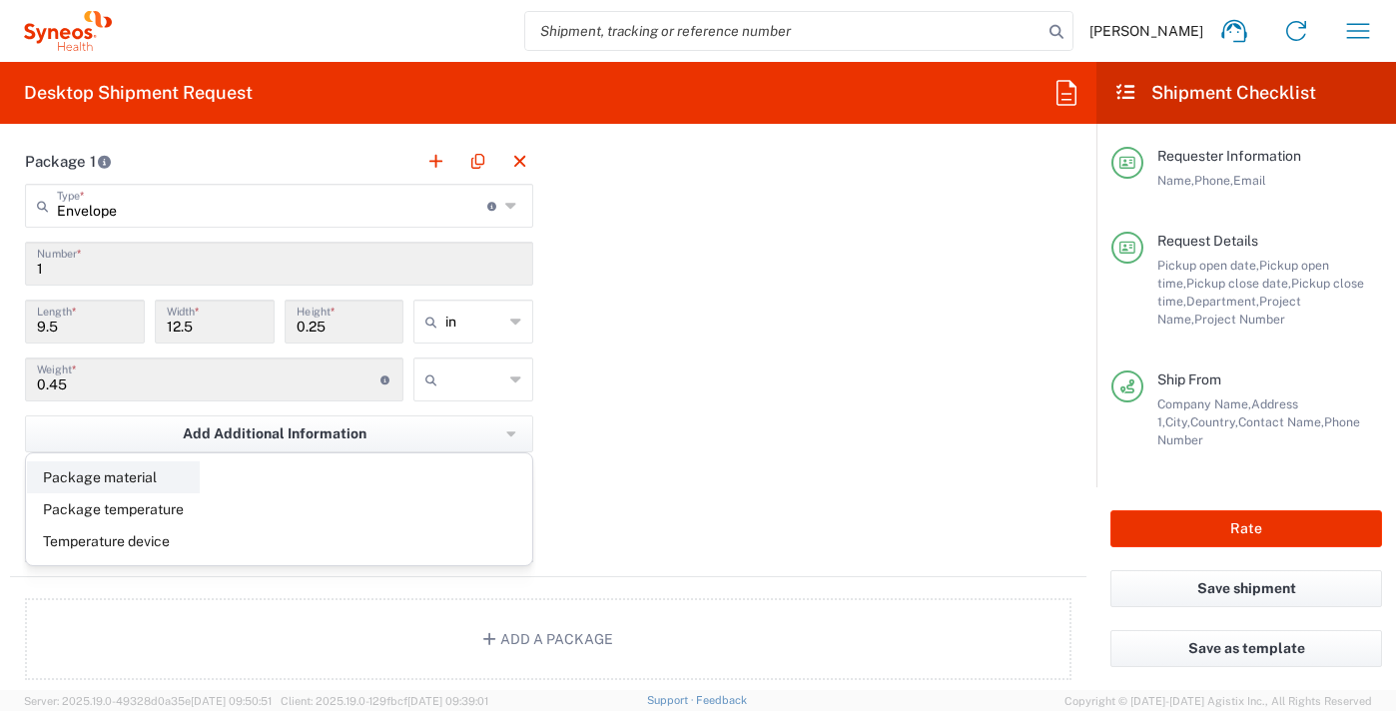
click at [122, 476] on li "Package material" at bounding box center [113, 477] width 173 height 32
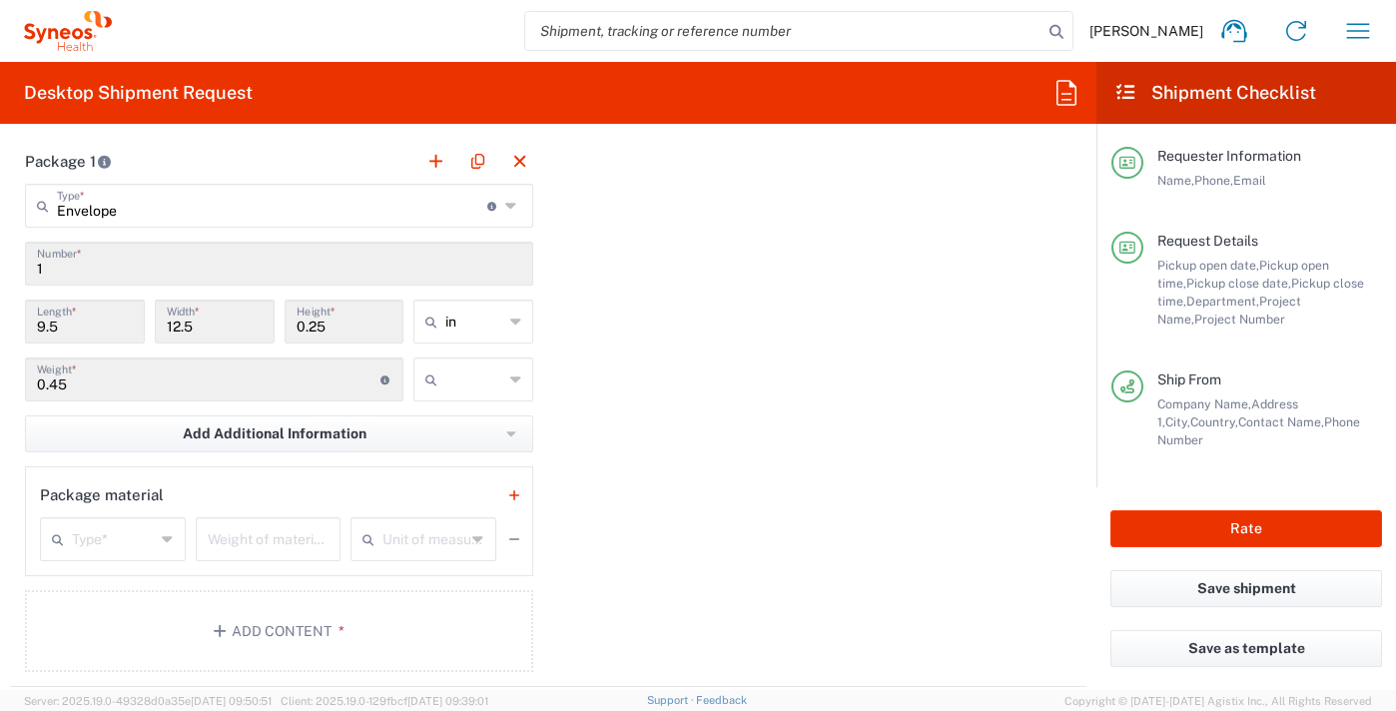
click at [164, 537] on icon at bounding box center [168, 539] width 12 height 32
click at [175, 490] on div "Package material" at bounding box center [279, 495] width 478 height 28
click at [350, 488] on div "Package material" at bounding box center [279, 495] width 478 height 28
drag, startPoint x: 506, startPoint y: 551, endPoint x: 407, endPoint y: 539, distance: 100.6
click at [509, 549] on icon "button" at bounding box center [514, 548] width 10 height 14
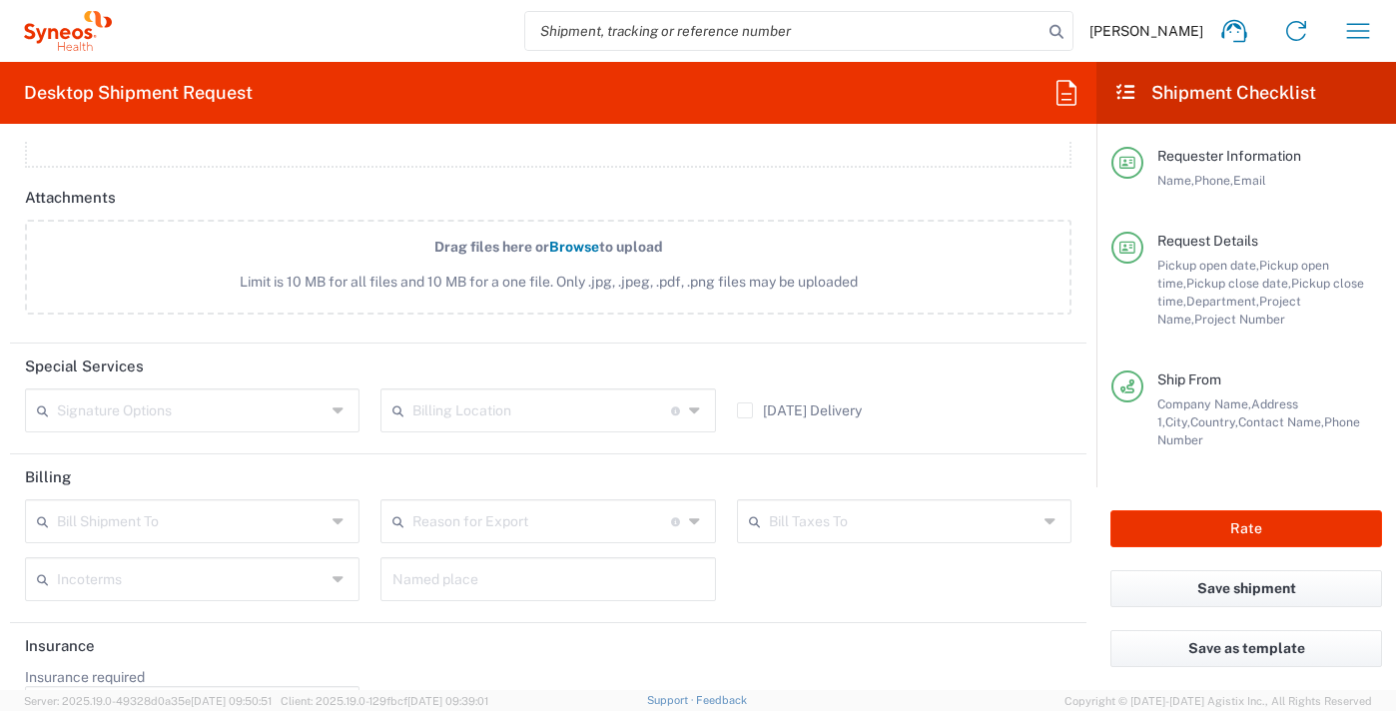
scroll to position [2472, 0]
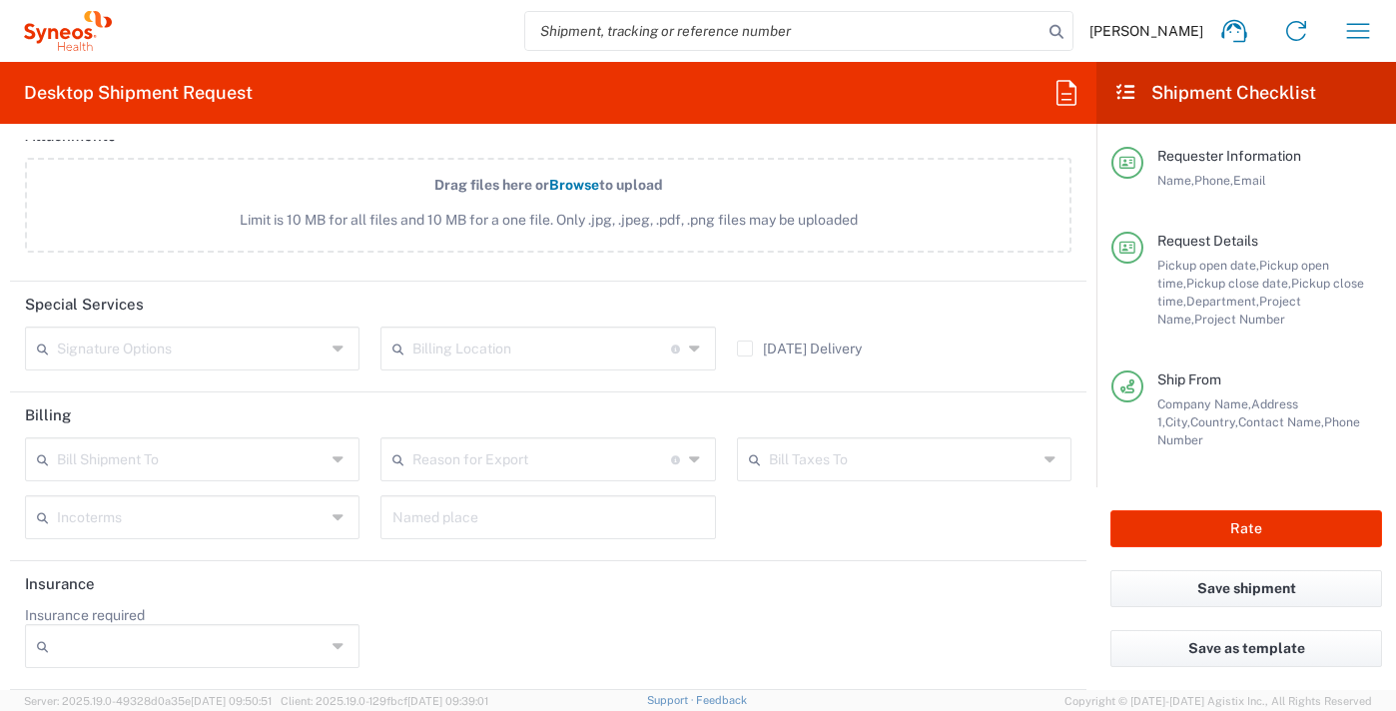
click at [336, 459] on icon at bounding box center [340, 460] width 15 height 32
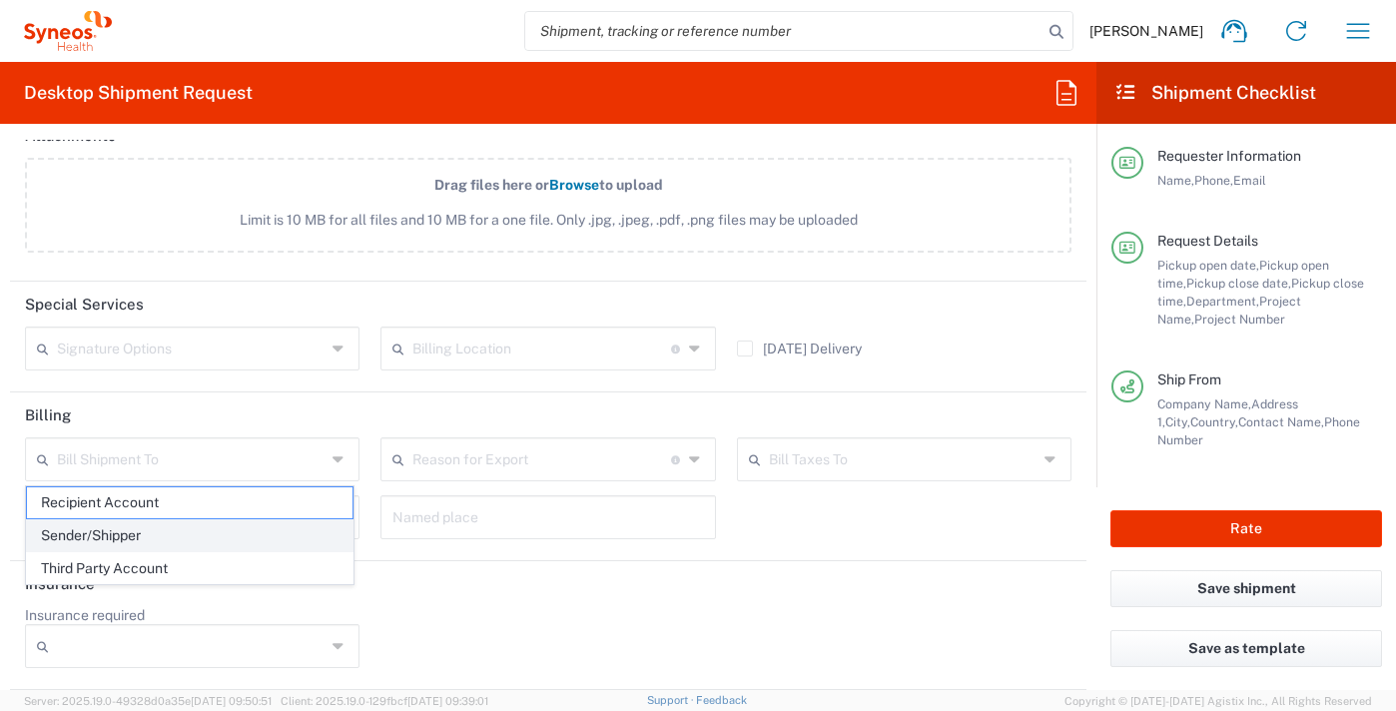
click at [99, 532] on span "Sender/Shipper" at bounding box center [190, 535] width 326 height 31
type input "Sender/Shipper"
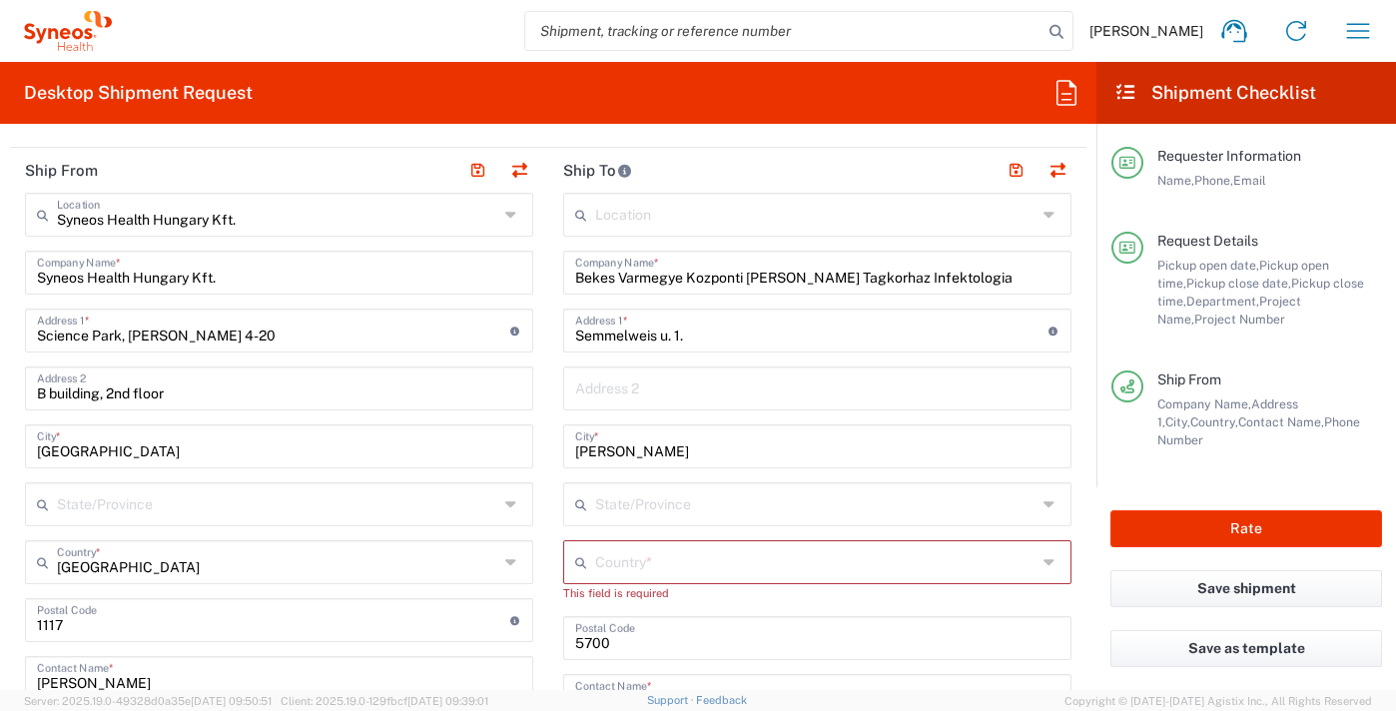
scroll to position [874, 0]
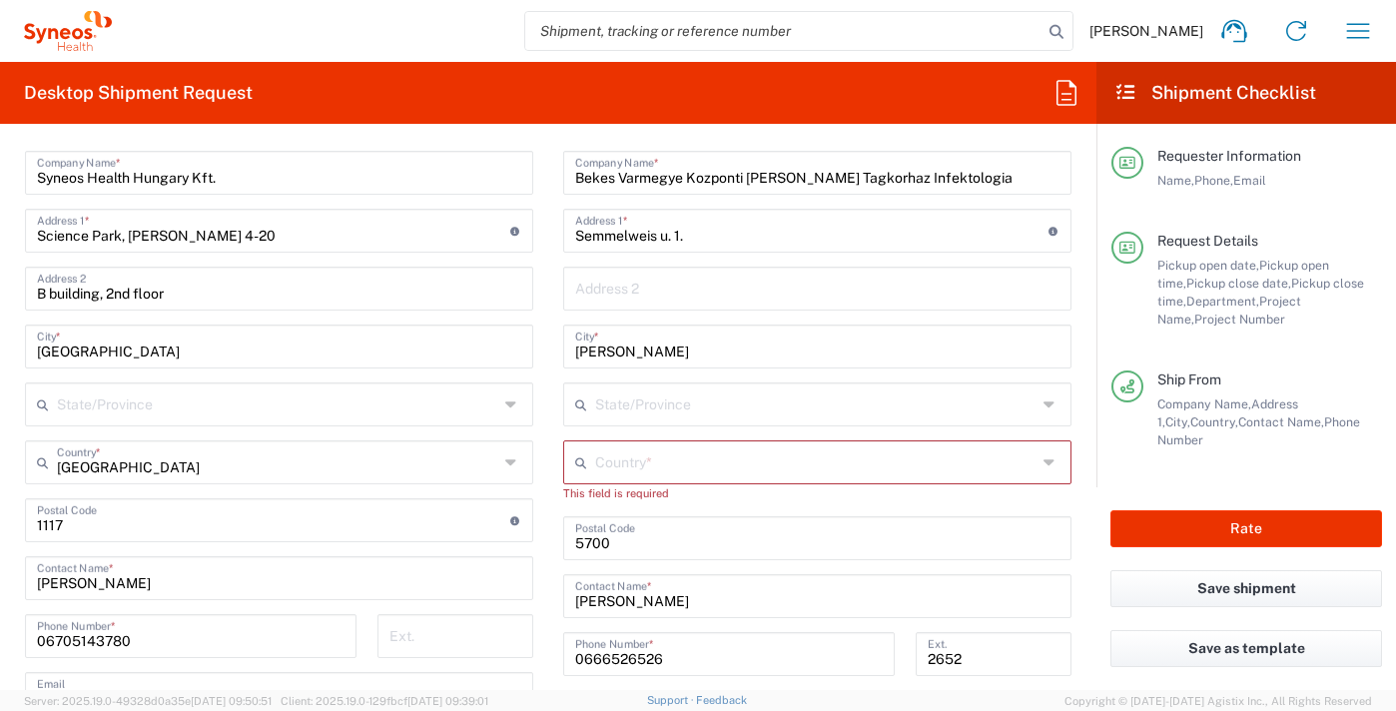
click at [1044, 460] on icon at bounding box center [1052, 463] width 16 height 32
type input "[GEOGRAPHIC_DATA]"
click at [775, 534] on input "undefined" at bounding box center [817, 536] width 484 height 35
drag, startPoint x: 948, startPoint y: 452, endPoint x: 760, endPoint y: 470, distance: 188.8
click at [949, 452] on input "text" at bounding box center [816, 461] width 442 height 35
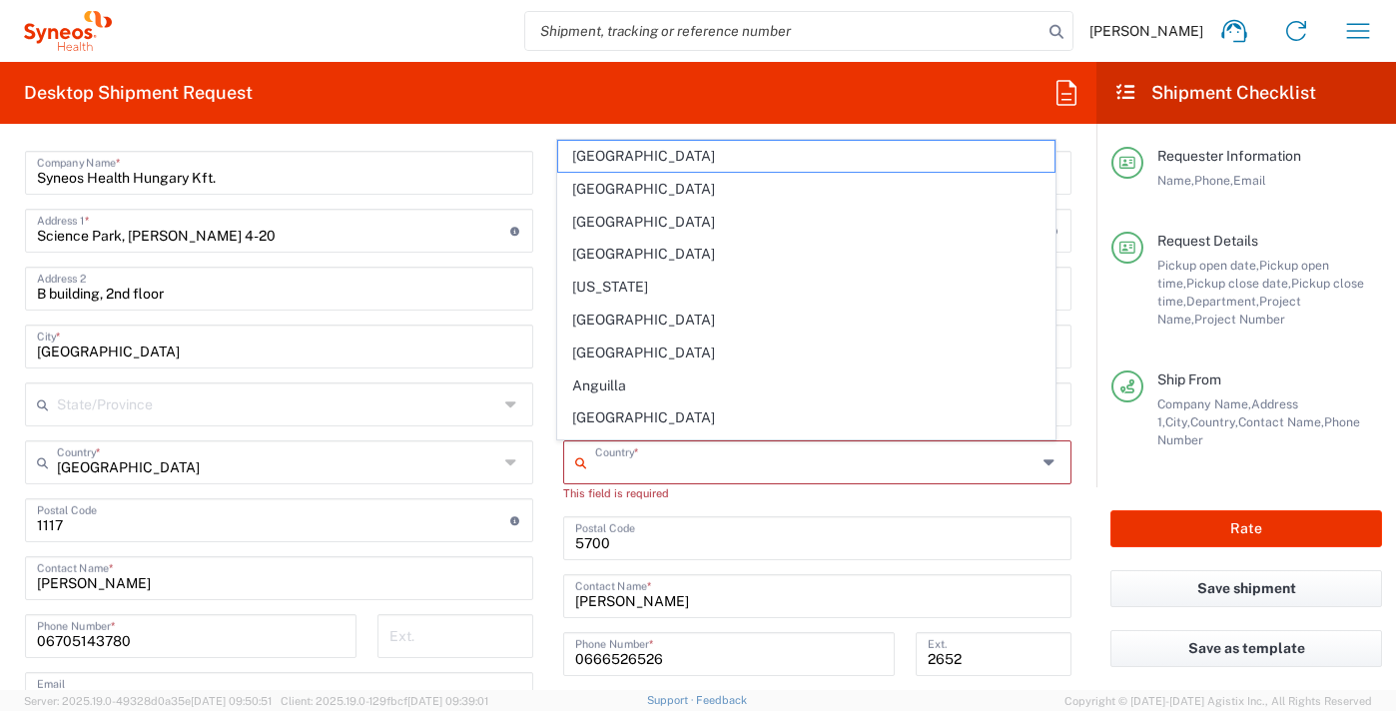
type input "[GEOGRAPHIC_DATA]"
click at [1077, 535] on form "Requester Information [PERSON_NAME] Name * [PHONE_NUMBER] Phone * [EMAIL_ADDRES…" at bounding box center [548, 415] width 1097 height 550
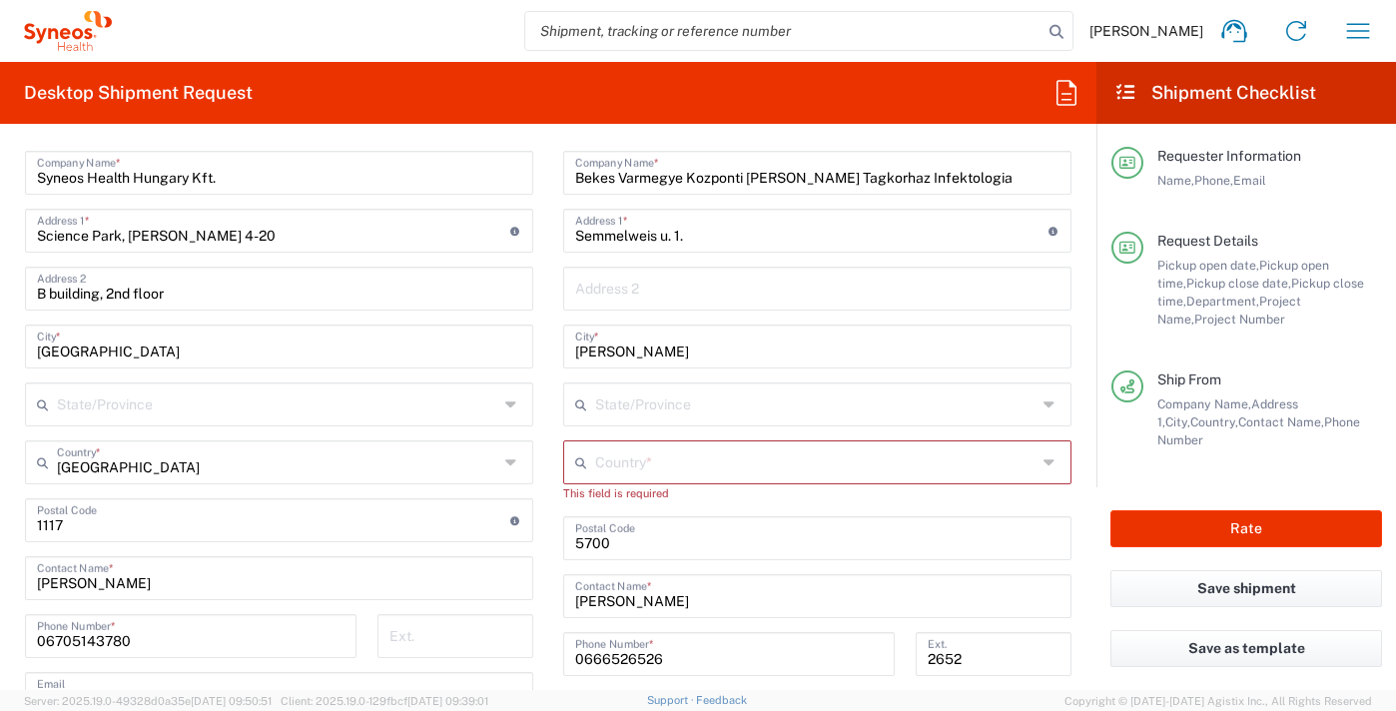
drag, startPoint x: 593, startPoint y: 461, endPoint x: 625, endPoint y: 495, distance: 46.6
click at [595, 461] on input "text" at bounding box center [816, 461] width 442 height 35
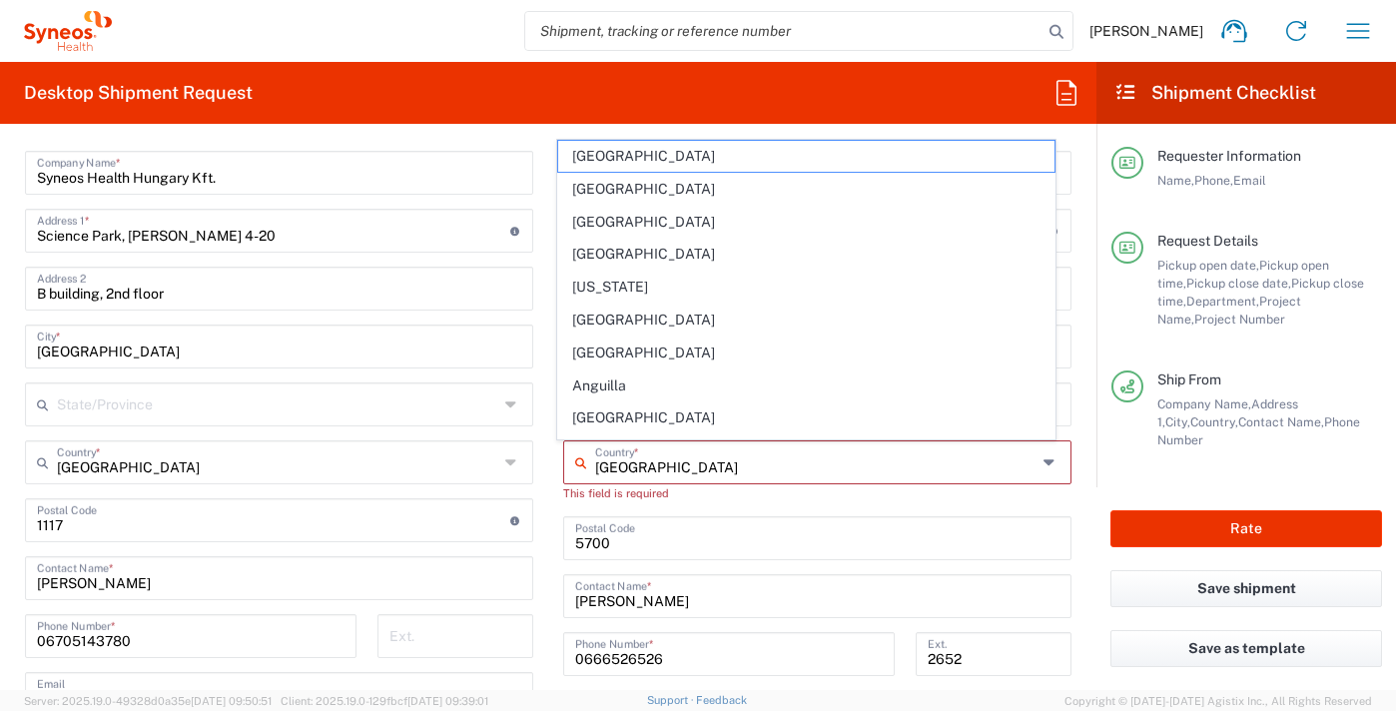
type input "[GEOGRAPHIC_DATA]"
type input "Sender/Shipper"
type input "Delivery Duty Paid"
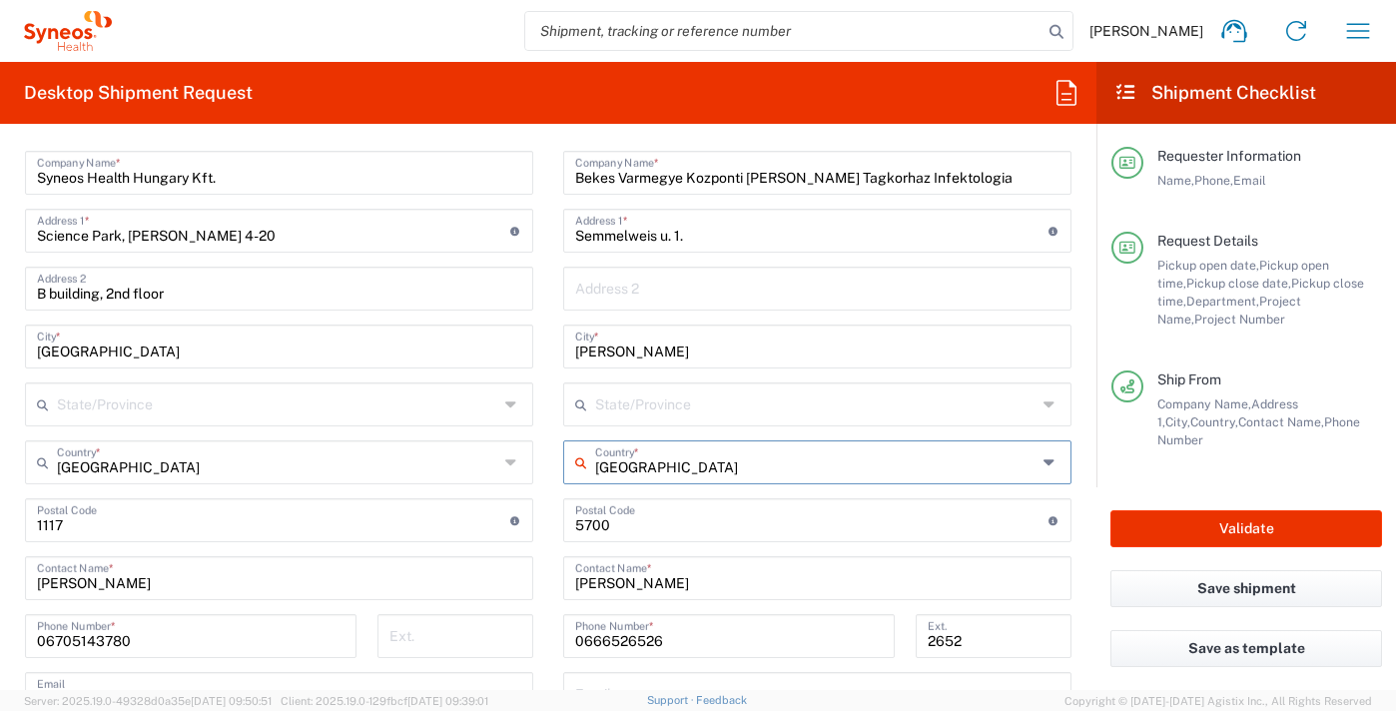
click at [674, 465] on input "[GEOGRAPHIC_DATA]" at bounding box center [816, 461] width 442 height 35
click at [1044, 460] on icon at bounding box center [1052, 463] width 16 height 32
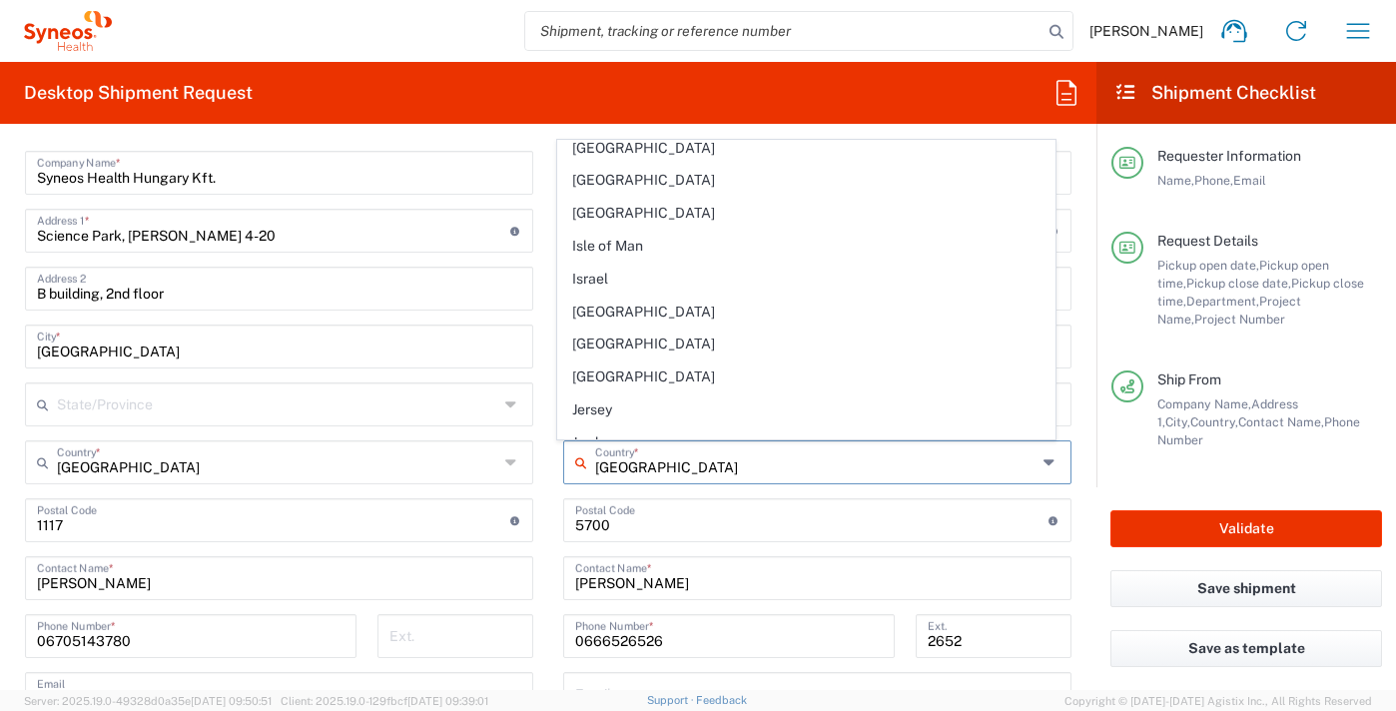
scroll to position [3282, 0]
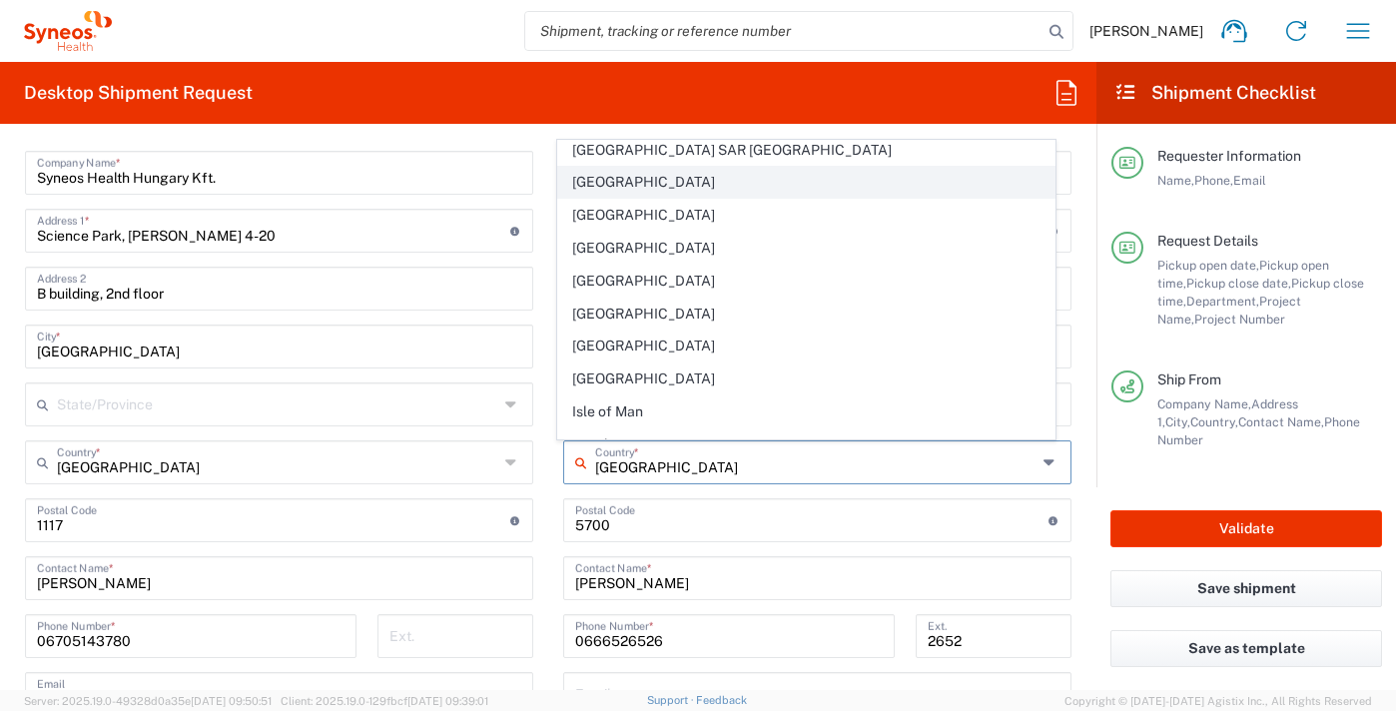
click at [736, 193] on span "[GEOGRAPHIC_DATA]" at bounding box center [806, 182] width 497 height 31
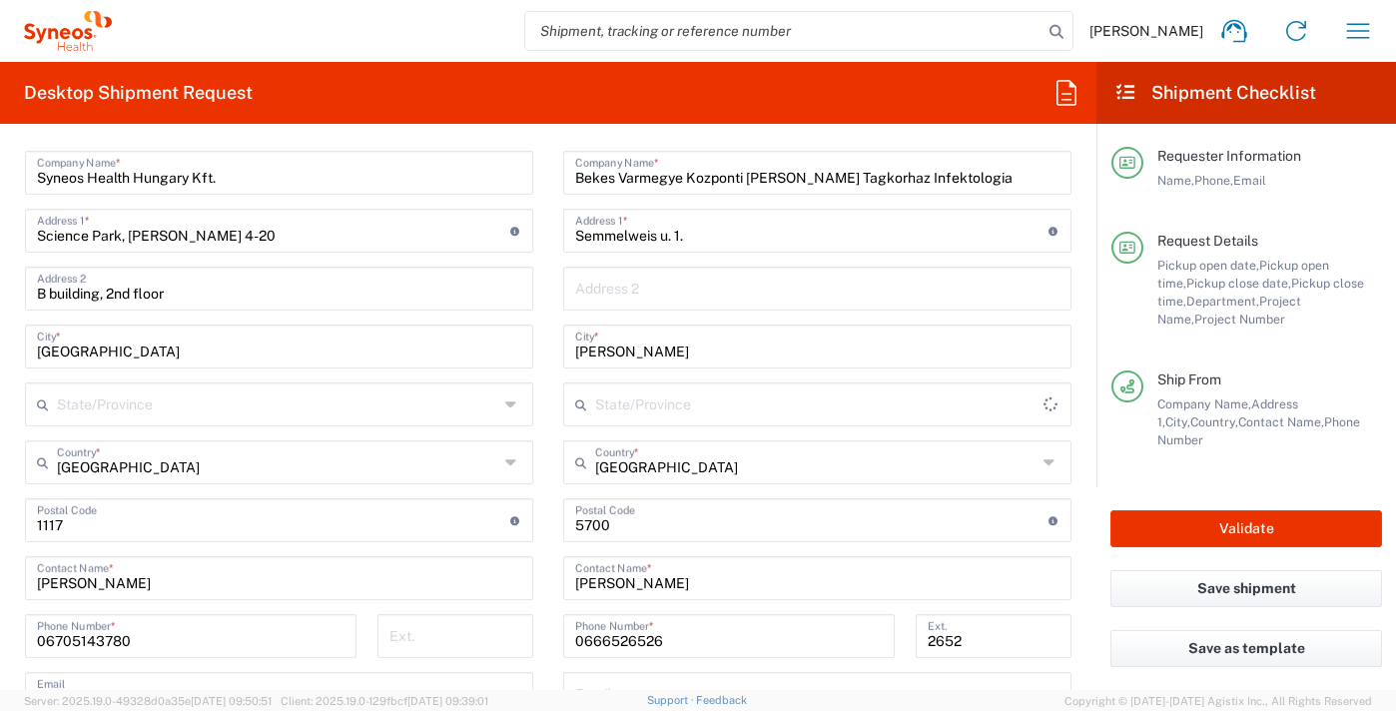
type input "[GEOGRAPHIC_DATA]"
click at [864, 577] on input "[PERSON_NAME]" at bounding box center [817, 576] width 484 height 35
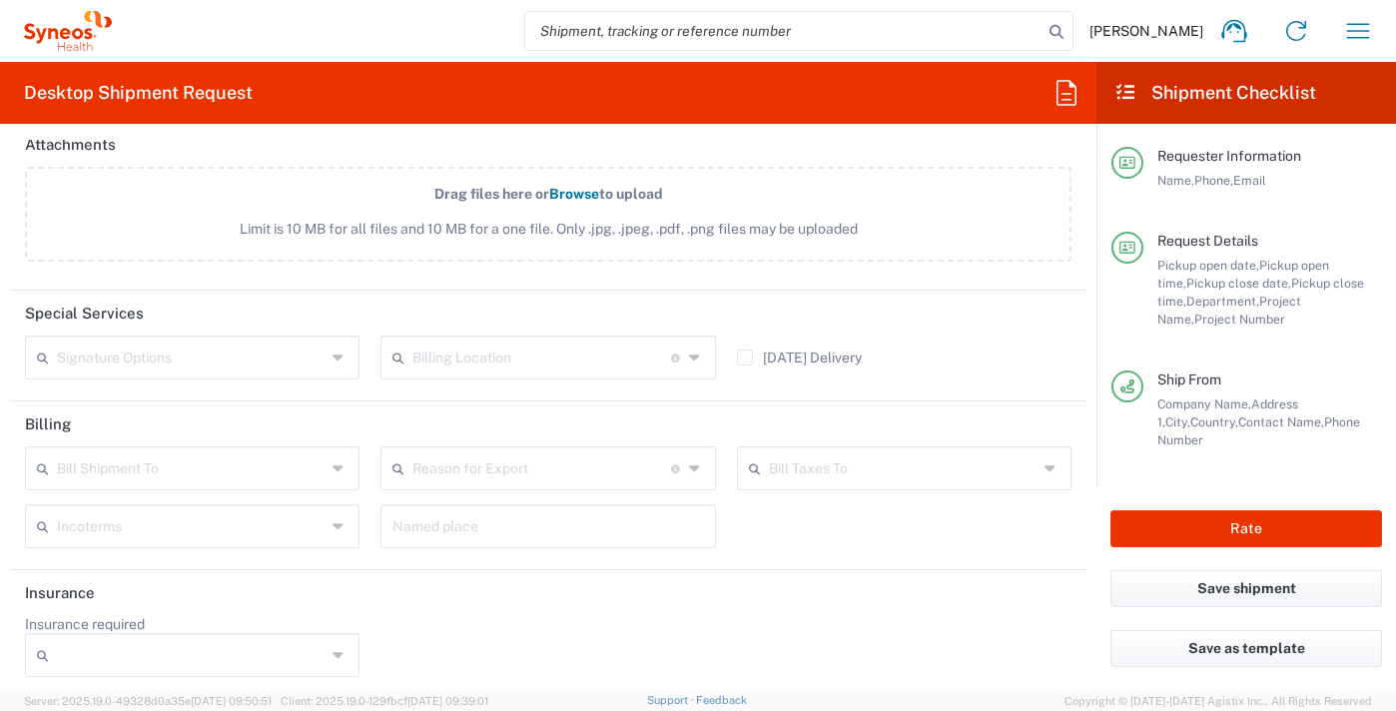
scroll to position [2472, 0]
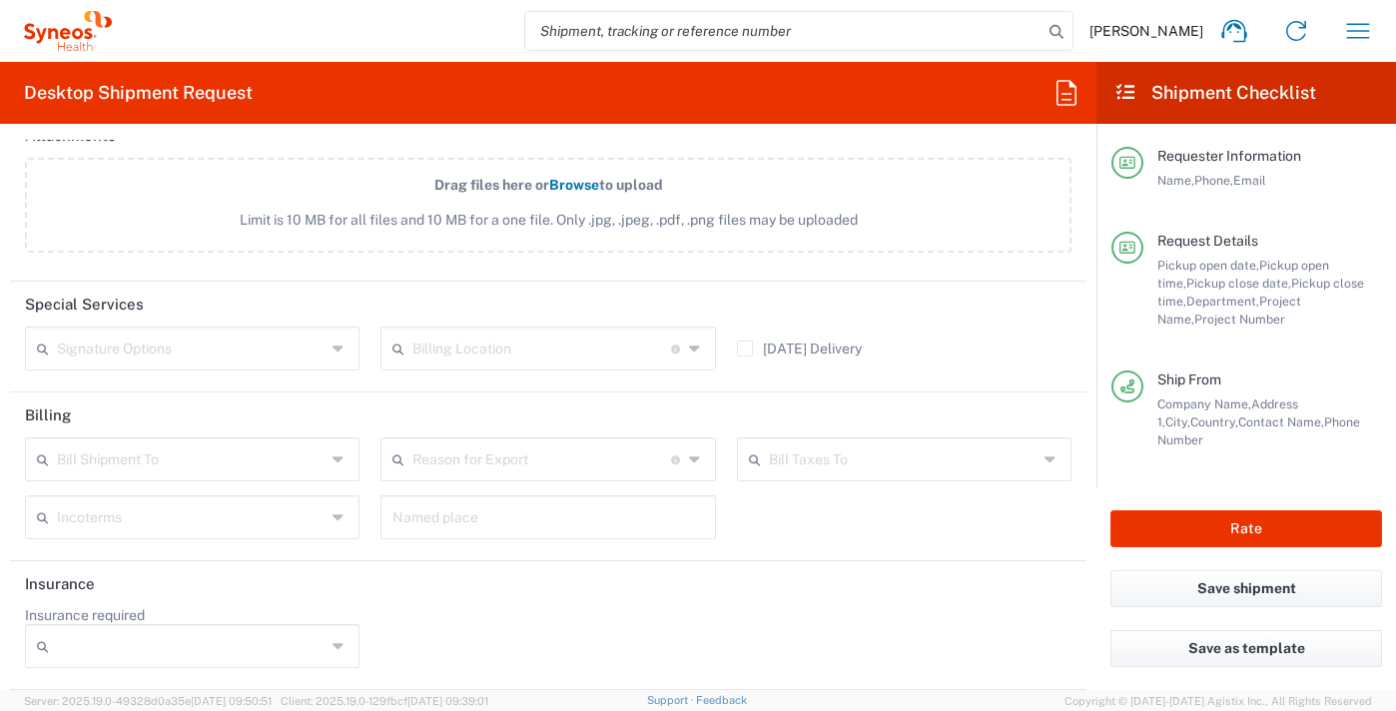
click at [333, 457] on icon at bounding box center [340, 460] width 15 height 32
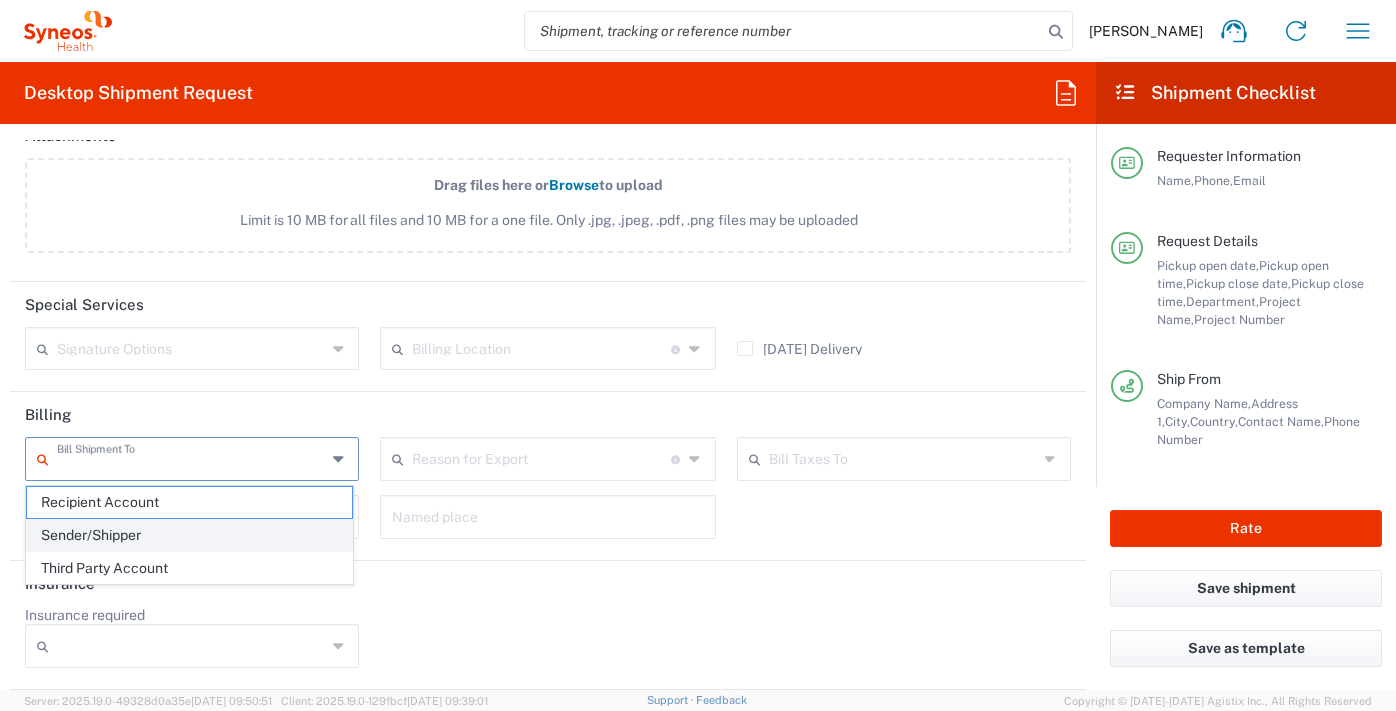
click at [133, 535] on span "Sender/Shipper" at bounding box center [190, 535] width 326 height 31
type input "Sender/Shipper"
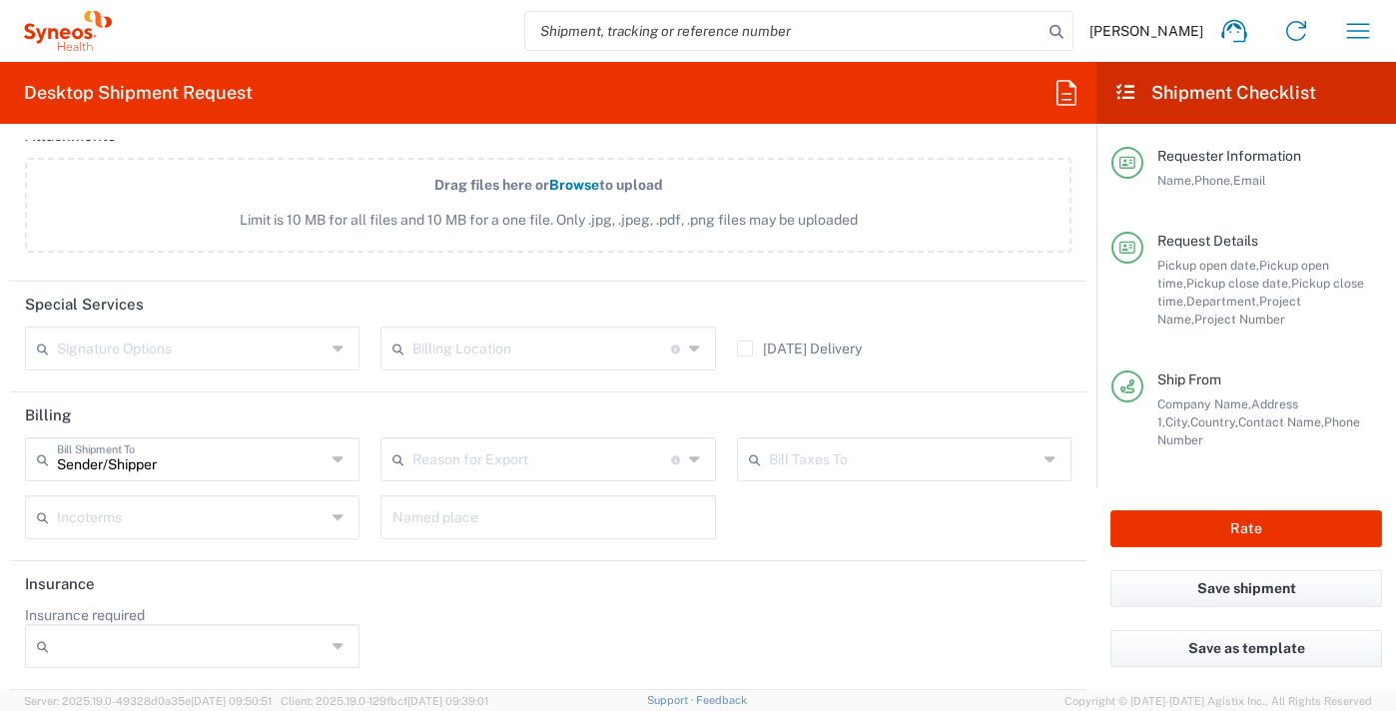
click at [293, 588] on header "Insurance" at bounding box center [548, 583] width 1077 height 45
click at [492, 392] on agx-form-section "Special Services Signature Options Adult Signature Required Billing Location Fo…" at bounding box center [548, 337] width 1077 height 111
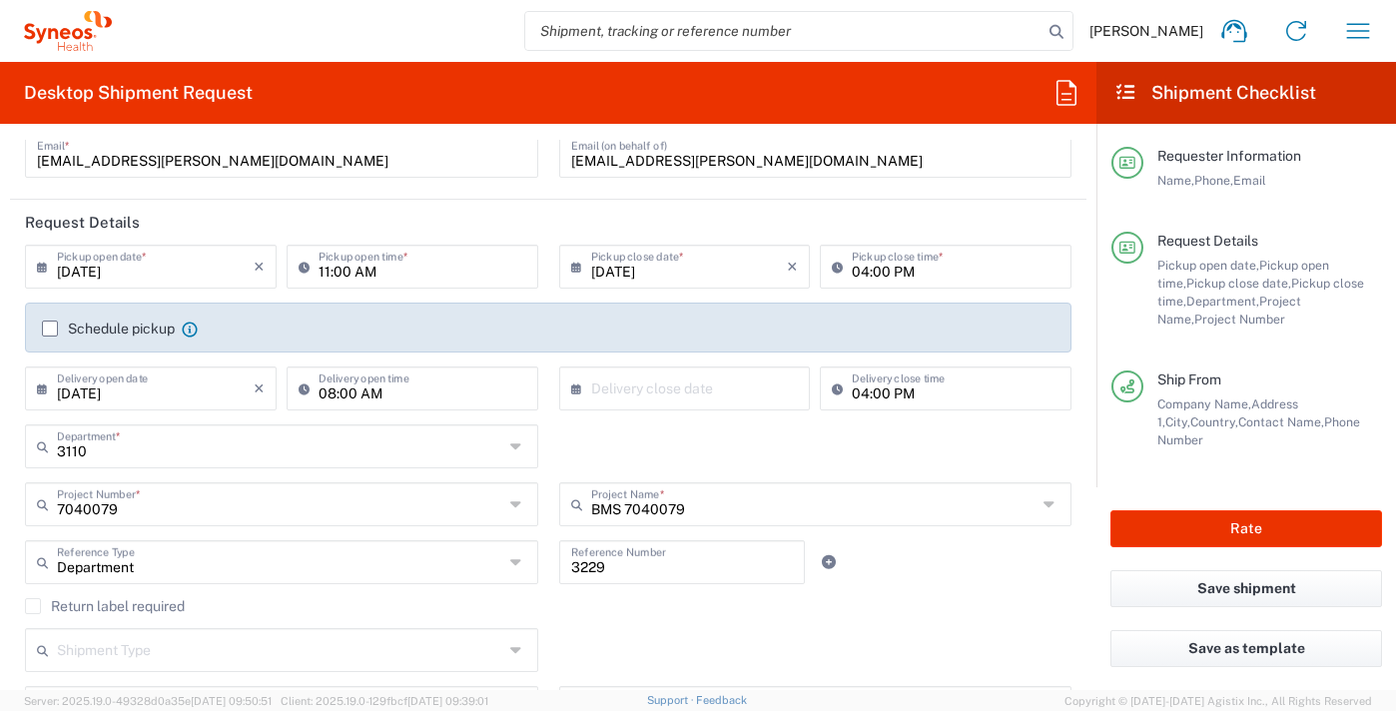
scroll to position [0, 0]
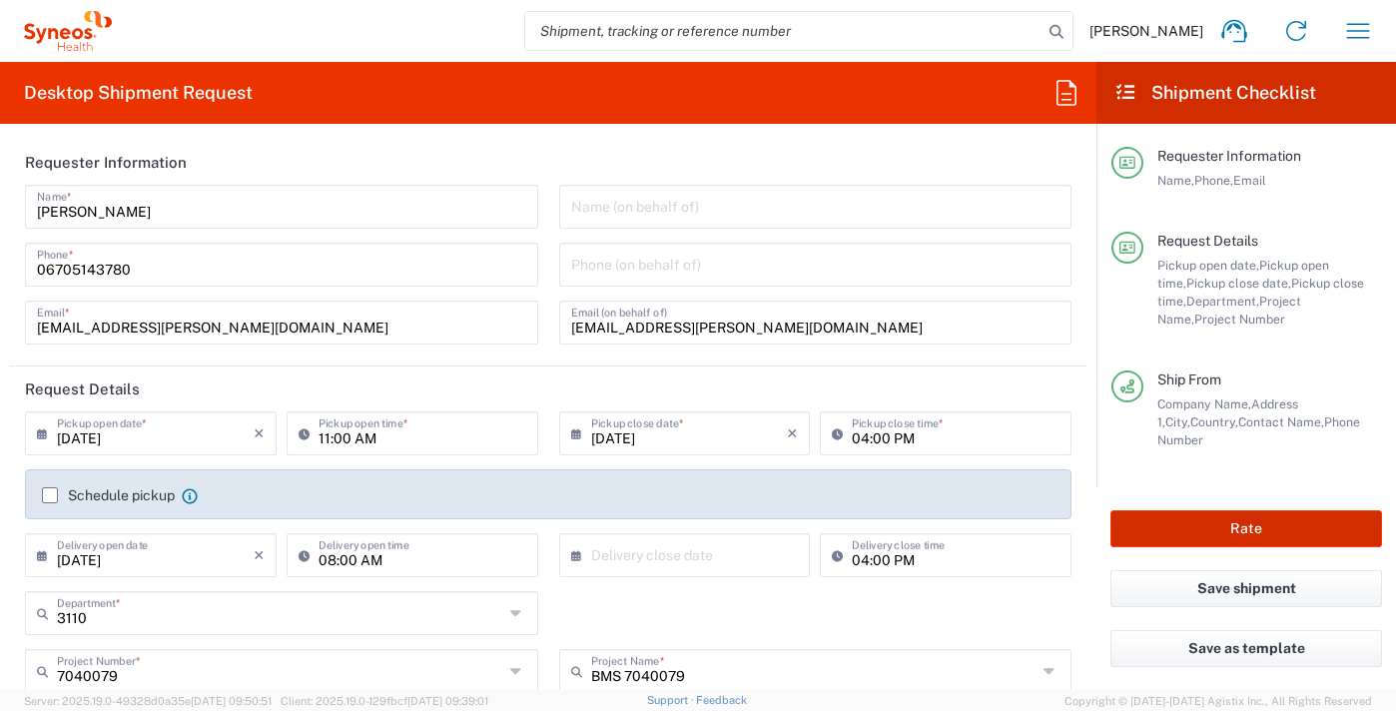
click at [1244, 528] on button "Rate" at bounding box center [1247, 528] width 272 height 37
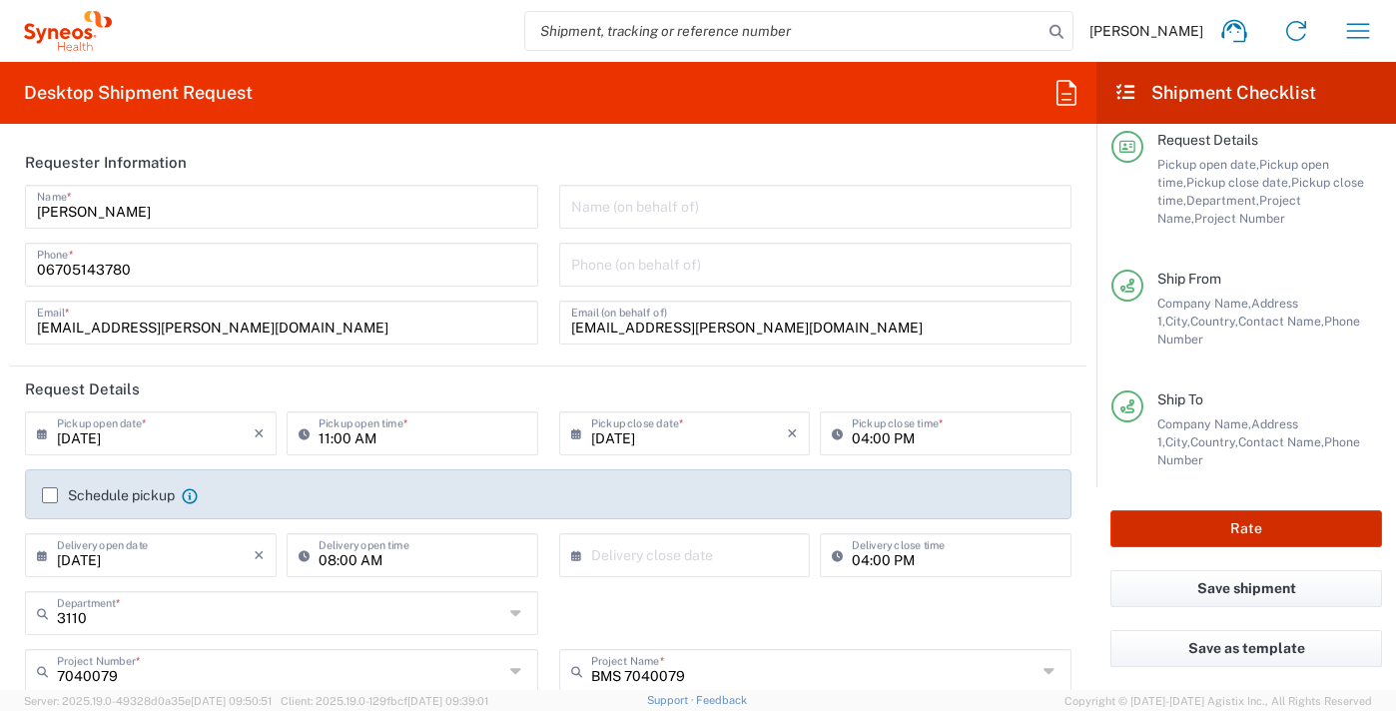
scroll to position [282, 0]
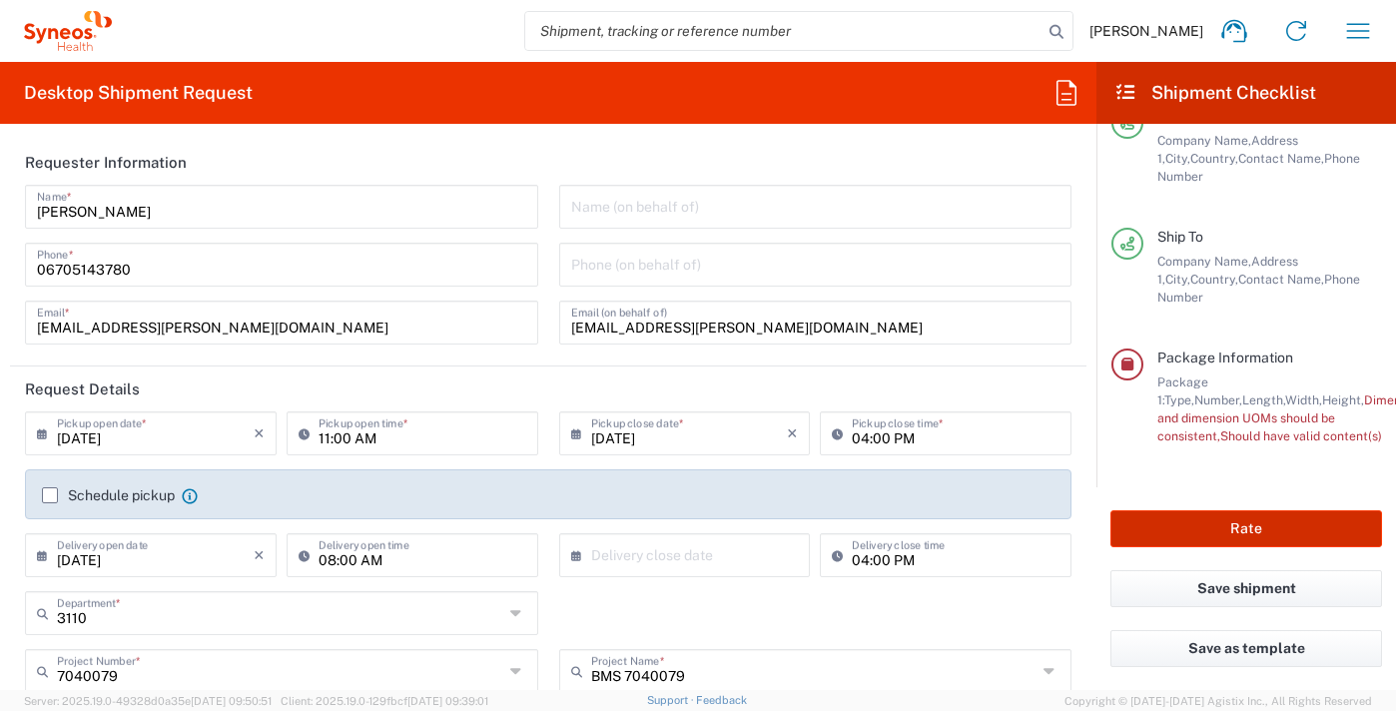
type input "7040079"
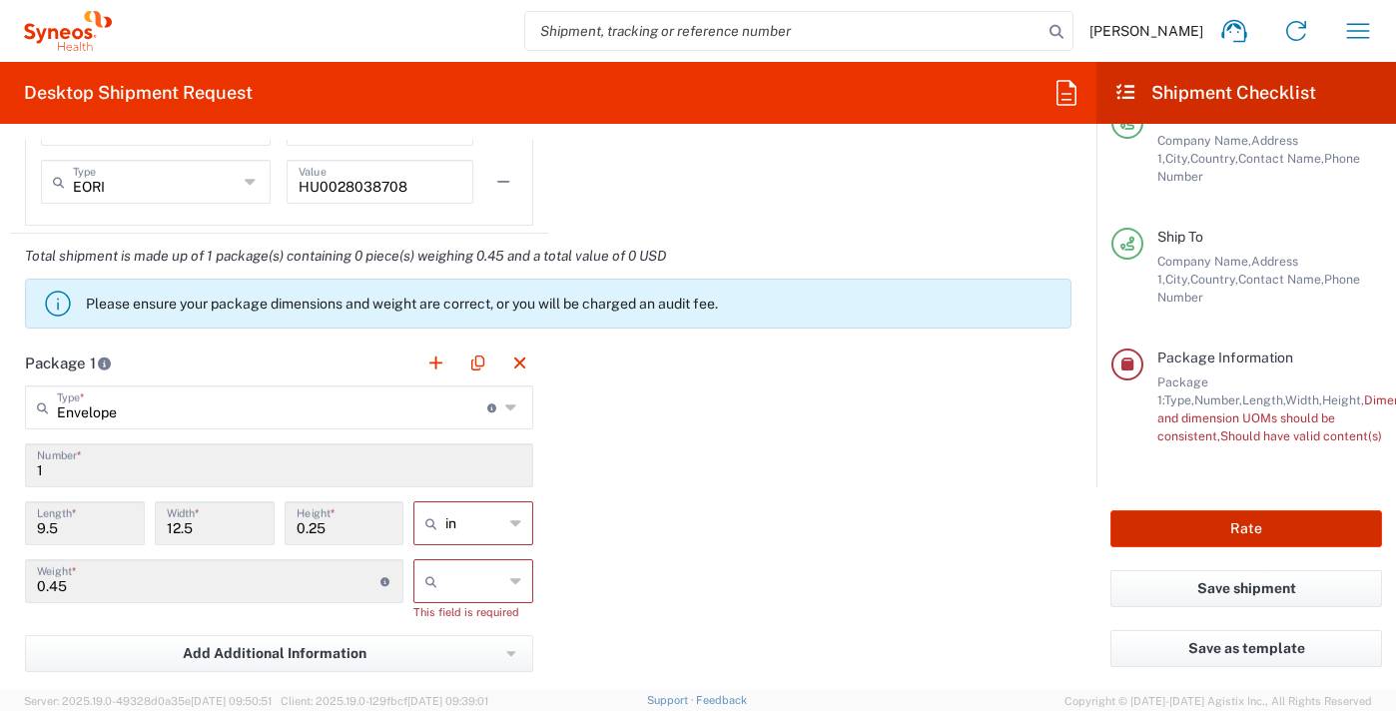
scroll to position [1714, 0]
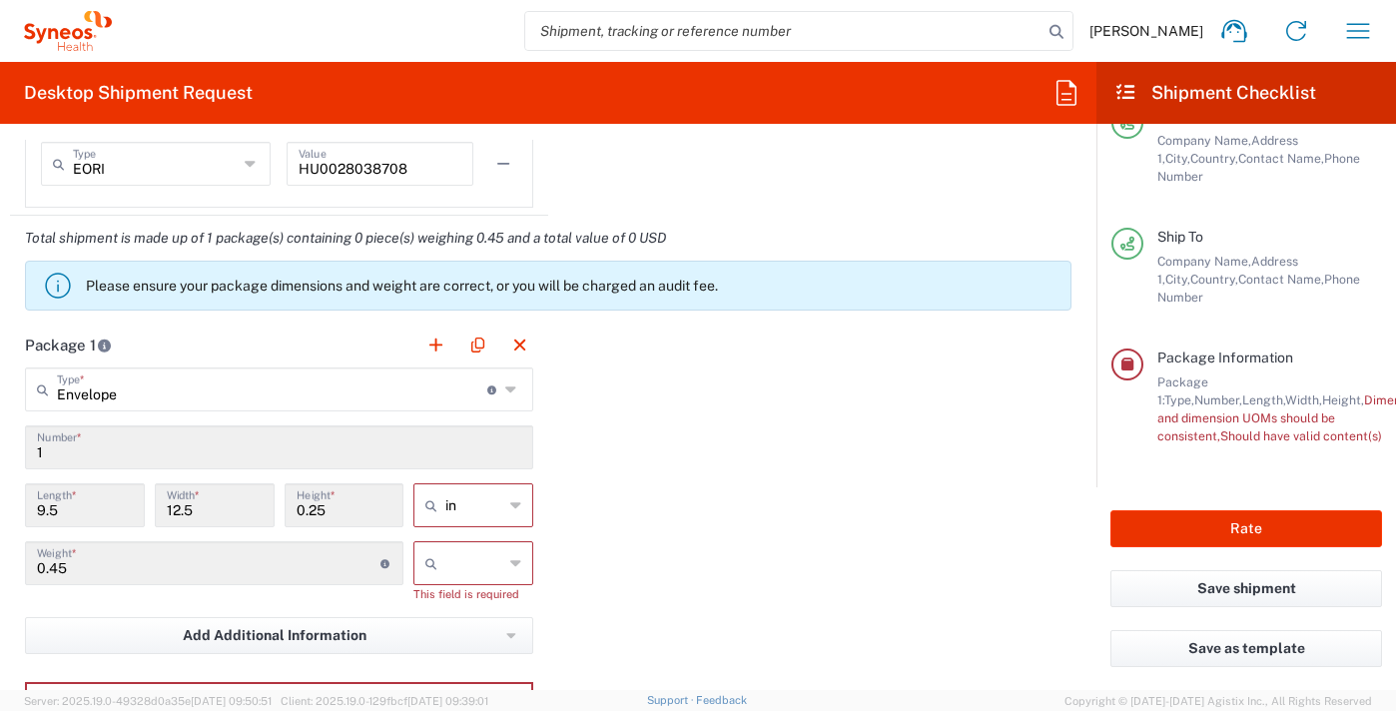
click at [510, 505] on icon at bounding box center [515, 505] width 11 height 32
click at [473, 576] on span "cm" at bounding box center [468, 581] width 114 height 31
type input "24.13"
type input "31.75"
type input "0.64"
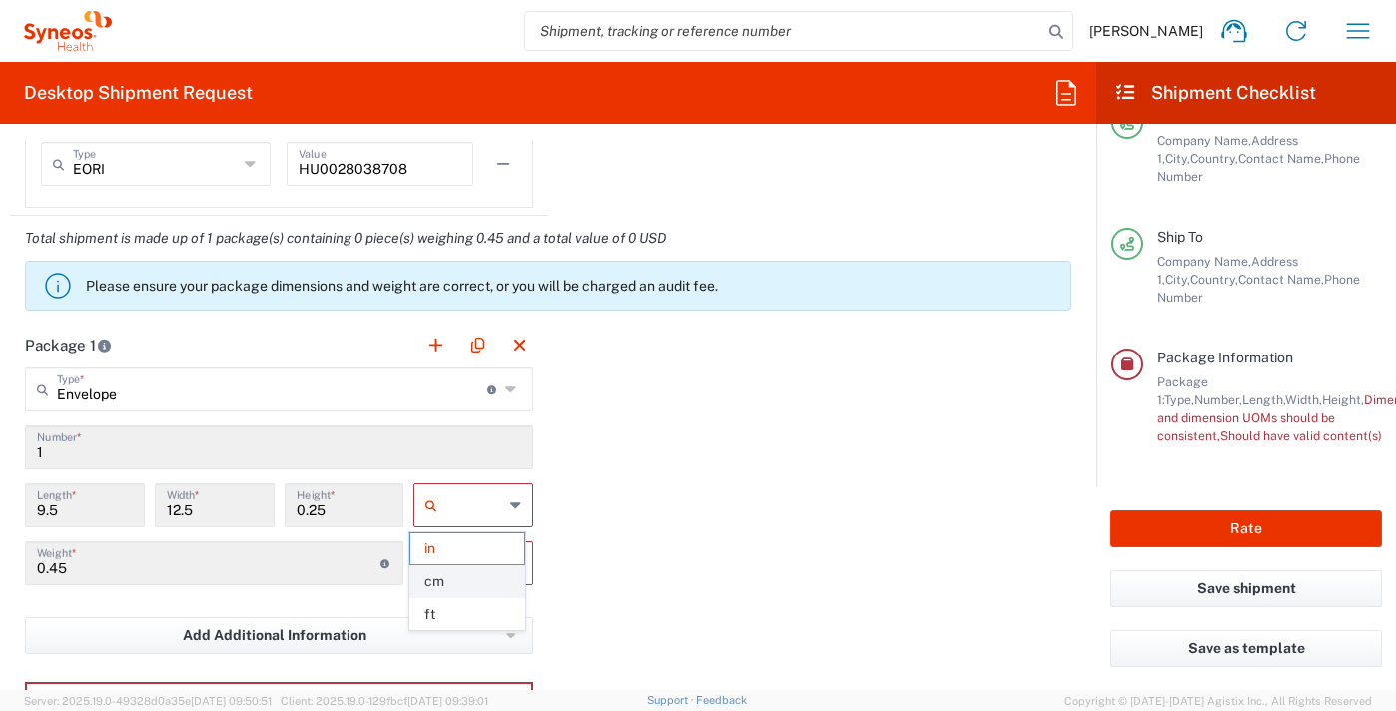
type input "cm"
click at [510, 564] on icon at bounding box center [515, 563] width 11 height 32
click at [475, 602] on span "kgs" at bounding box center [468, 606] width 114 height 31
type input "kgs"
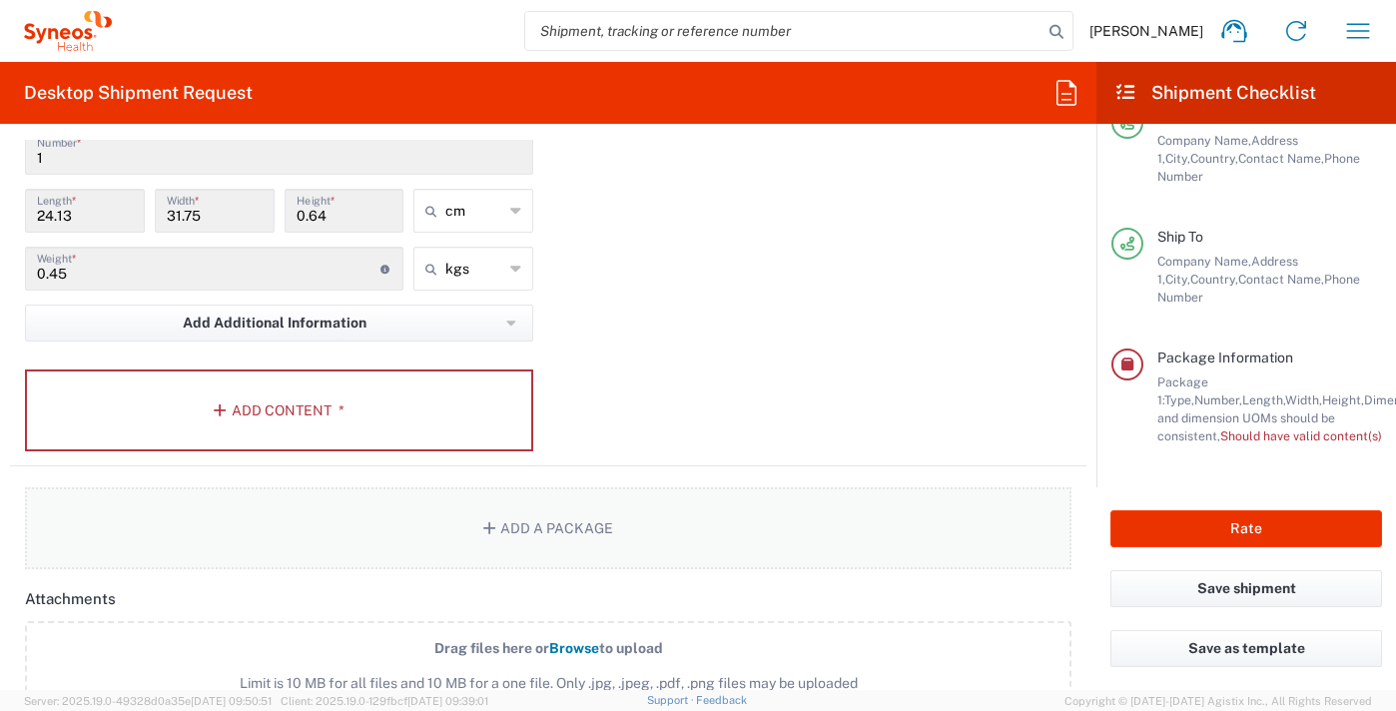
scroll to position [2014, 0]
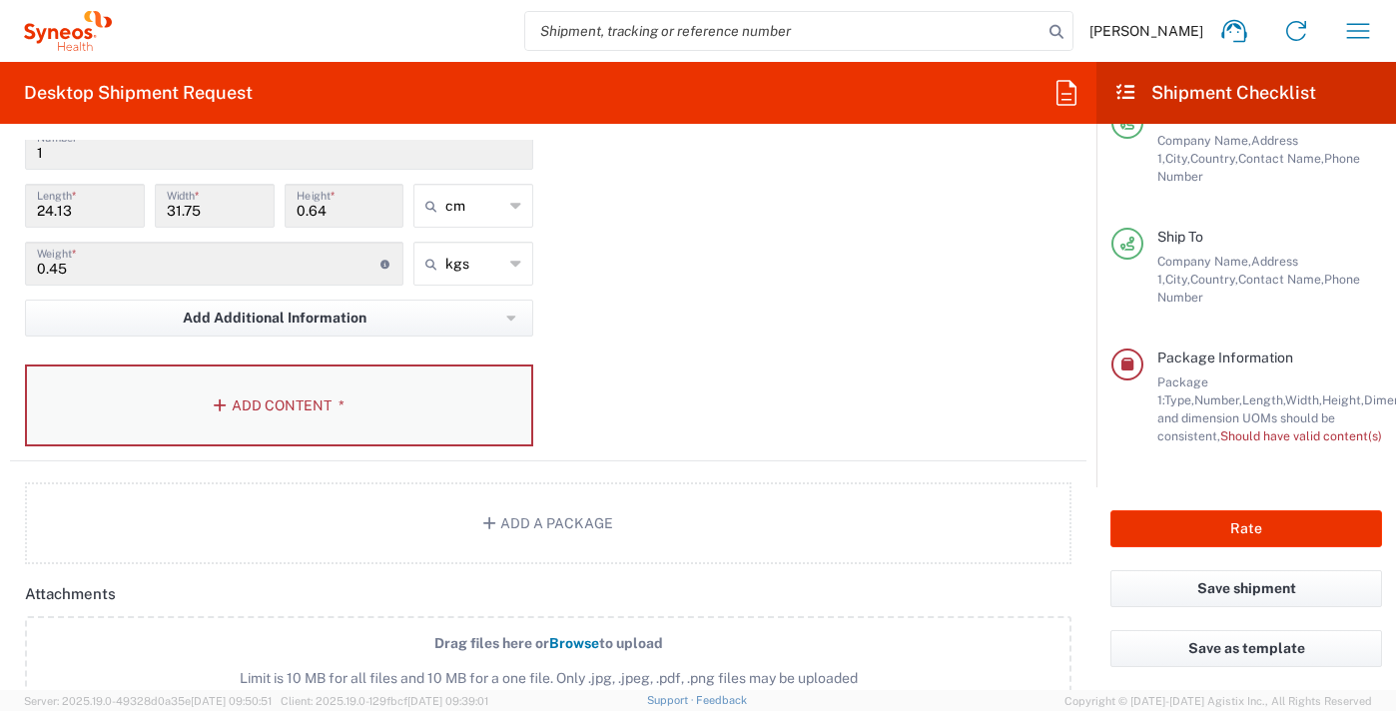
click at [279, 400] on button "Add Content *" at bounding box center [279, 406] width 508 height 82
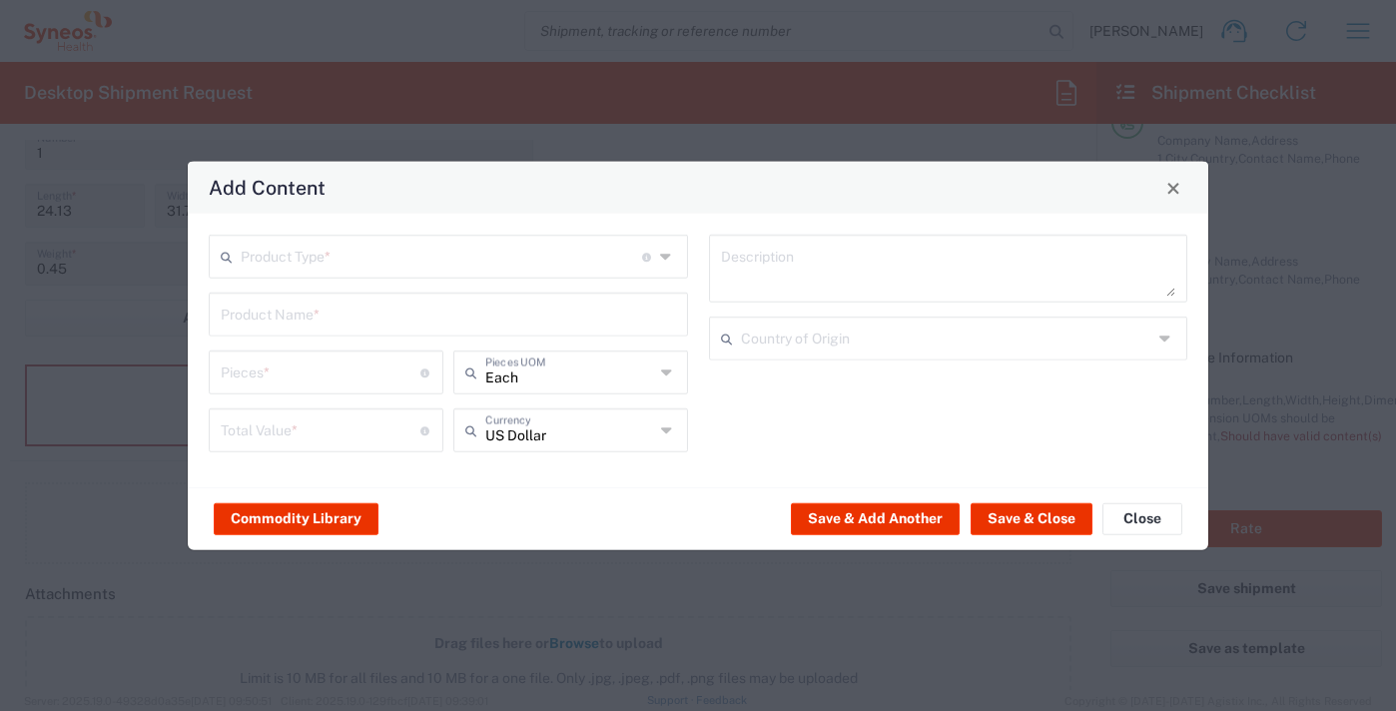
click at [317, 255] on input "text" at bounding box center [442, 255] width 402 height 35
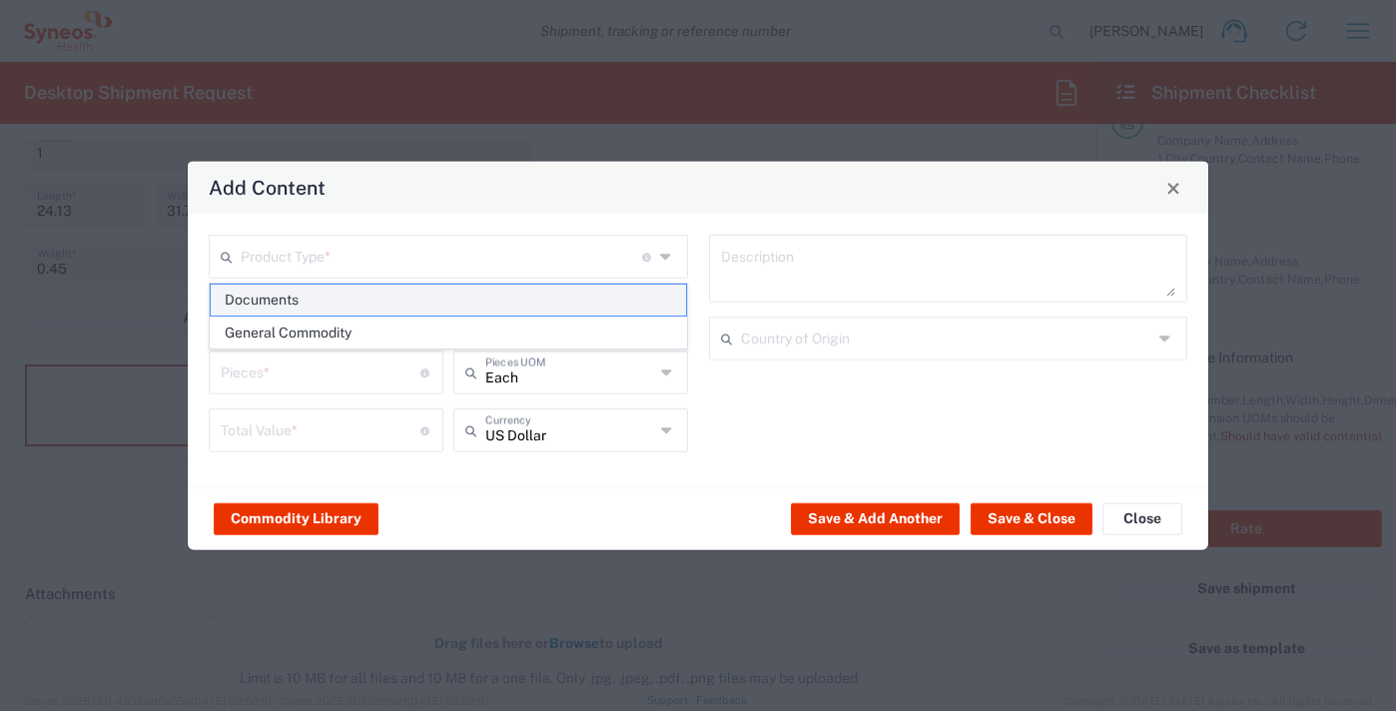
click at [289, 302] on span "Documents" at bounding box center [448, 300] width 475 height 31
type input "Documents"
type input "1"
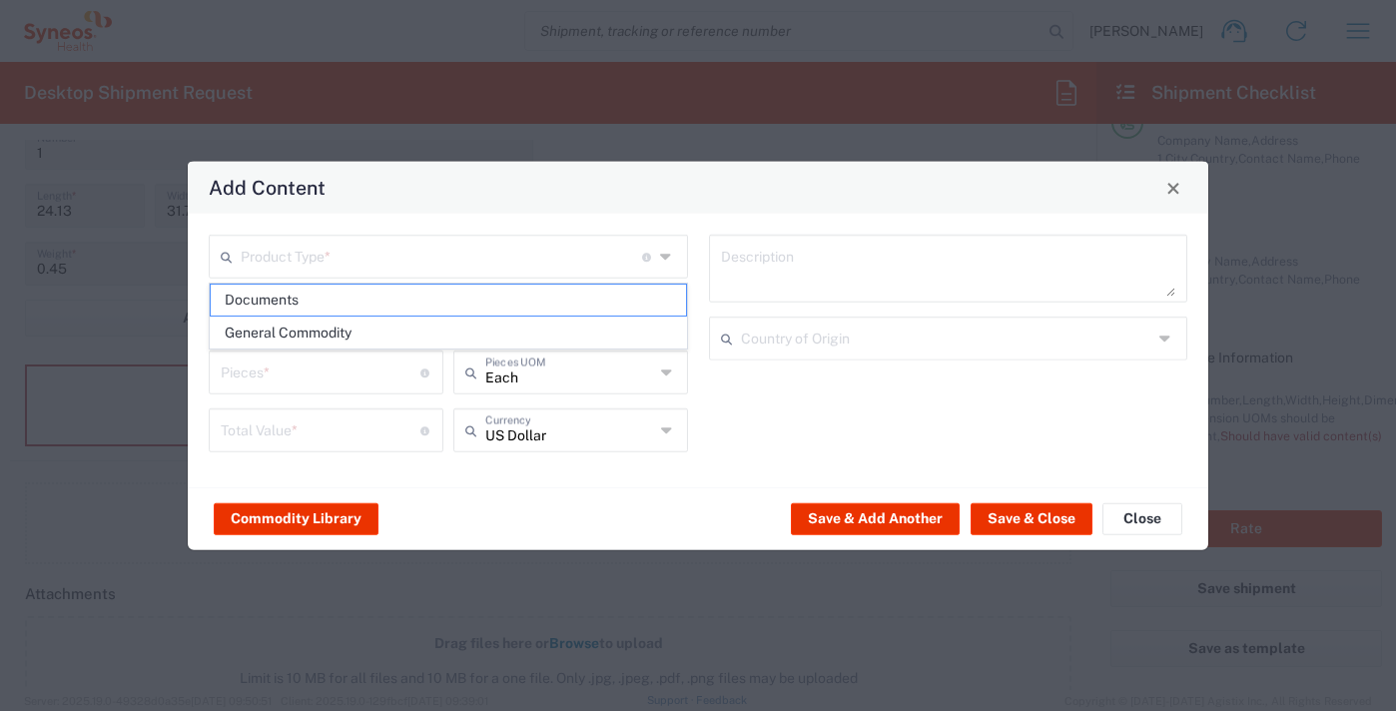
type textarea "Documents"
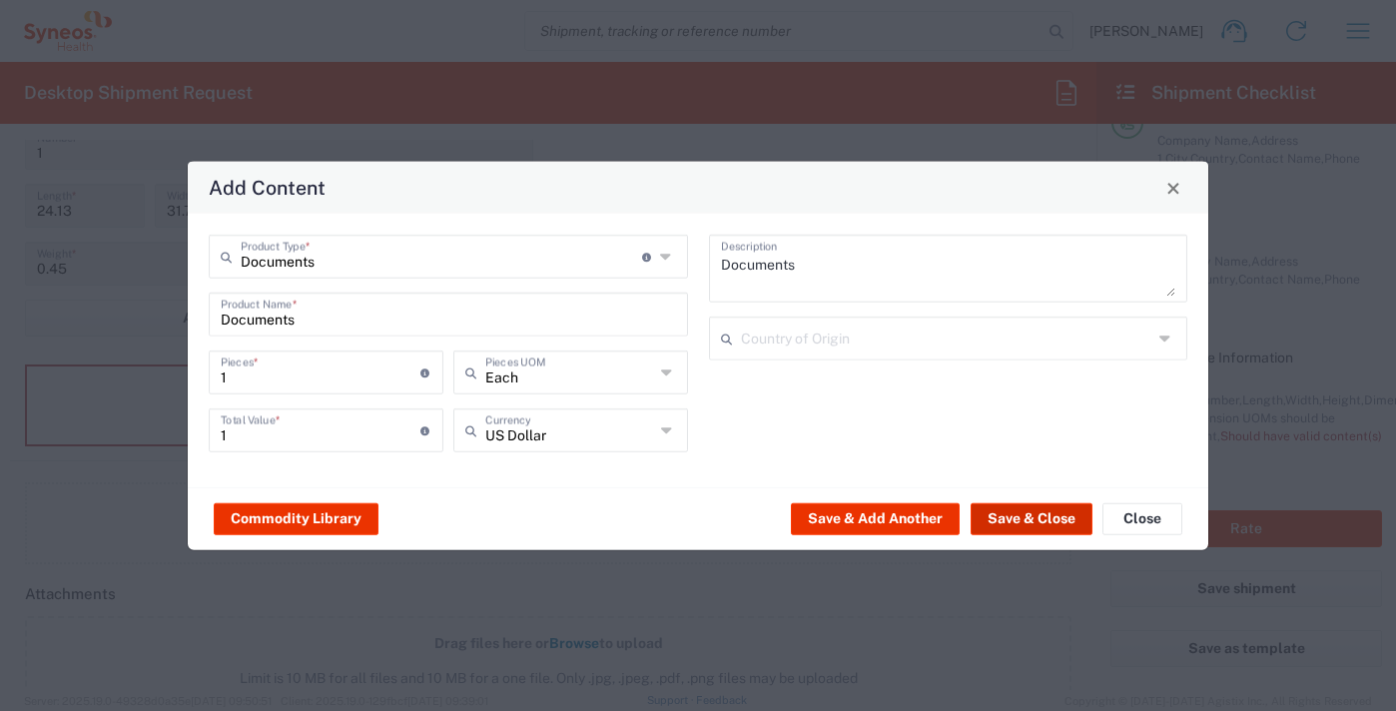
click at [1056, 517] on button "Save & Close" at bounding box center [1032, 518] width 122 height 32
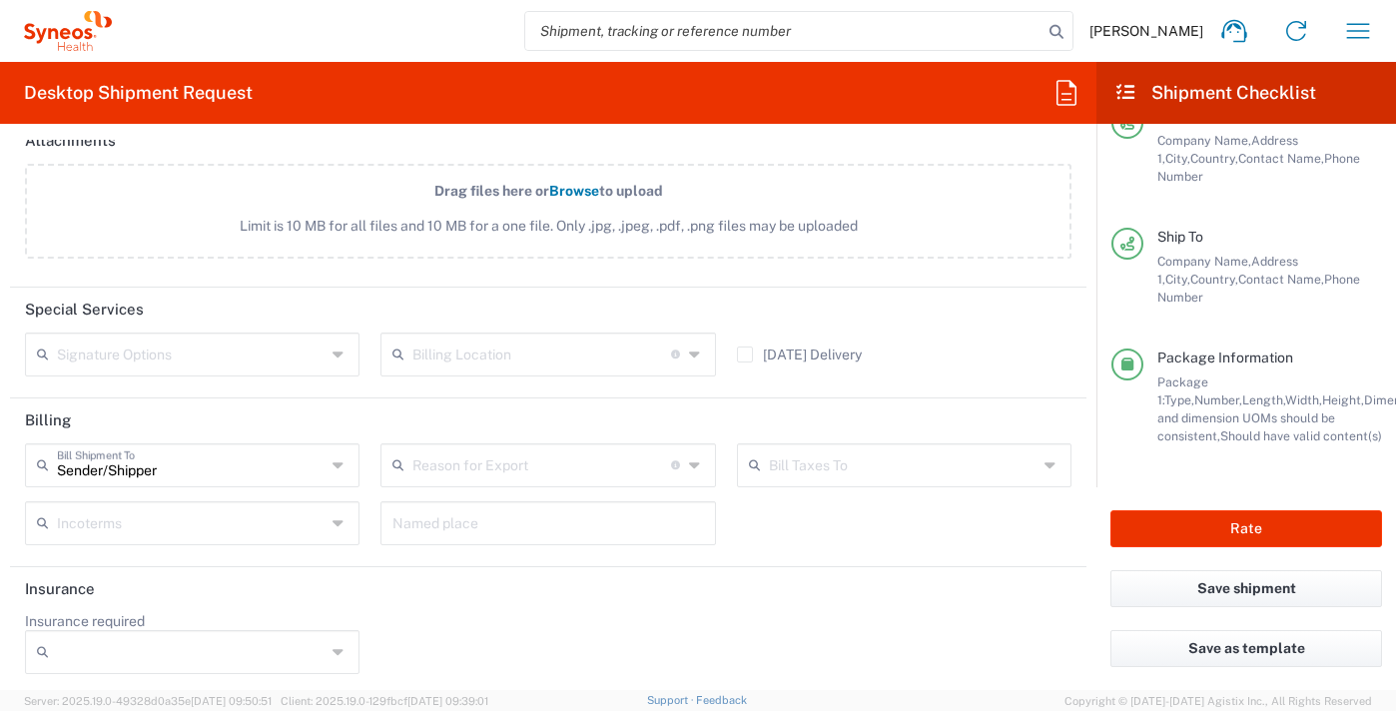
scroll to position [2590, 0]
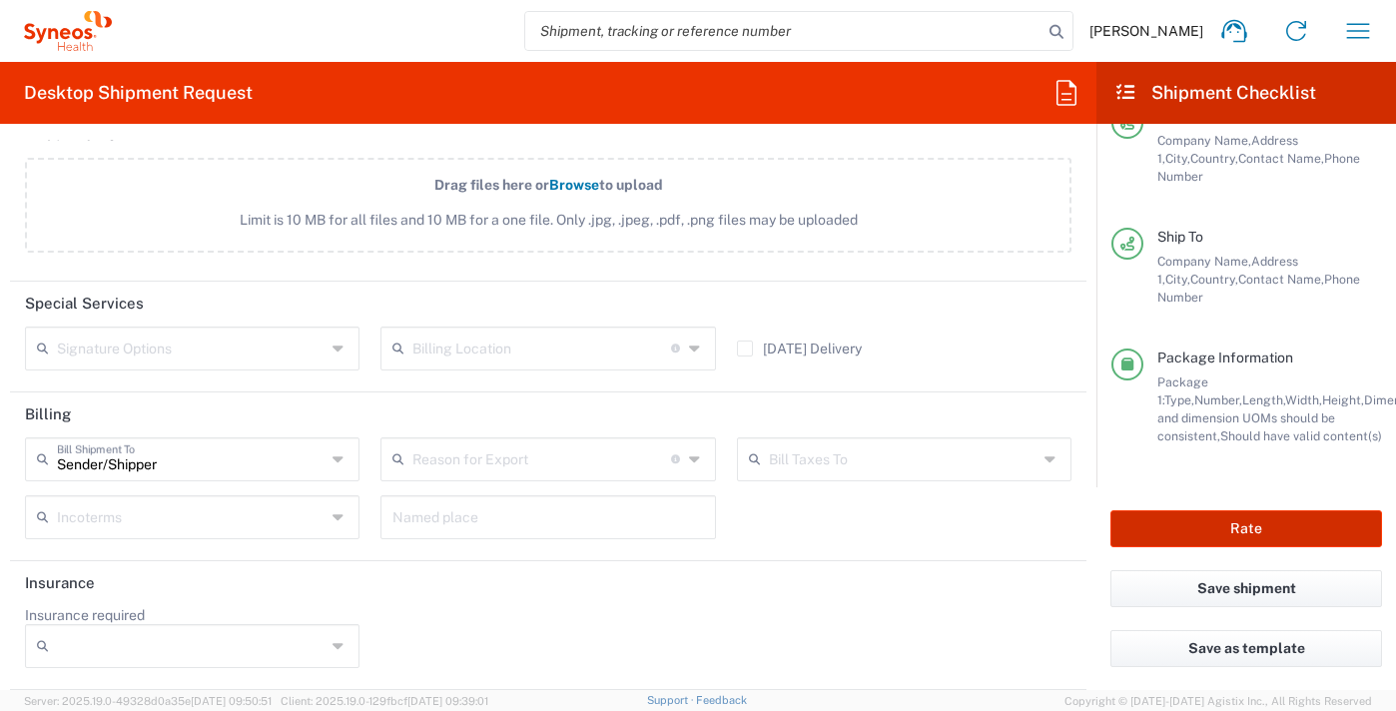
click at [1248, 526] on button "Rate" at bounding box center [1247, 528] width 272 height 37
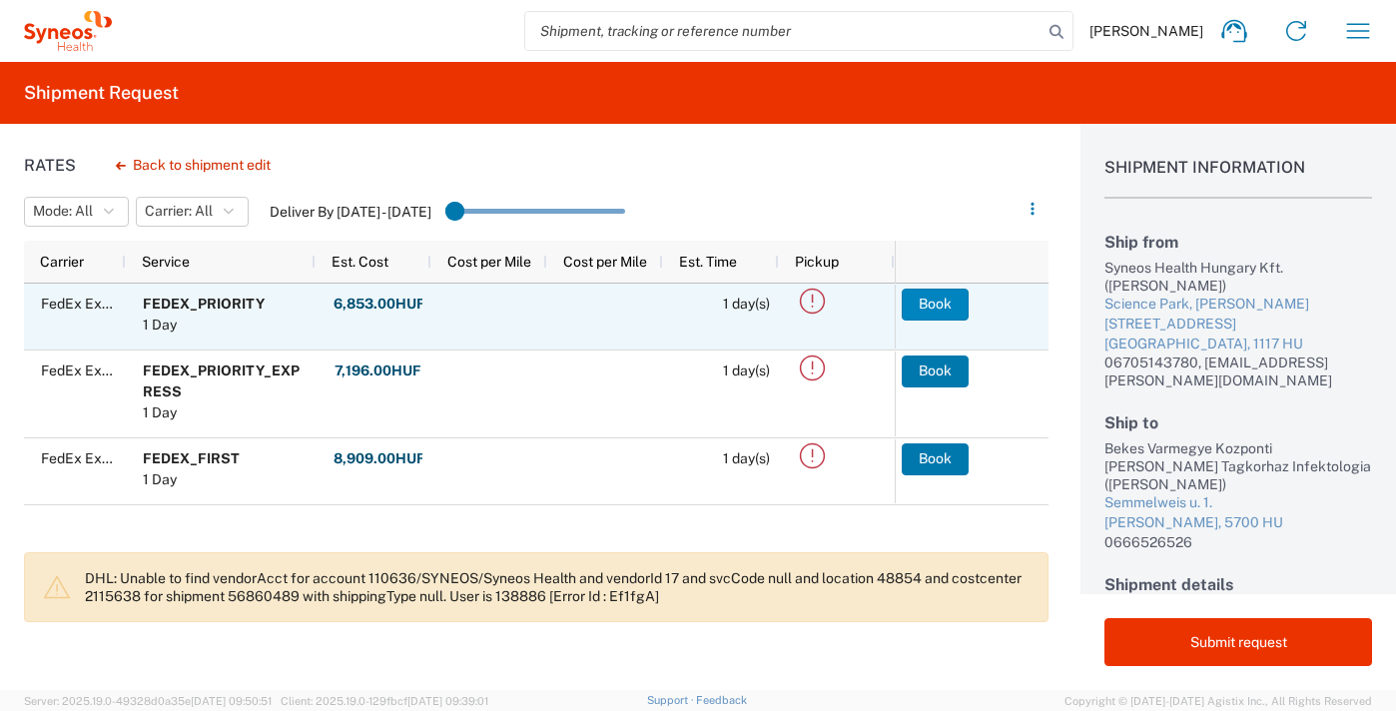
click at [933, 301] on button "Book" at bounding box center [935, 305] width 67 height 32
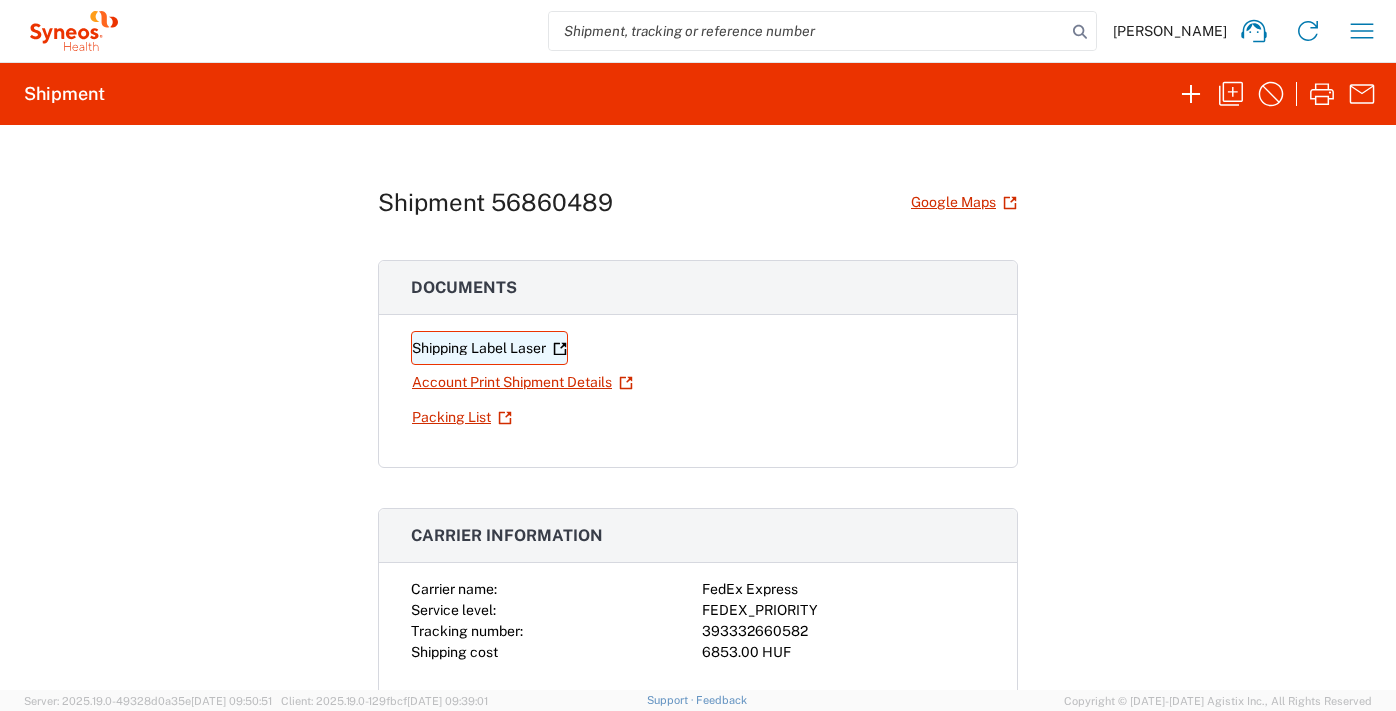
click at [464, 347] on link "Shipping Label Laser" at bounding box center [490, 348] width 157 height 35
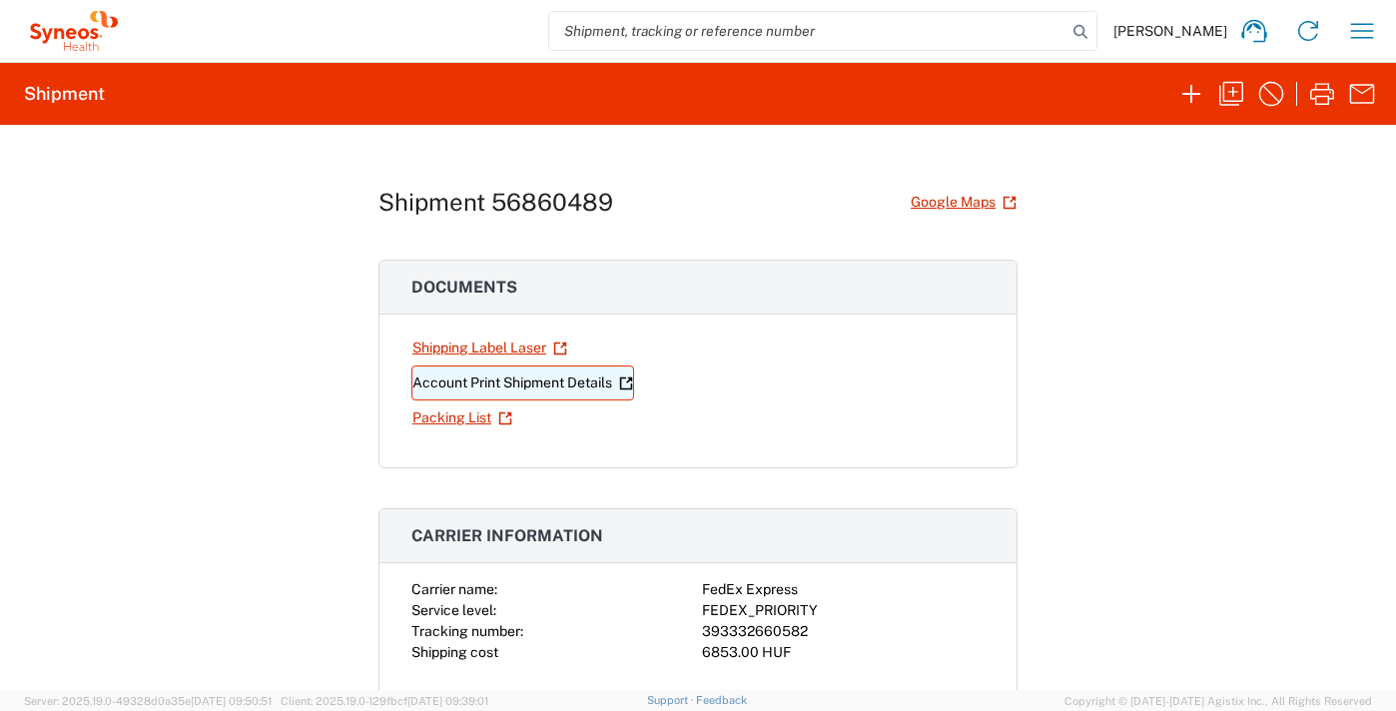
click at [490, 383] on link "Account Print Shipment Details" at bounding box center [523, 383] width 223 height 35
click at [1357, 28] on icon "button" at bounding box center [1363, 31] width 32 height 32
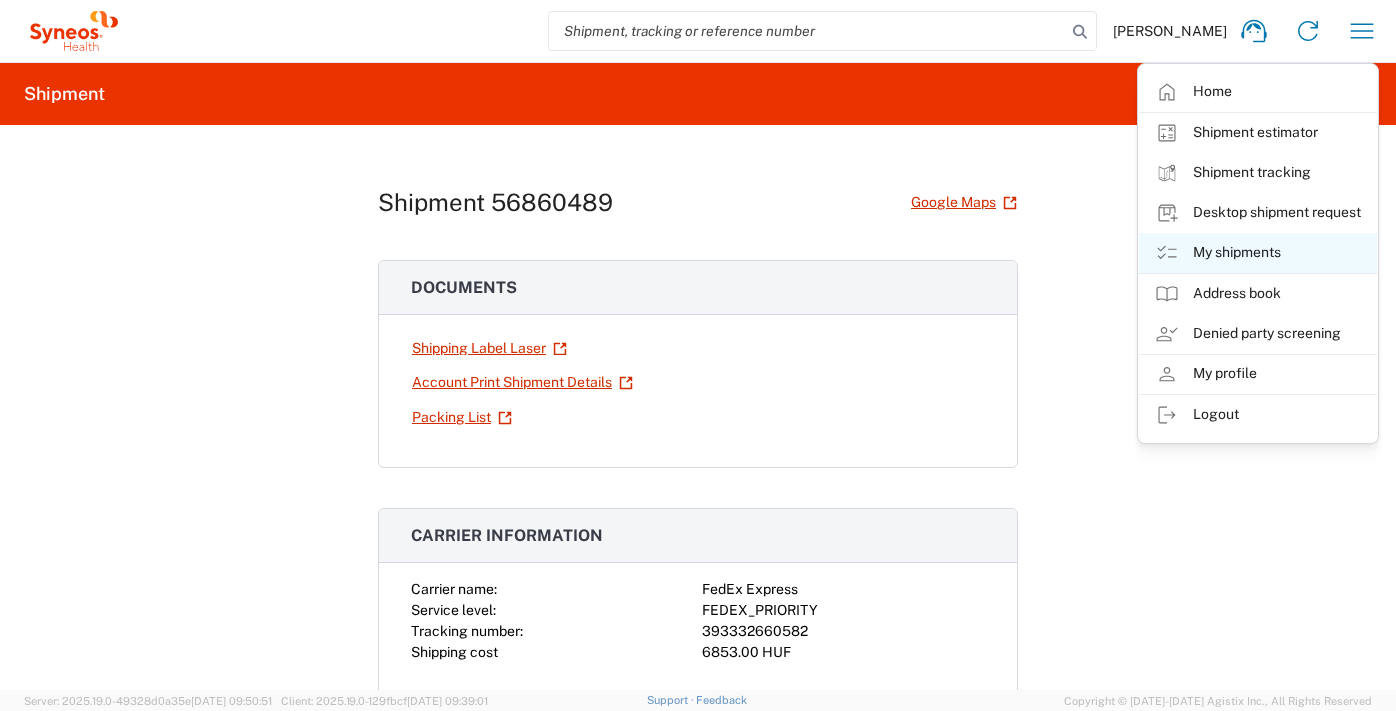
click at [1241, 249] on link "My shipments" at bounding box center [1259, 253] width 238 height 40
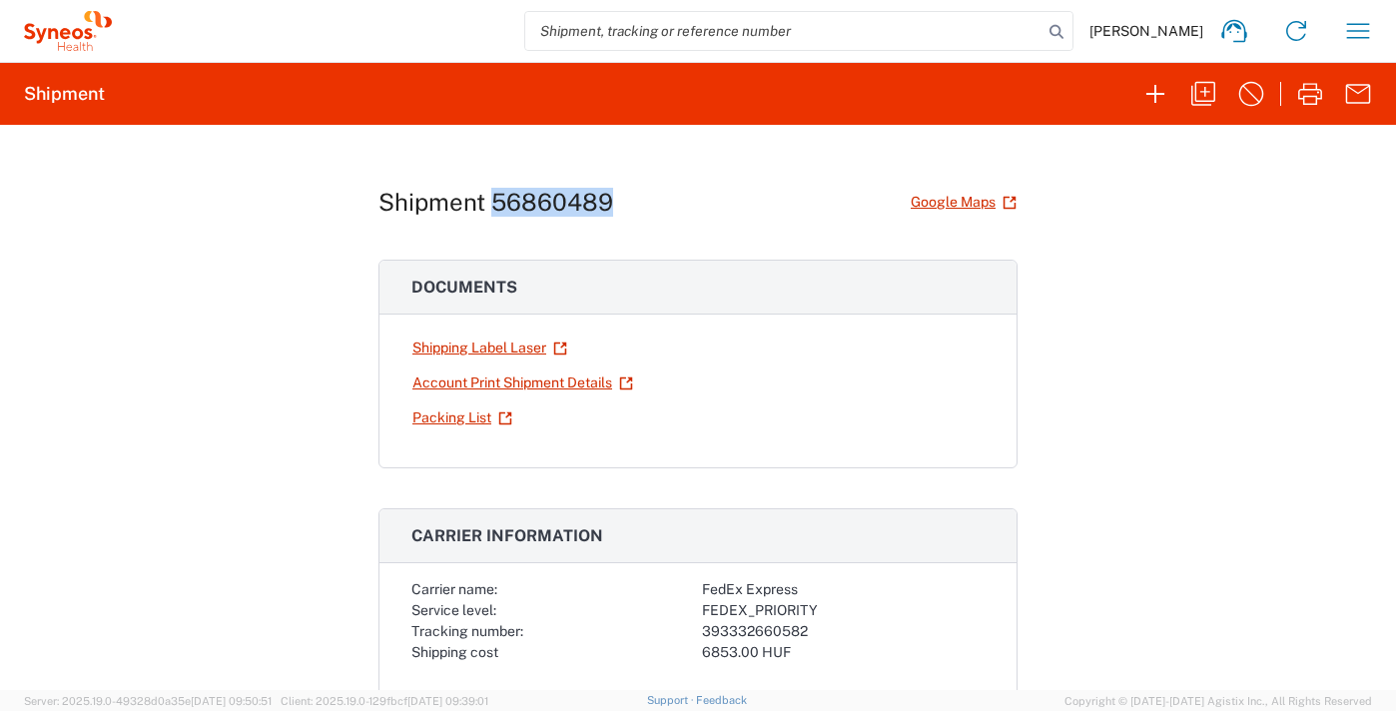
drag, startPoint x: 483, startPoint y: 198, endPoint x: 599, endPoint y: 194, distance: 115.9
click at [599, 194] on h1 "Shipment 56860489" at bounding box center [496, 202] width 235 height 29
copy h1 "56860489"
click at [1354, 30] on icon "button" at bounding box center [1359, 31] width 32 height 32
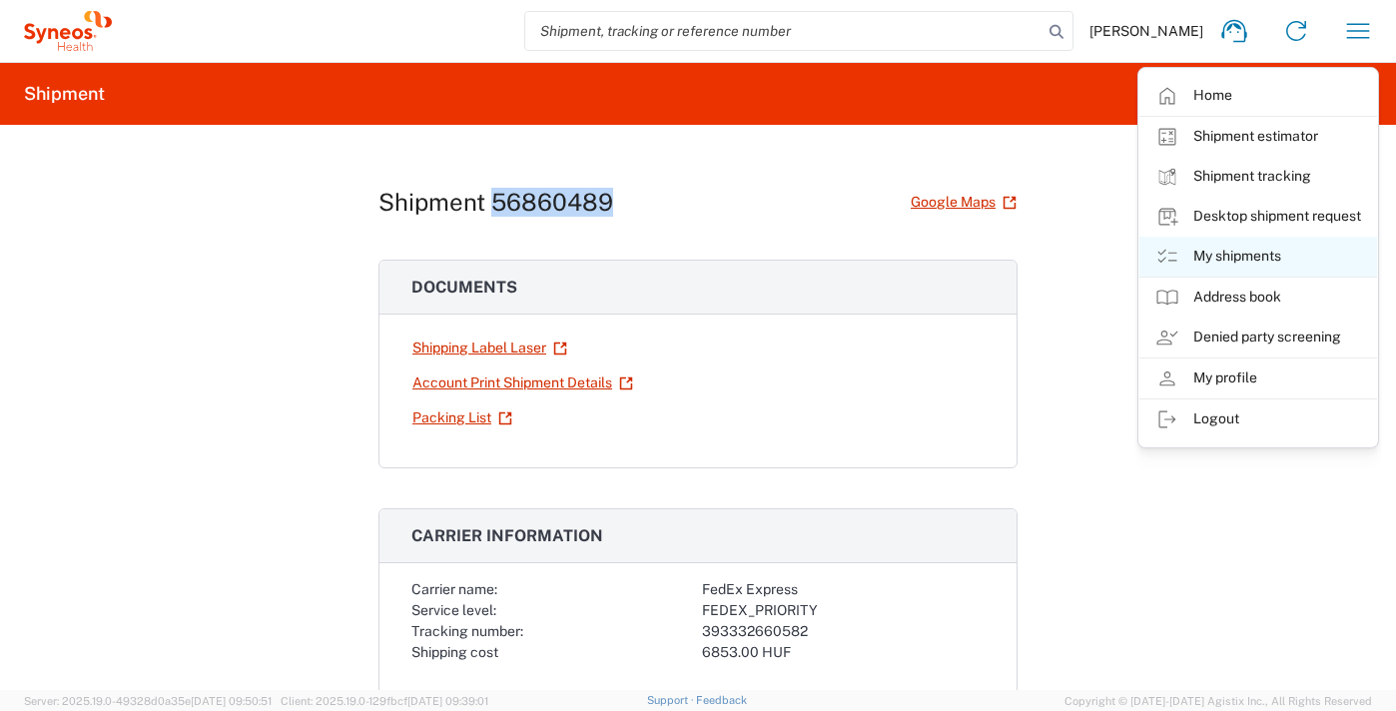
click at [1254, 257] on link "My shipments" at bounding box center [1259, 257] width 238 height 40
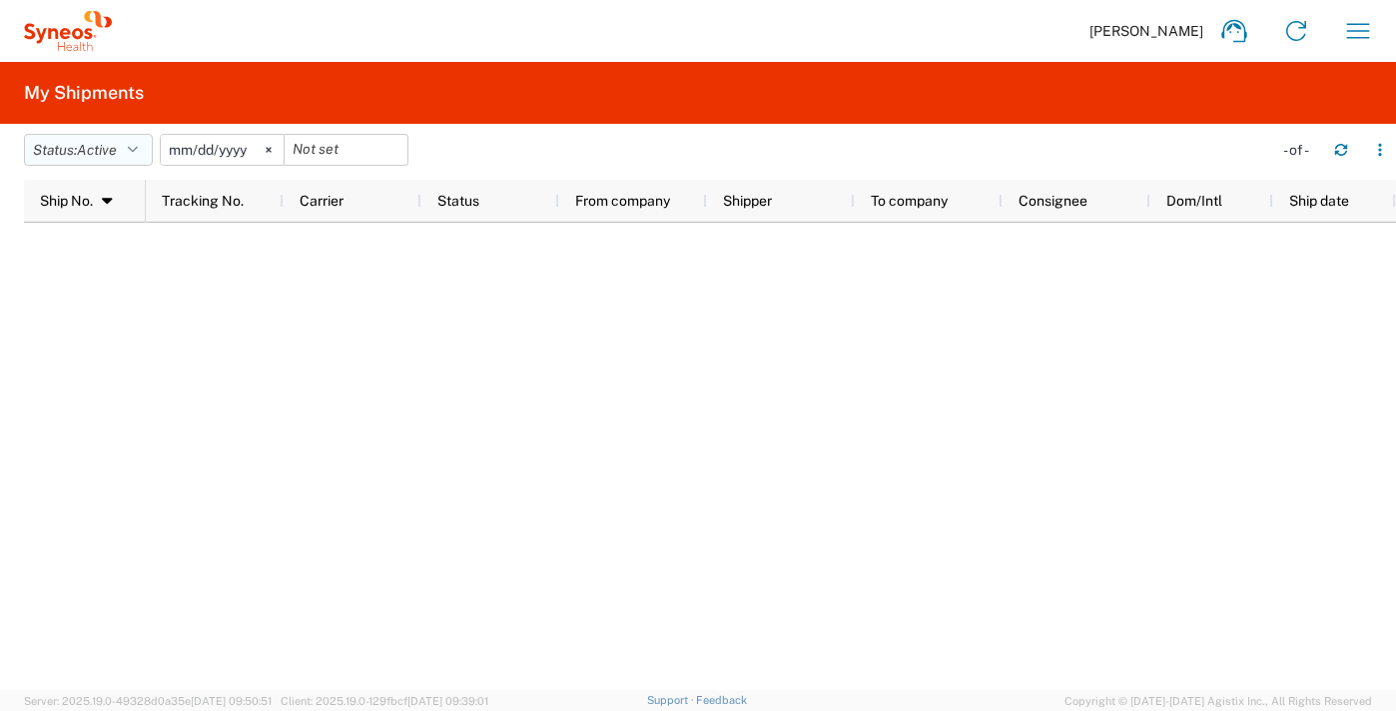
click at [134, 150] on icon "button" at bounding box center [133, 150] width 10 height 14
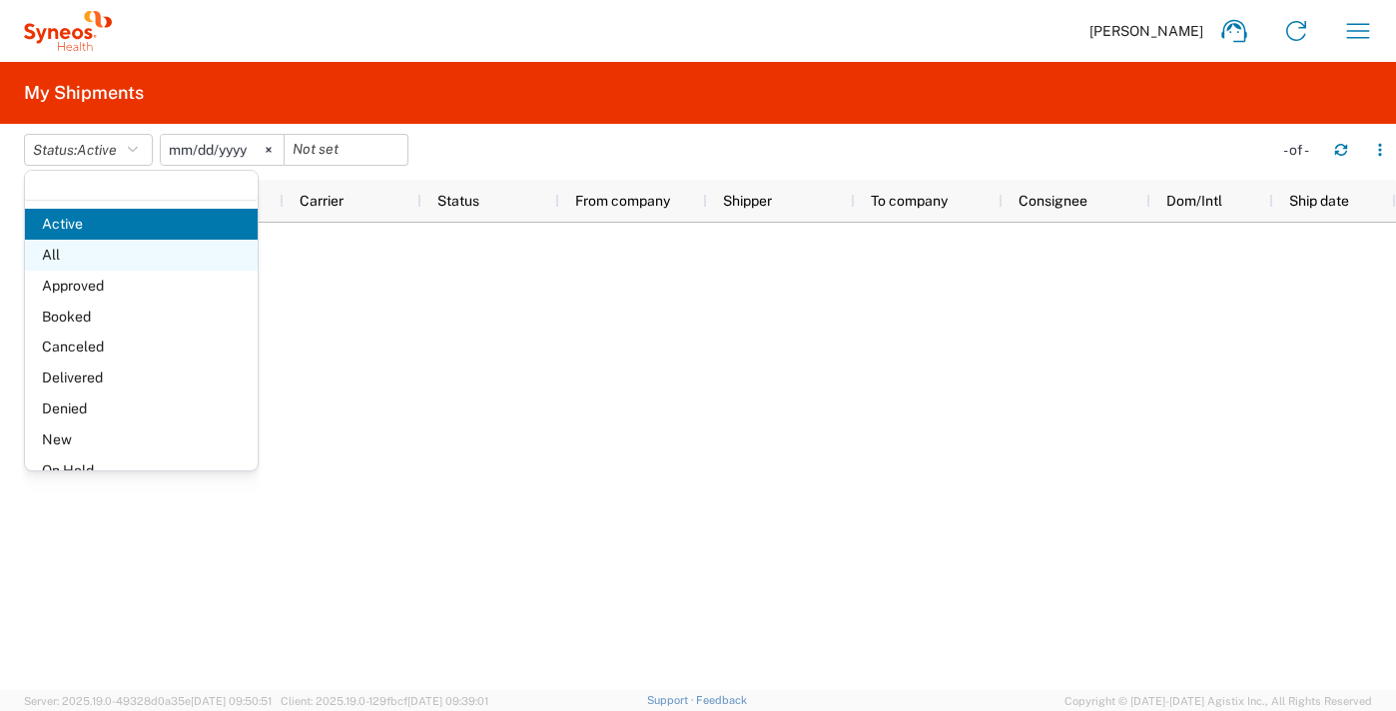
click at [121, 260] on span "All" at bounding box center [141, 255] width 233 height 31
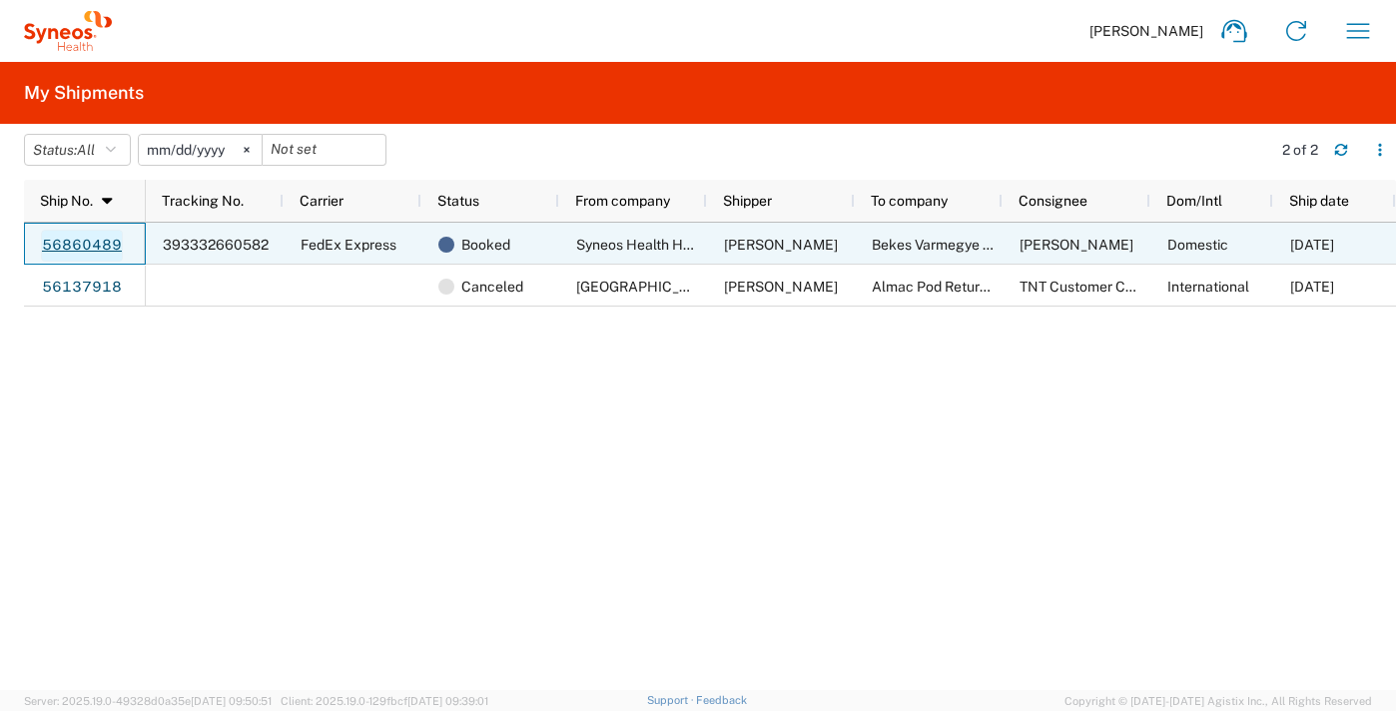
click at [75, 246] on link "56860489" at bounding box center [82, 246] width 82 height 32
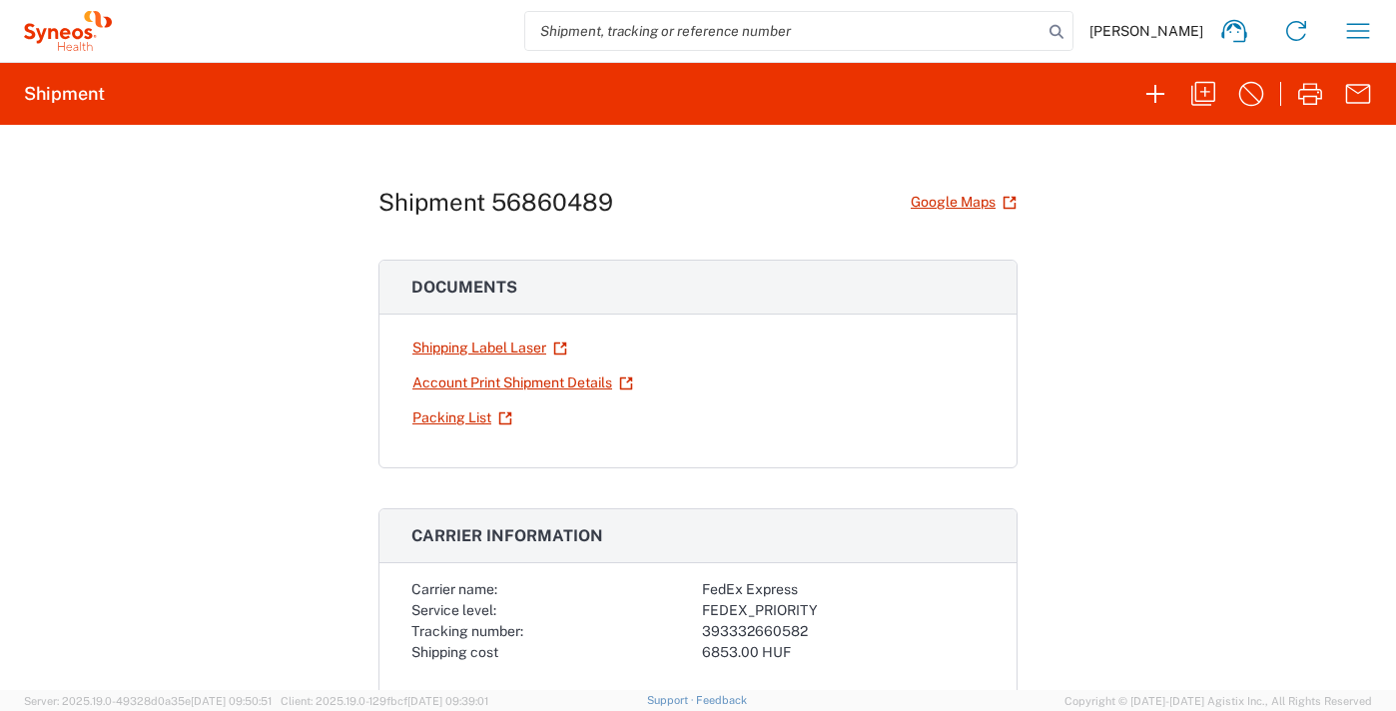
click at [270, 12] on div "[PERSON_NAME] Home Shipment estimator Shipment tracking Desktop shipment reques…" at bounding box center [751, 31] width 1278 height 48
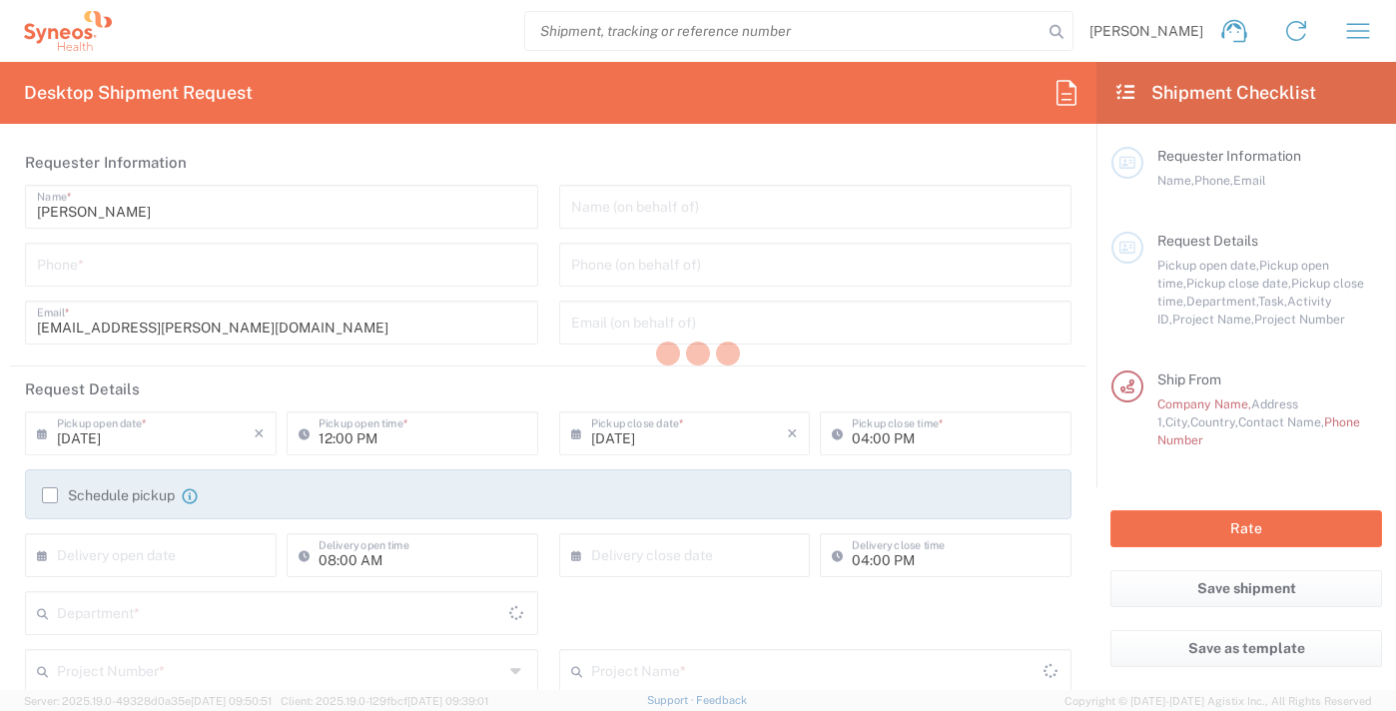
type input "Department"
type input "[GEOGRAPHIC_DATA]"
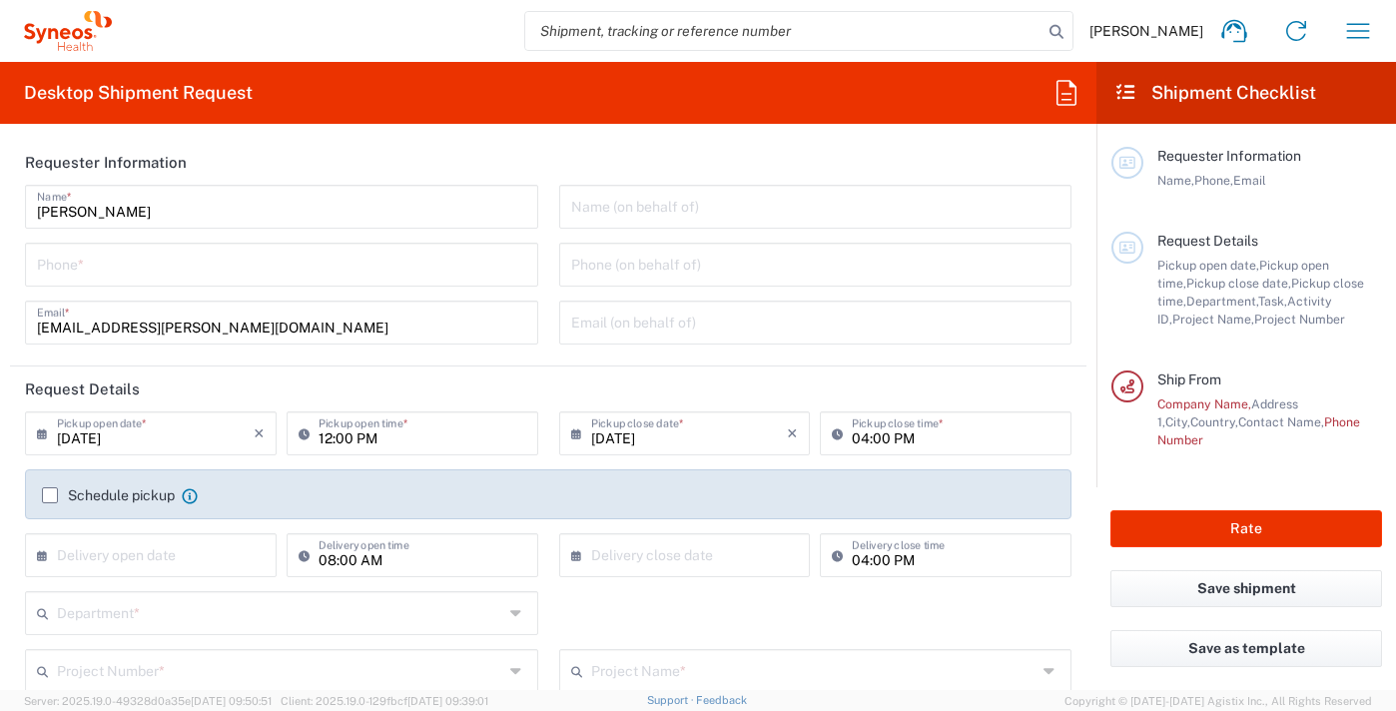
type input "Syneos Health Hungary Kft."
click at [1365, 31] on icon "button" at bounding box center [1359, 30] width 23 height 15
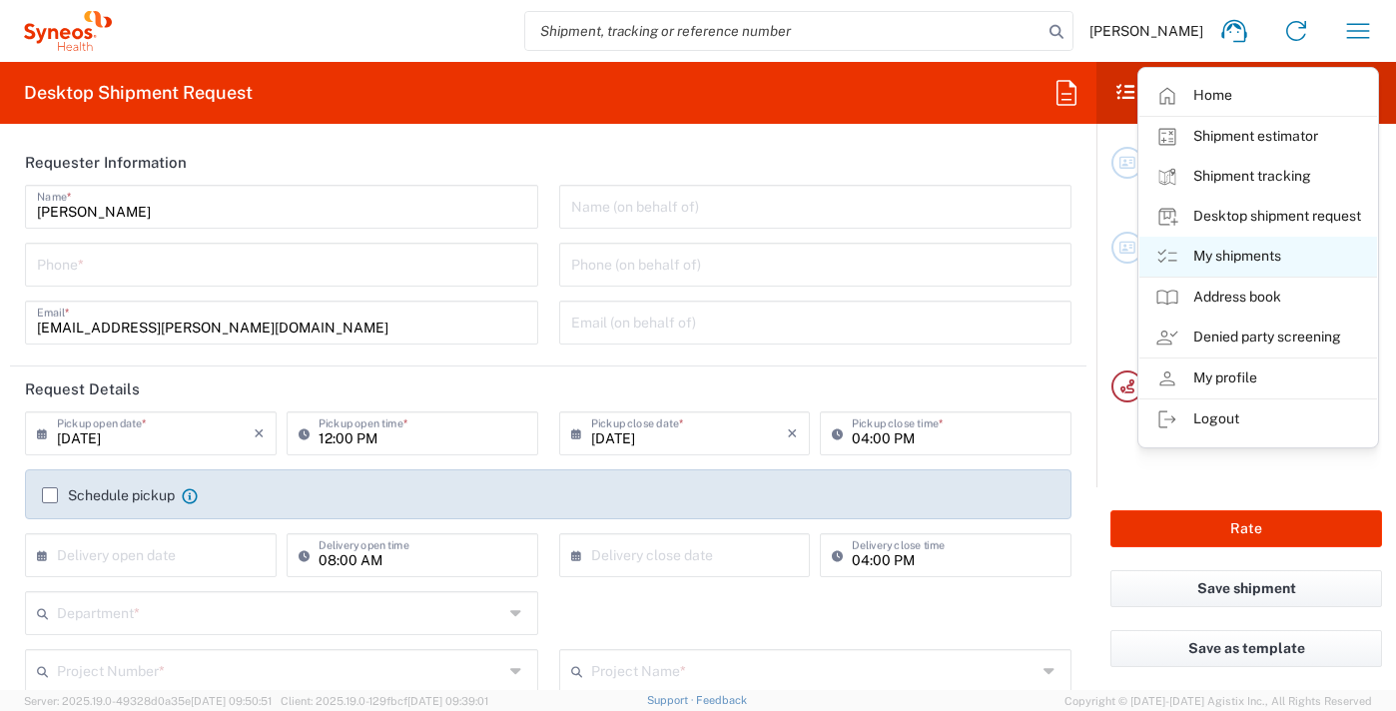
click at [1226, 255] on link "My shipments" at bounding box center [1259, 257] width 238 height 40
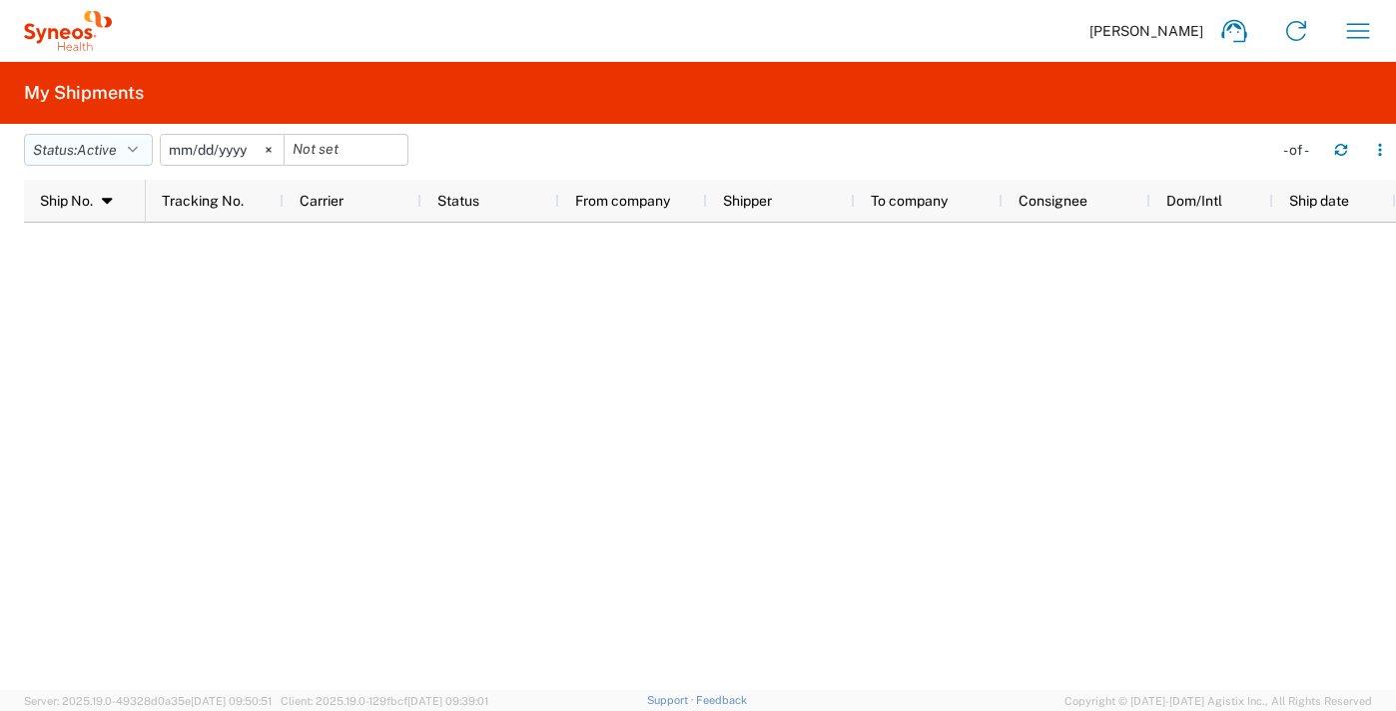
click at [138, 150] on icon "button" at bounding box center [133, 150] width 10 height 14
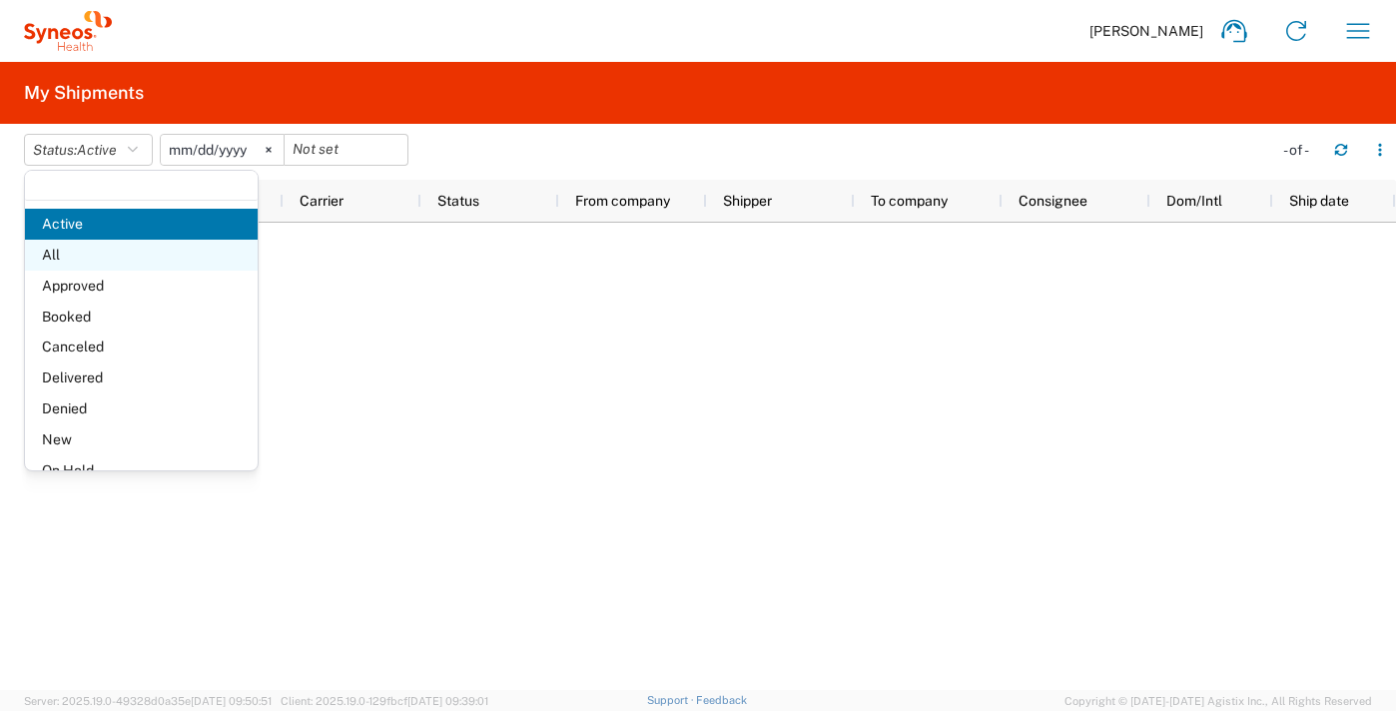
click at [87, 251] on span "All" at bounding box center [141, 255] width 233 height 31
